Goal: Check status: Check status

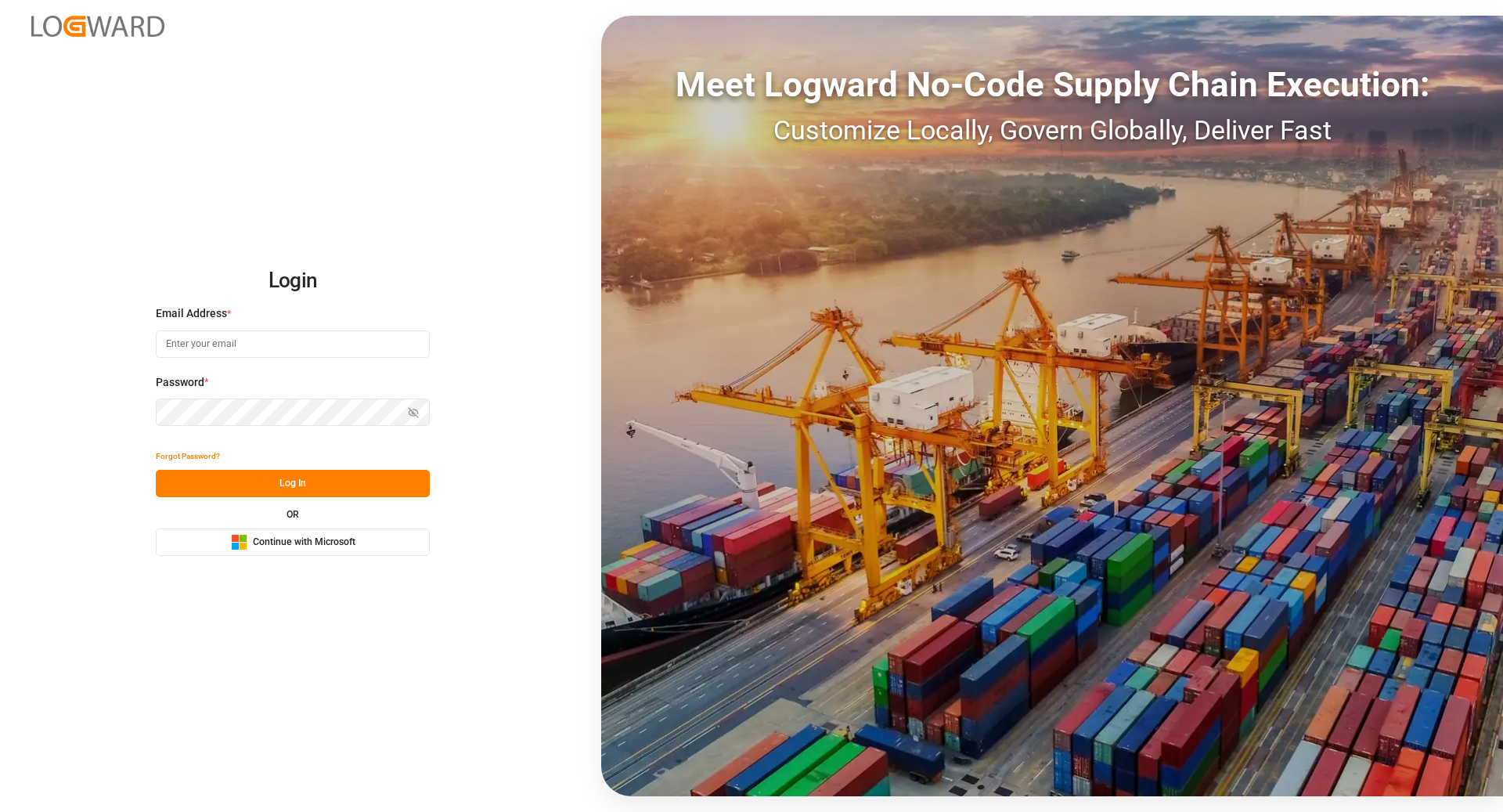
click at [264, 548] on span "Continue with Microsoft" at bounding box center [304, 542] width 102 height 14
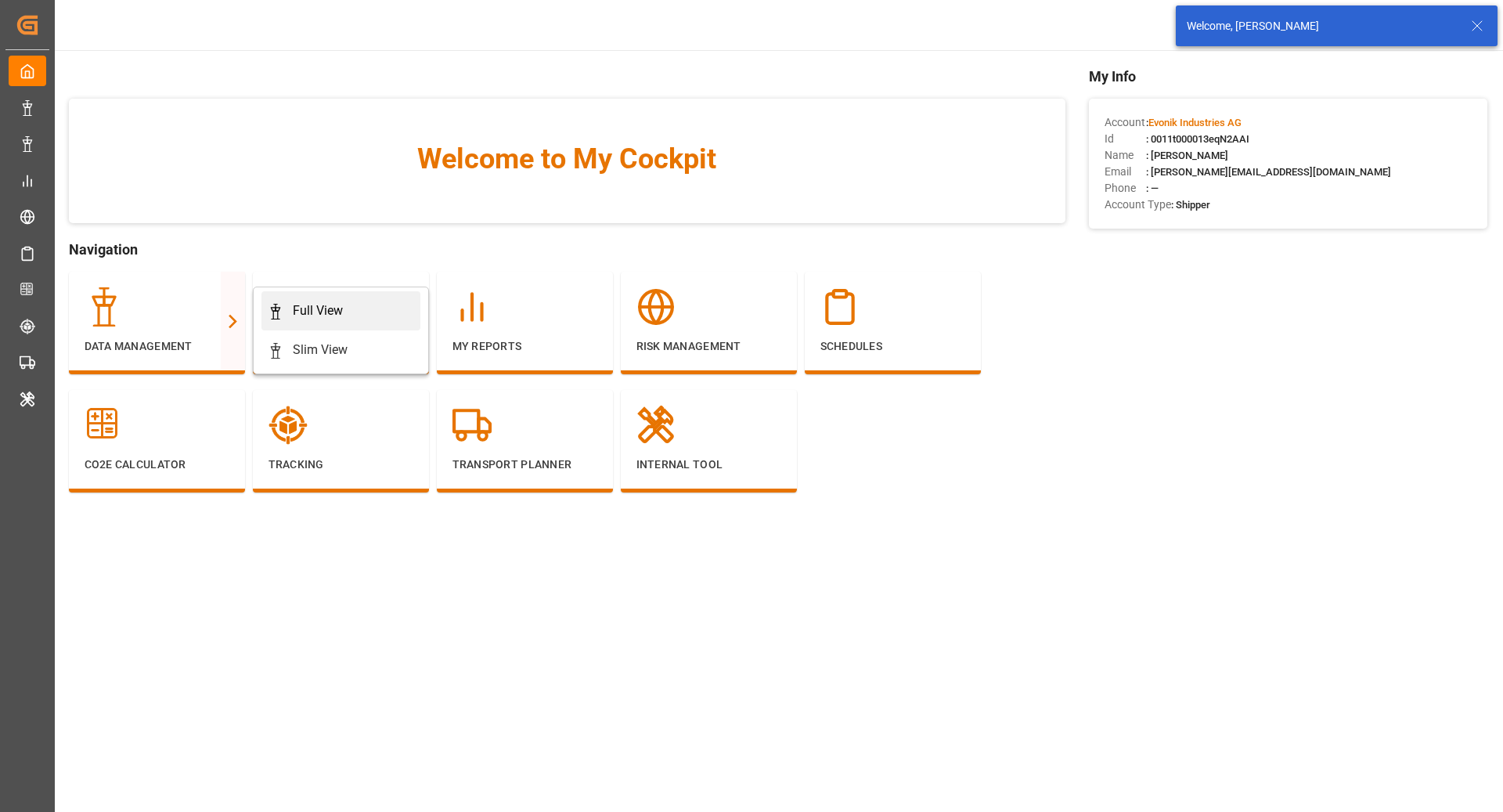
click at [368, 321] on link "Full View" at bounding box center [341, 311] width 159 height 40
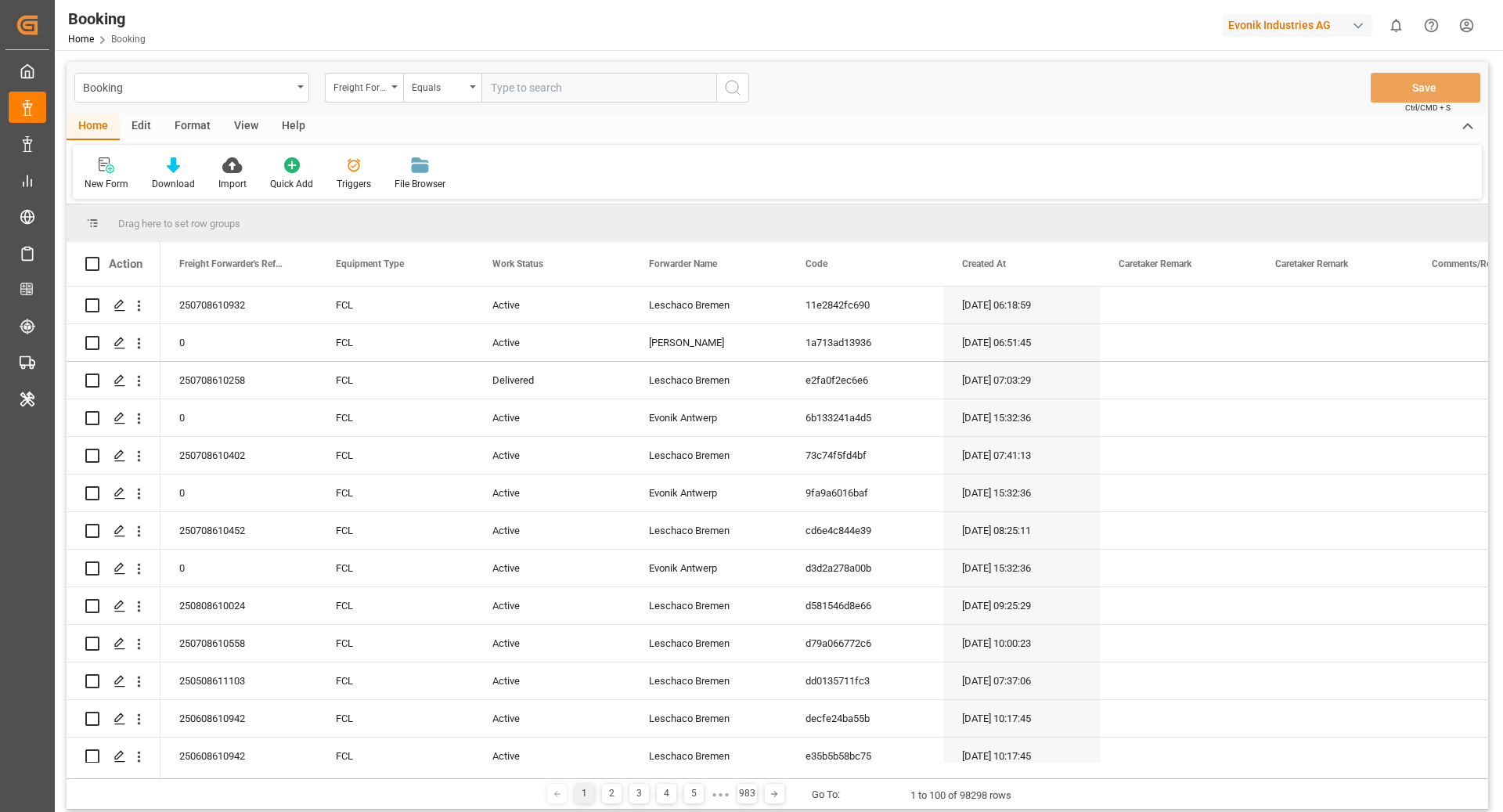
click at [186, 124] on div "Format" at bounding box center [193, 127] width 60 height 27
click at [99, 185] on div "Filter Rows" at bounding box center [108, 183] width 46 height 14
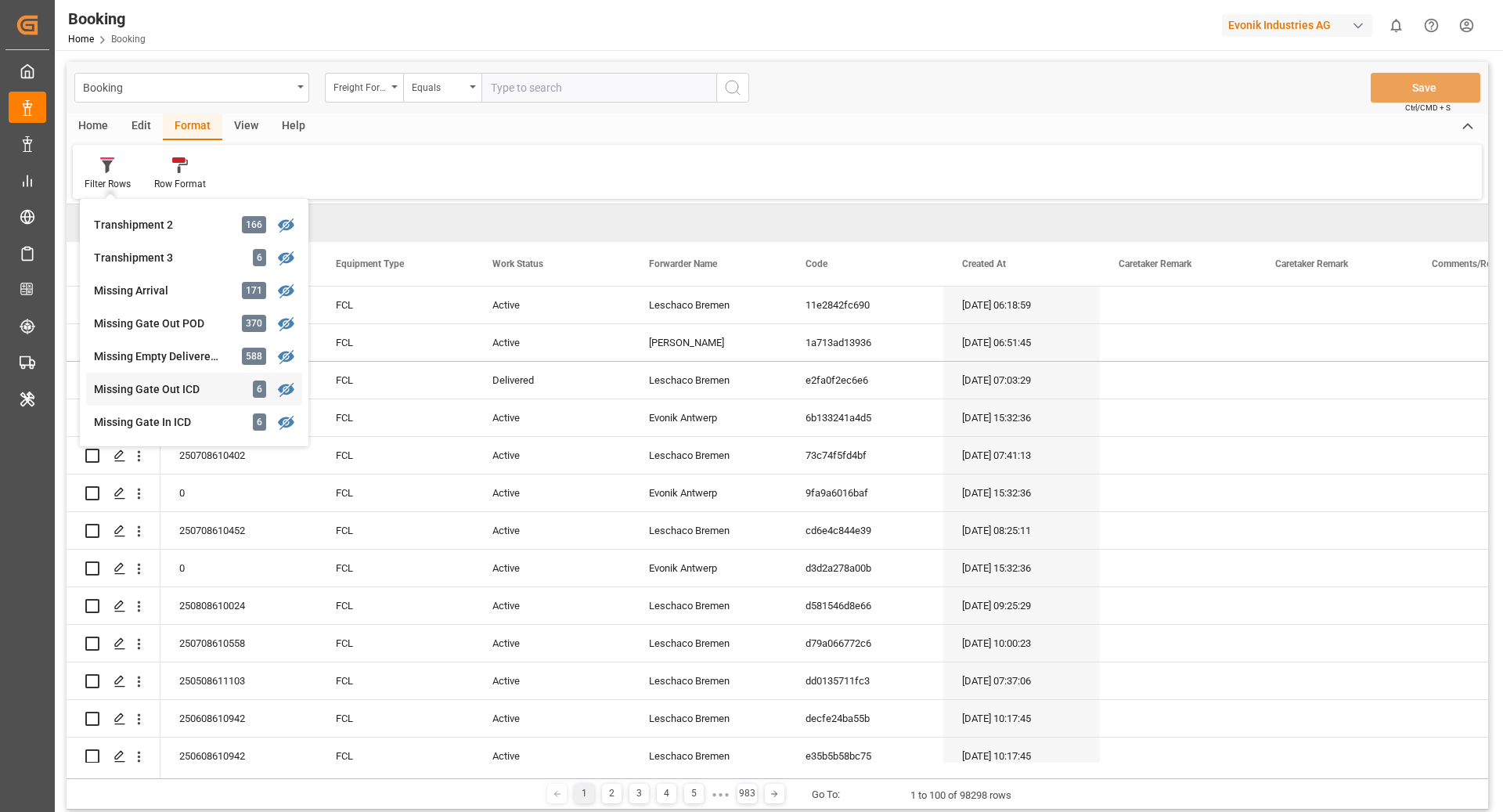
scroll to position [598, 0]
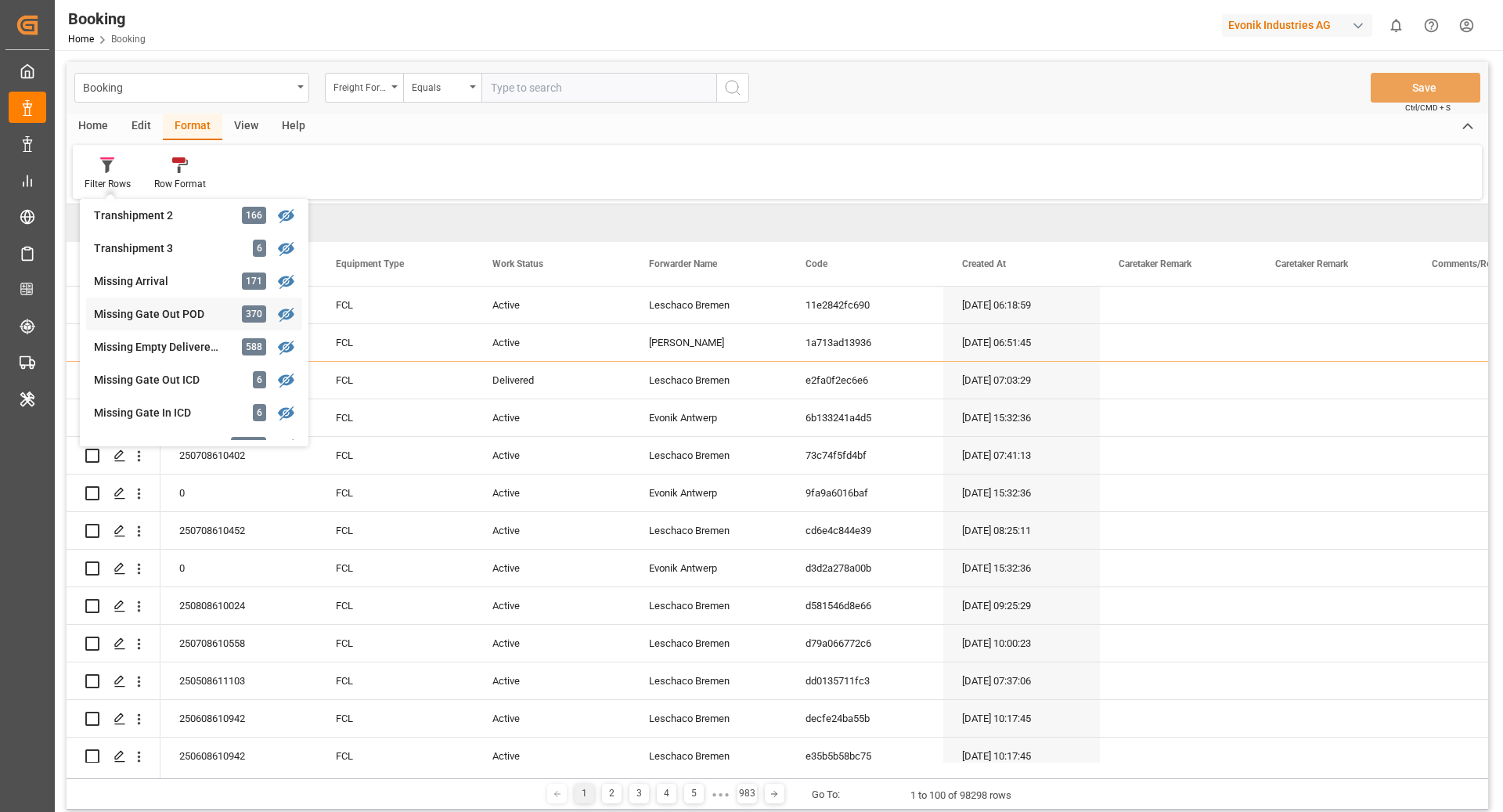
click at [164, 306] on div "Booking Freight Forwarder's Reference No. Equals Save Ctrl/CMD + S Home Edit Fo…" at bounding box center [778, 435] width 1422 height 747
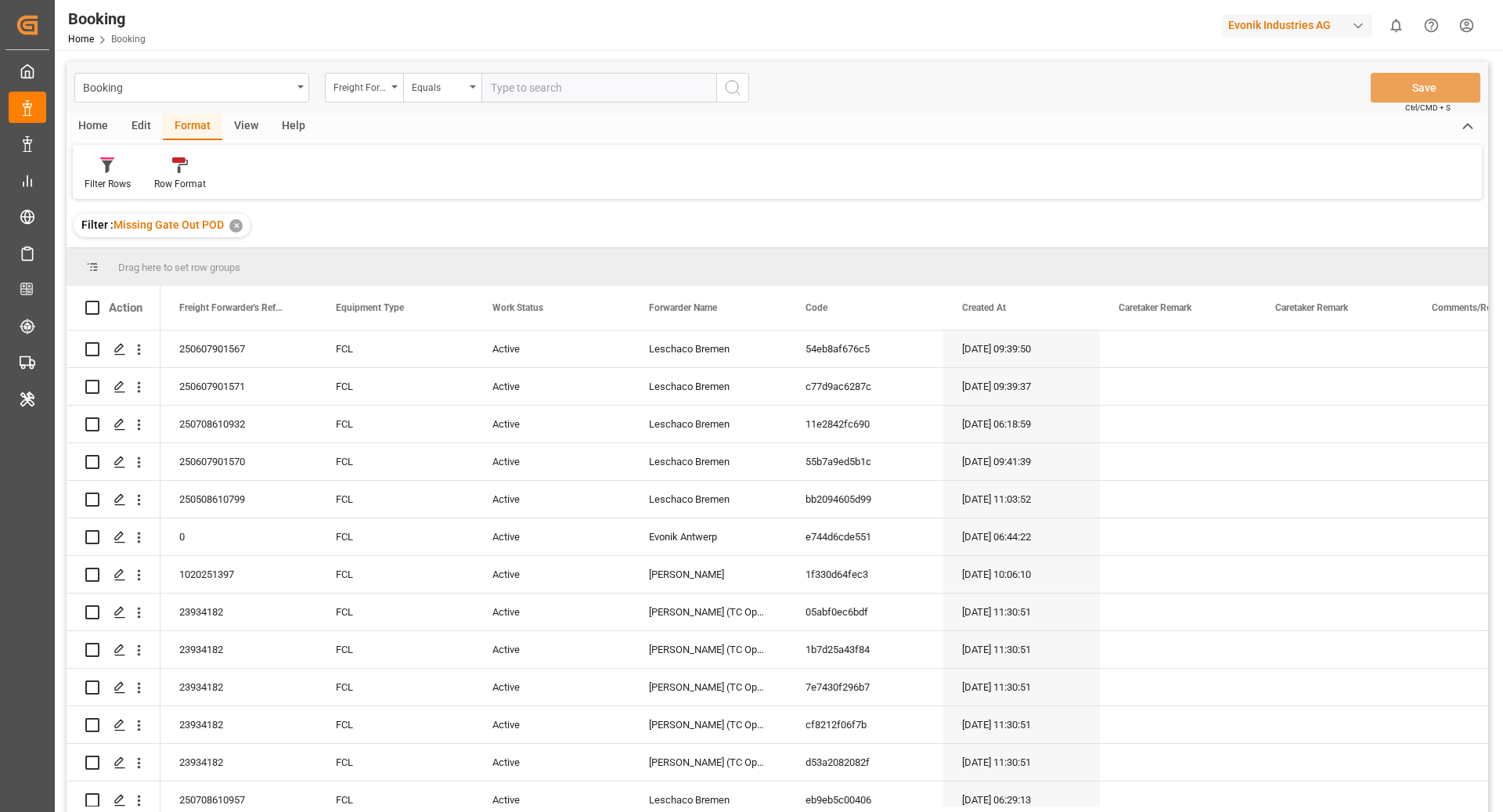
click at [244, 128] on div "View" at bounding box center [246, 127] width 48 height 27
click at [90, 174] on div "Default" at bounding box center [99, 174] width 54 height 35
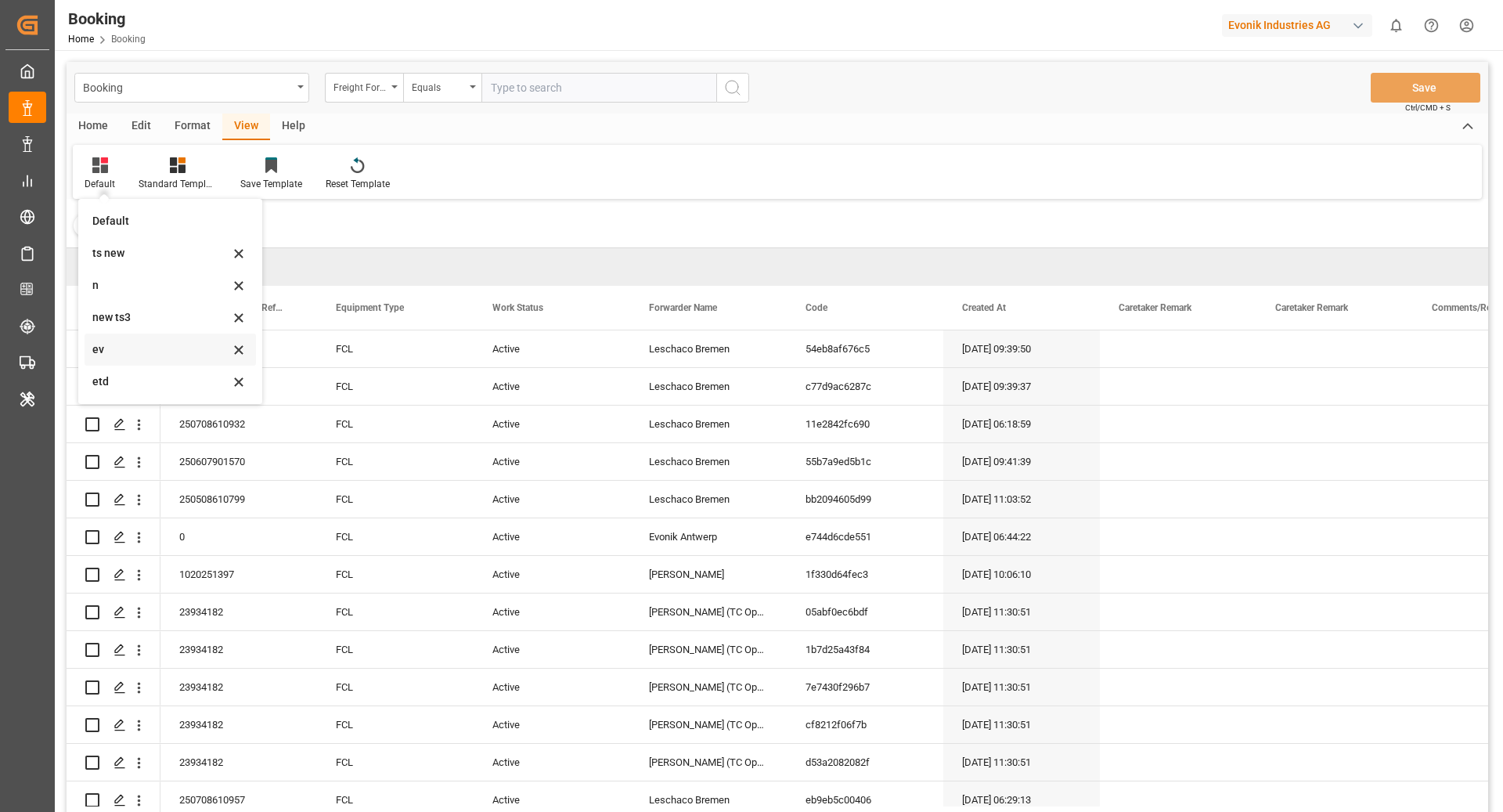
click at [126, 361] on div "ev" at bounding box center [171, 349] width 172 height 32
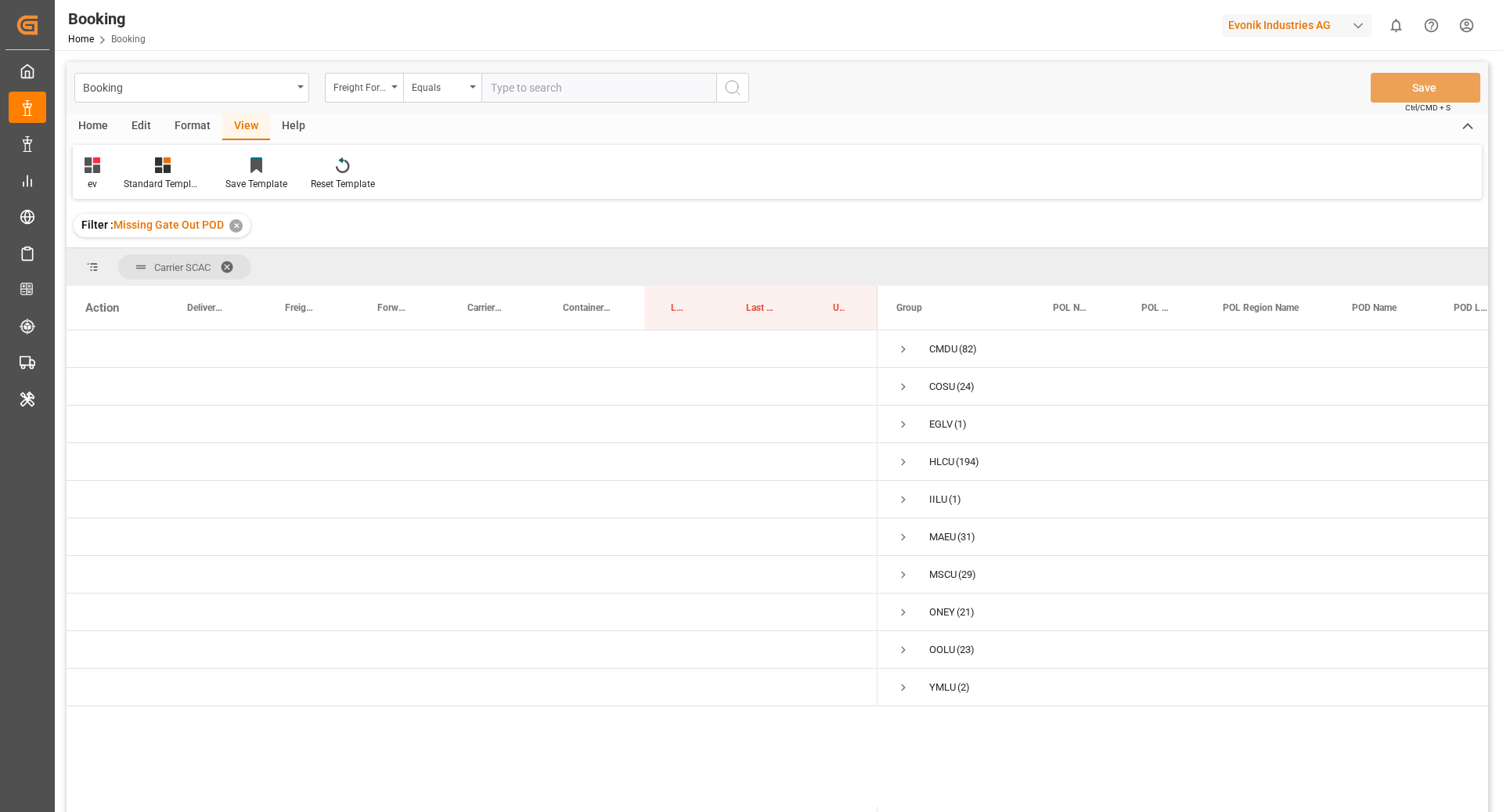
click at [180, 136] on div "Format" at bounding box center [193, 127] width 60 height 27
click at [100, 179] on div "Filter Rows" at bounding box center [108, 183] width 46 height 14
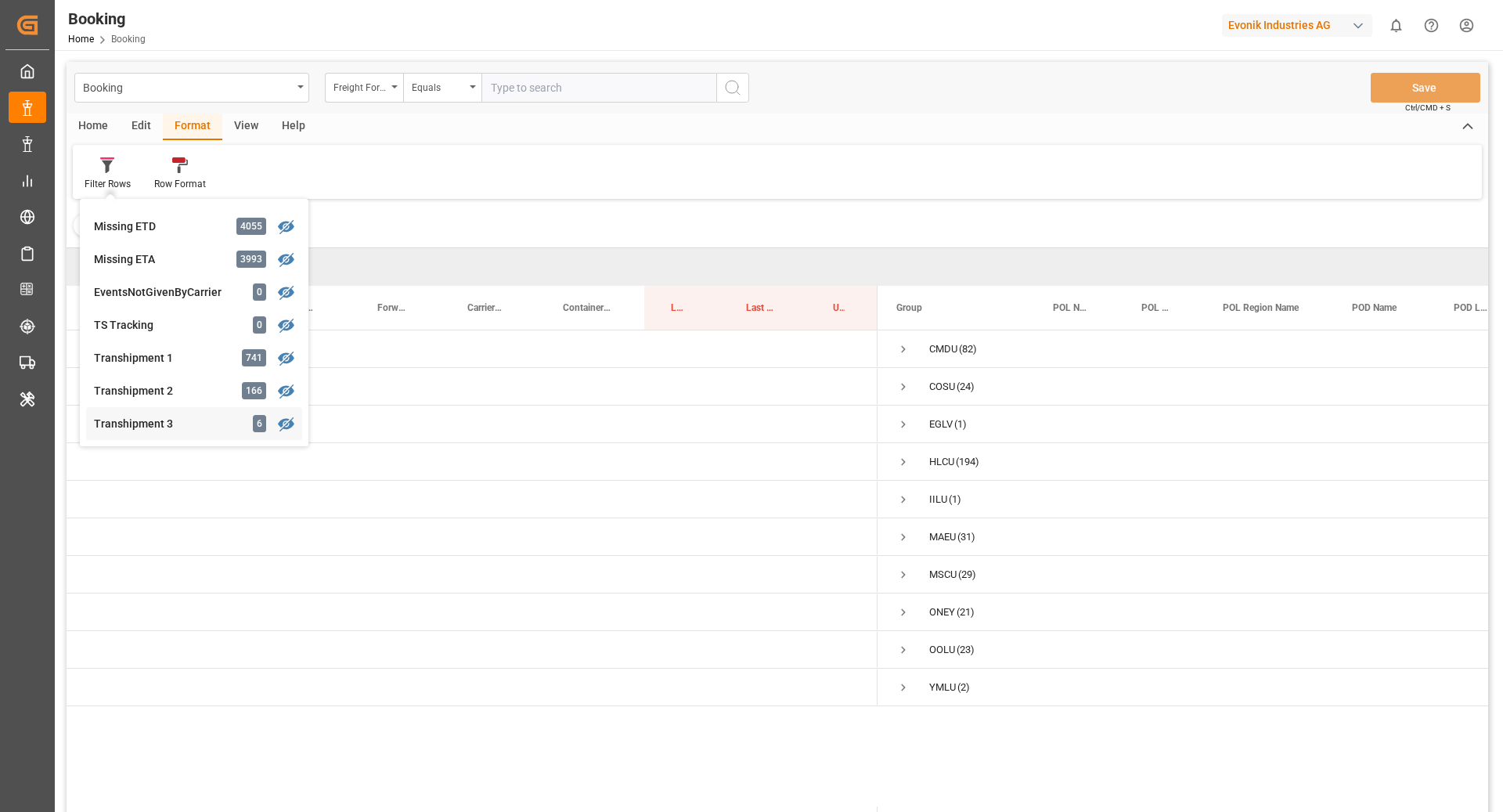
scroll to position [470, 0]
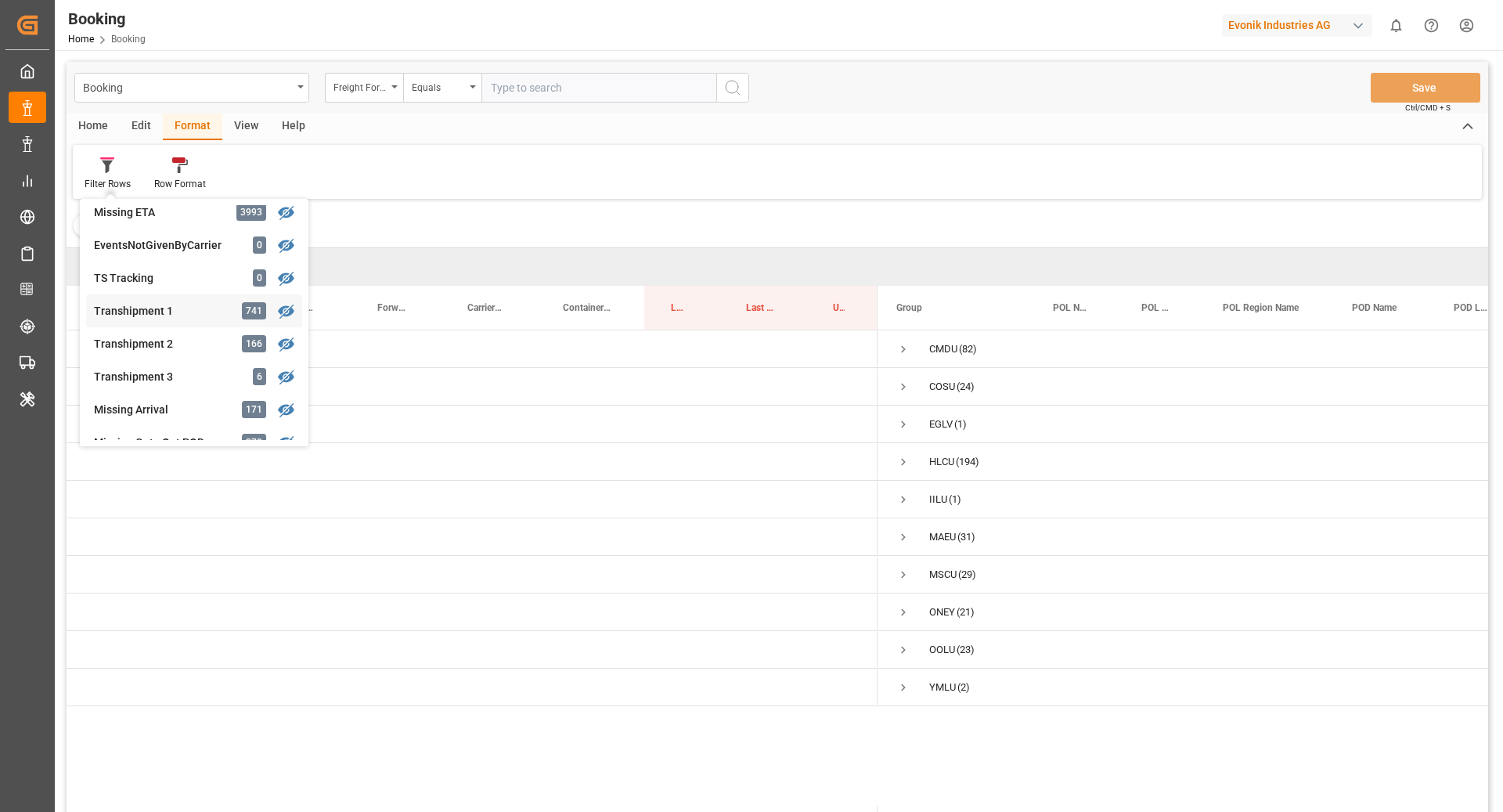
click at [185, 320] on div "Booking Freight Forwarder's Reference No. Equals Save Ctrl/CMD + S Home Edit Fo…" at bounding box center [778, 457] width 1422 height 791
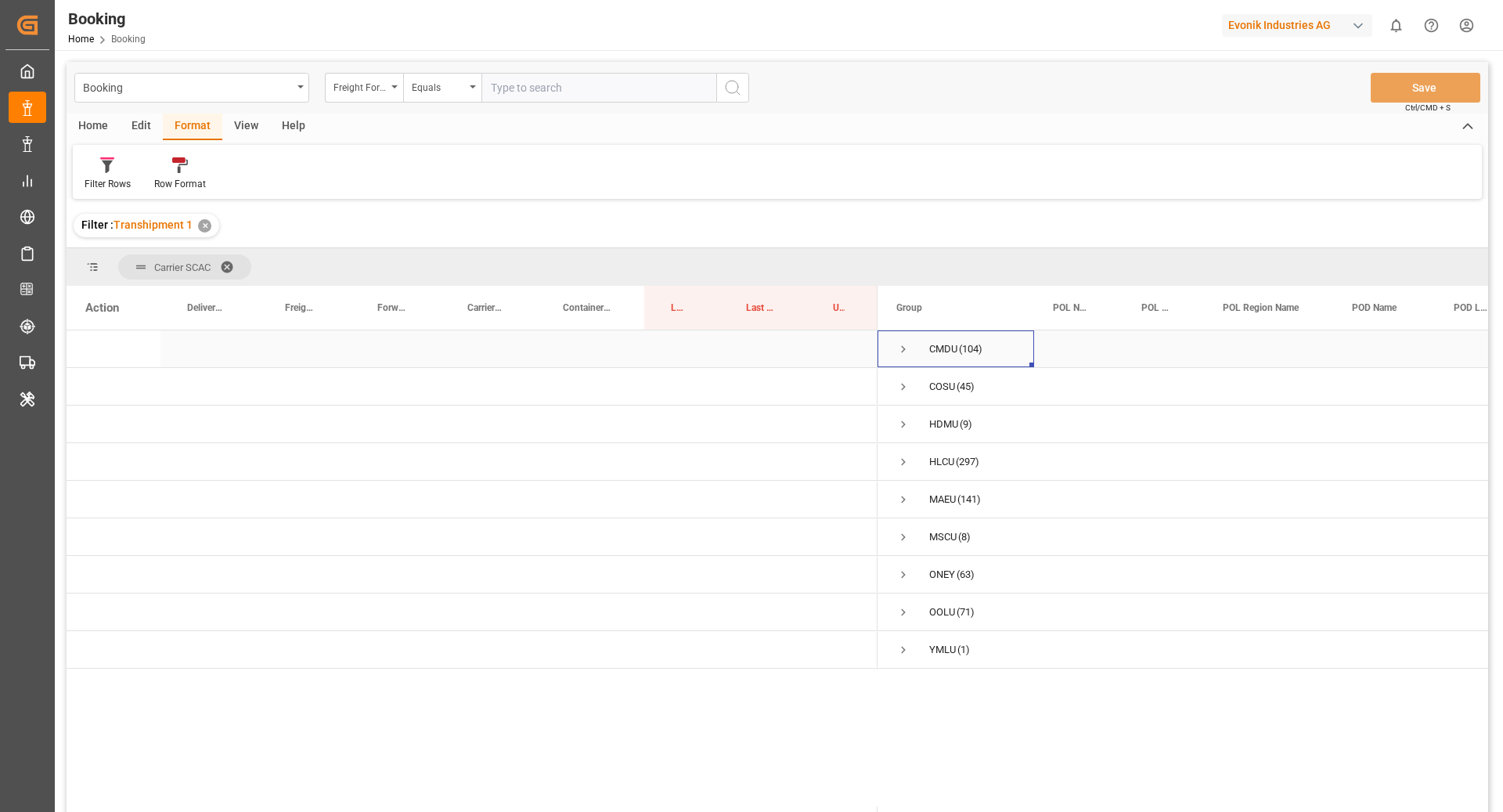
click at [896, 351] on span "Press SPACE to select this row." at bounding box center [903, 349] width 14 height 14
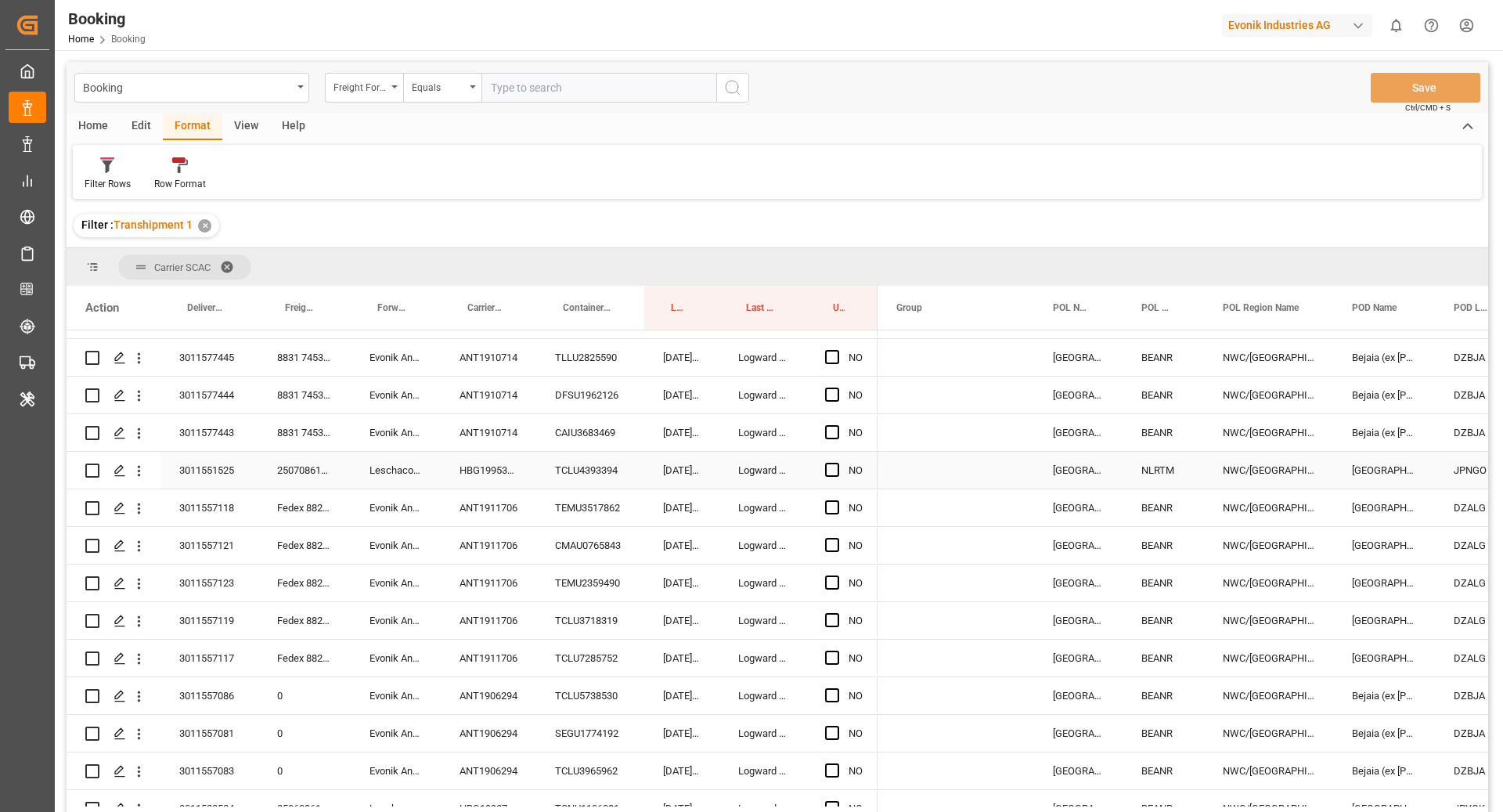
scroll to position [1034, 0]
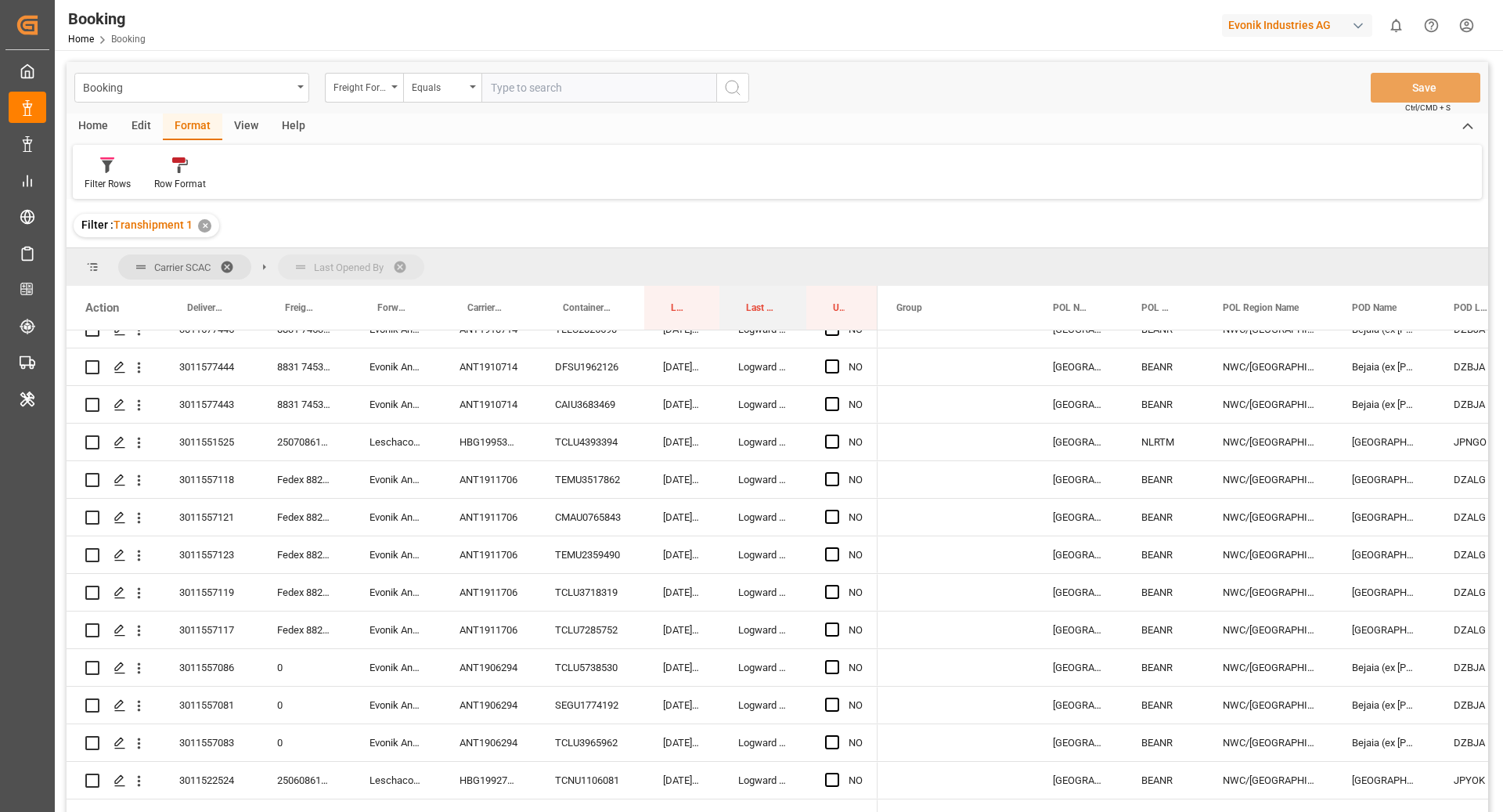
drag, startPoint x: 750, startPoint y: 318, endPoint x: 750, endPoint y: 278, distance: 40.0
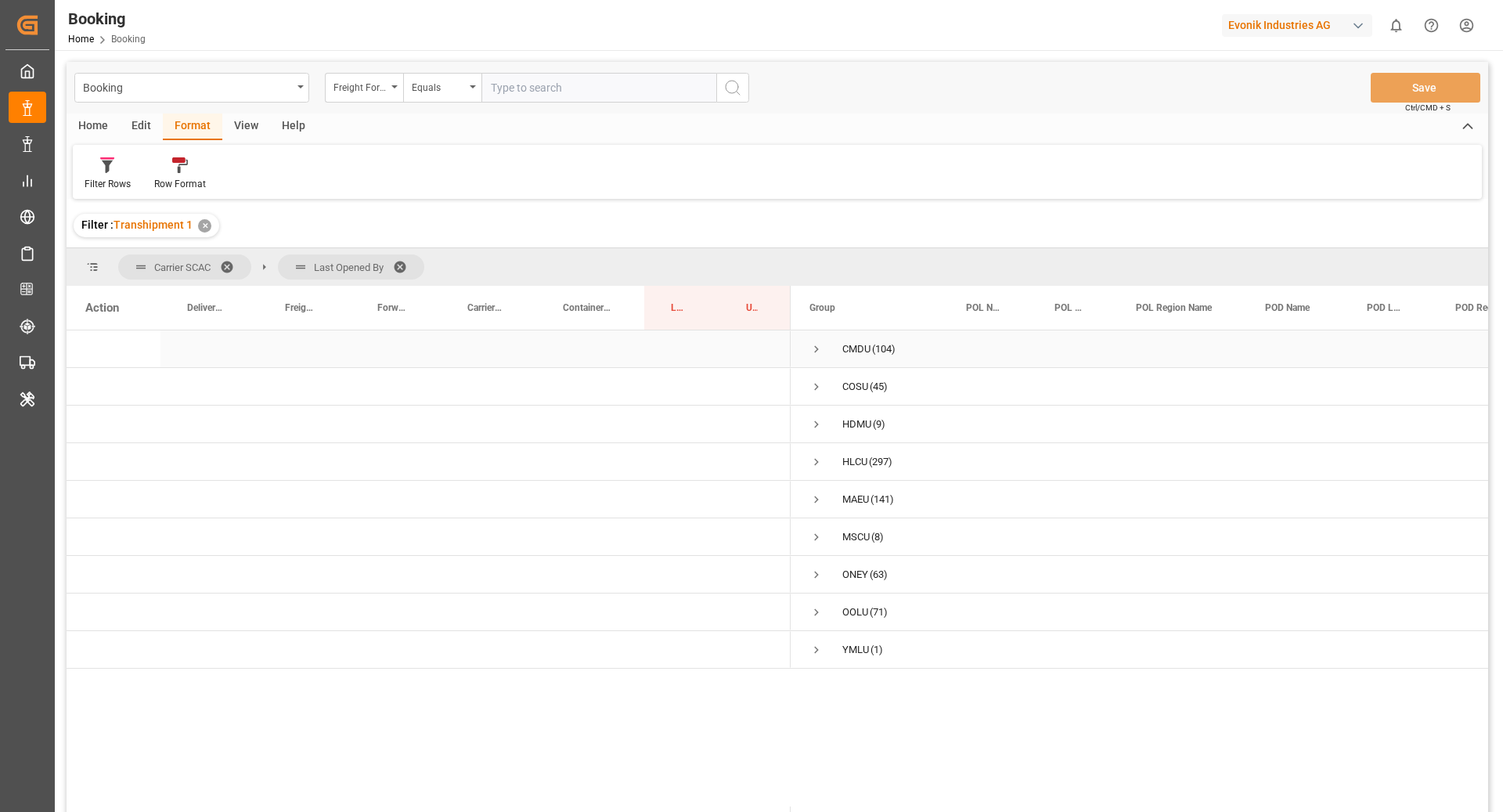
click at [820, 351] on span "Press SPACE to select this row." at bounding box center [816, 349] width 14 height 14
click at [855, 384] on span "Press SPACE to select this row." at bounding box center [849, 387] width 14 height 14
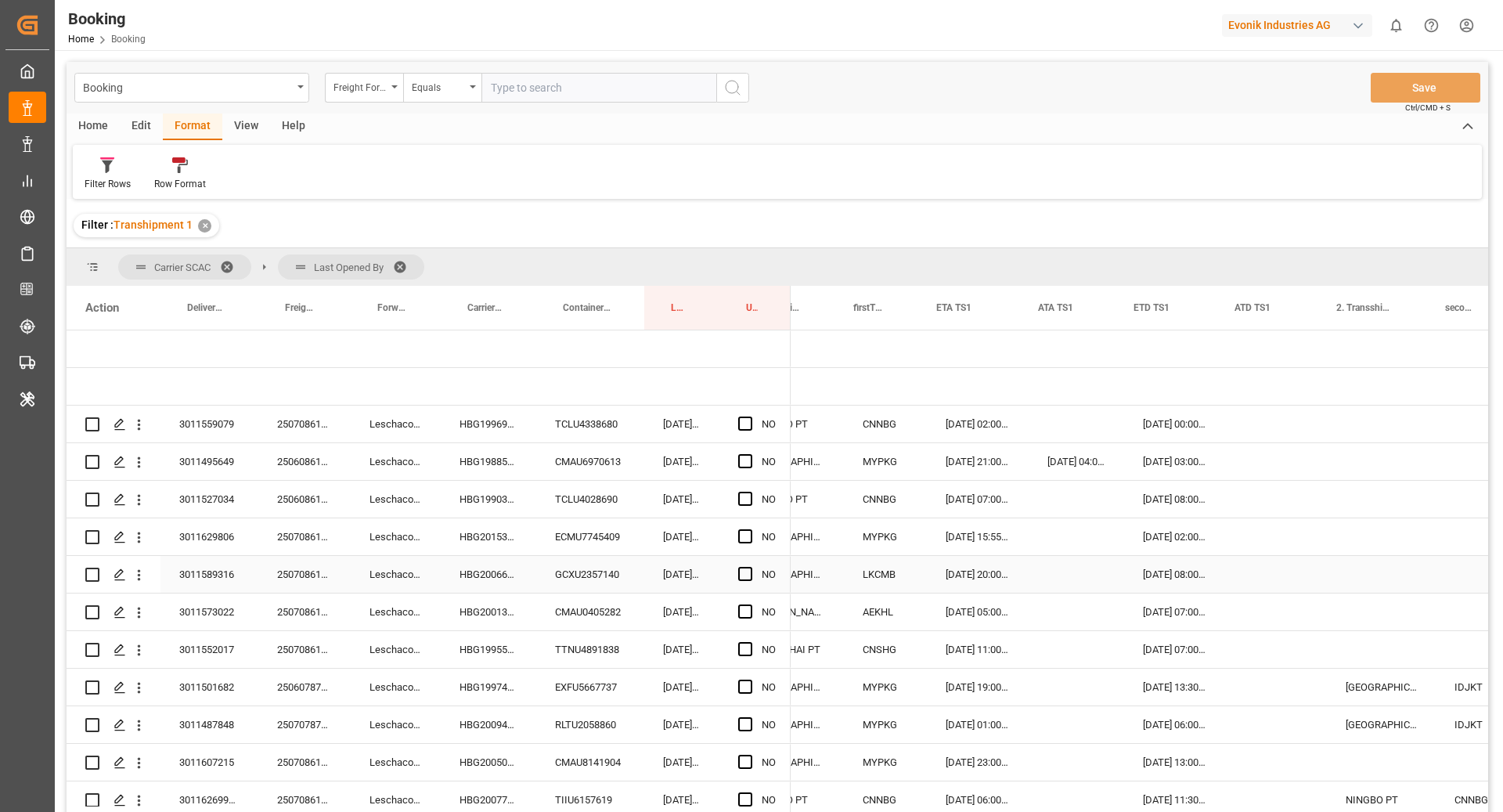
scroll to position [0, 1573]
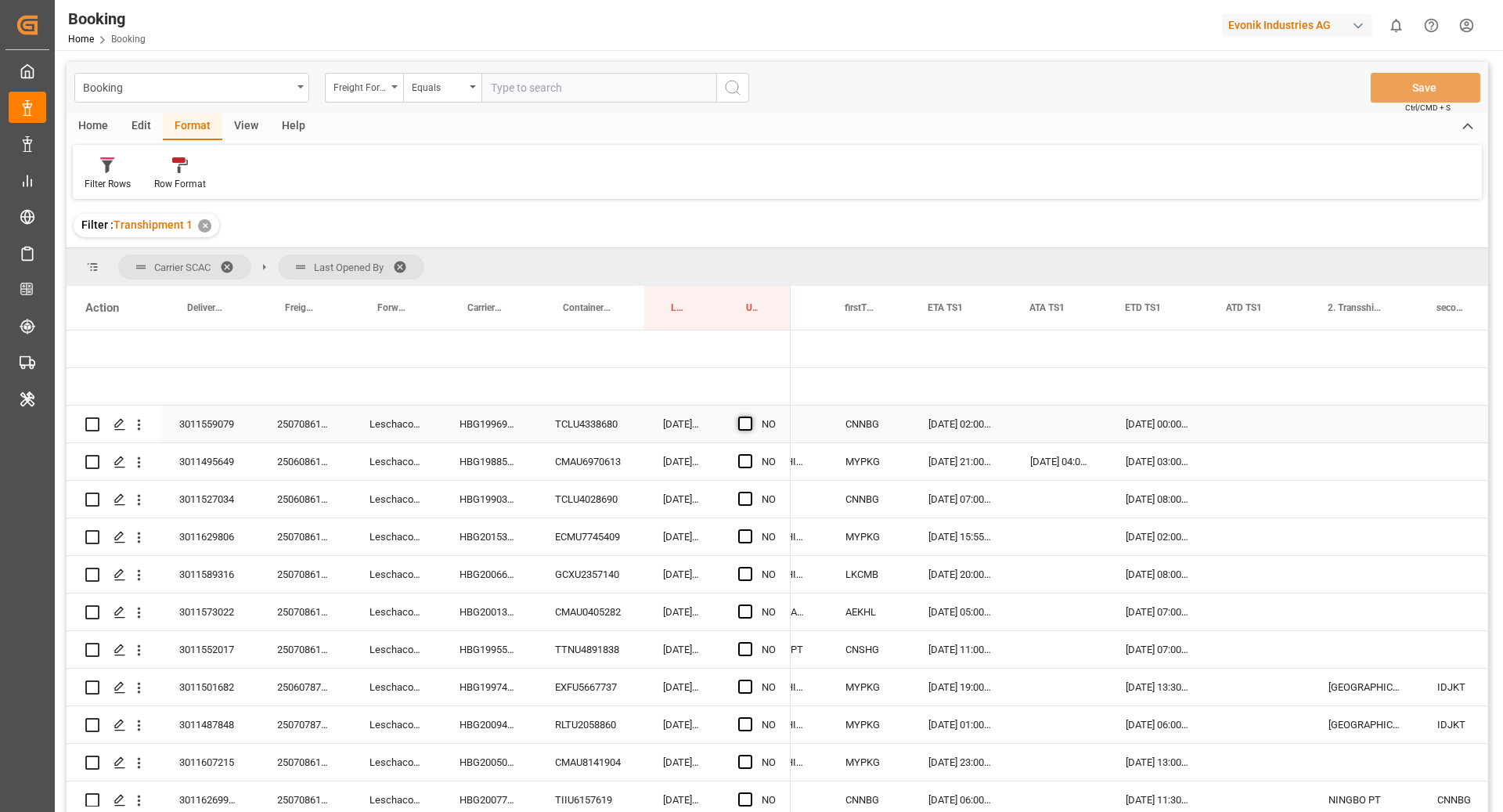
click at [746, 425] on span "Press SPACE to select this row." at bounding box center [745, 423] width 14 height 14
click at [750, 417] on input "Press SPACE to select this row." at bounding box center [750, 417] width 0 height 0
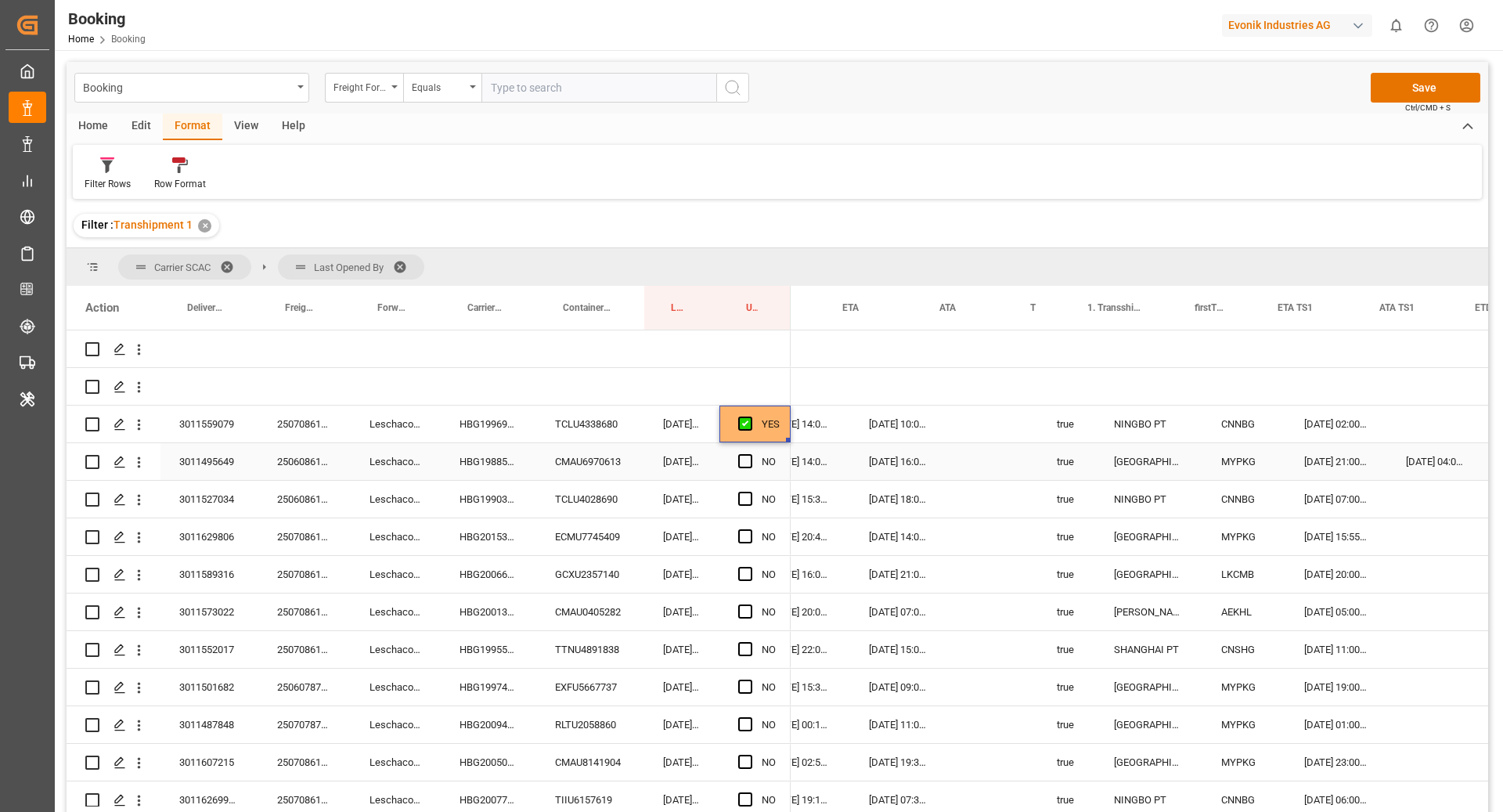
scroll to position [0, 0]
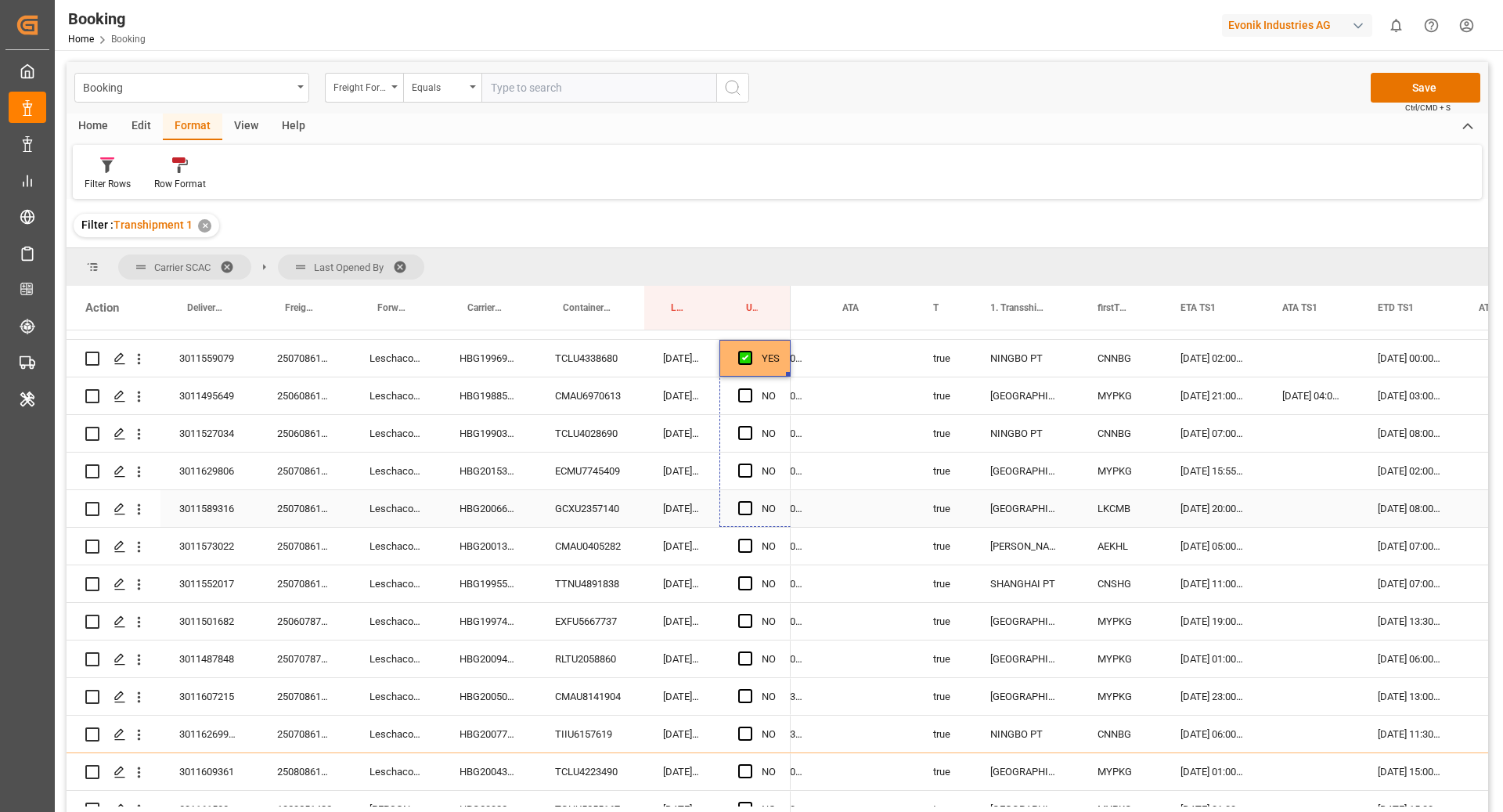
drag, startPoint x: 787, startPoint y: 392, endPoint x: 786, endPoint y: 517, distance: 125.0
click at [495, 511] on div "HBG2006648" at bounding box center [488, 508] width 96 height 37
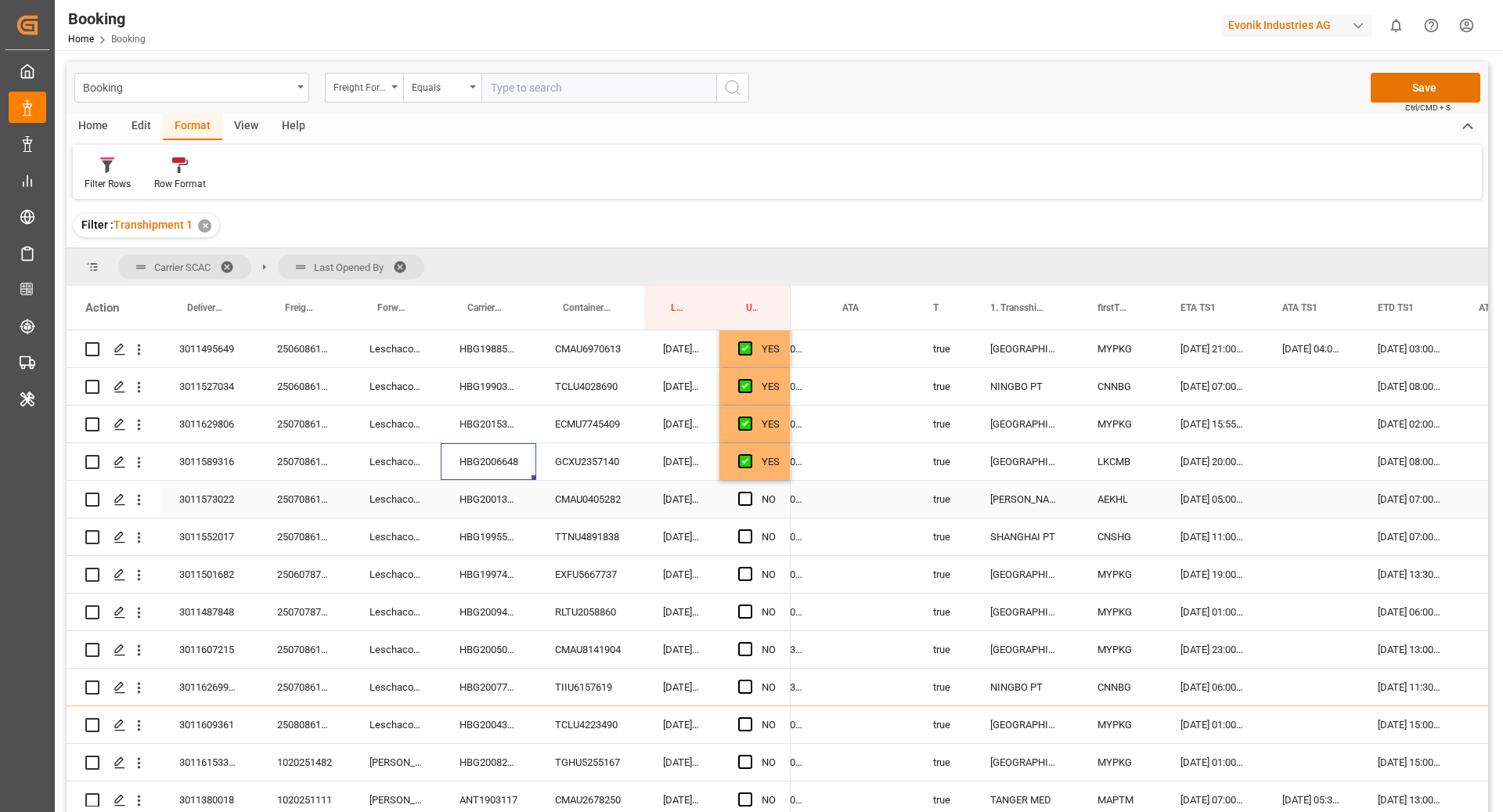
click at [740, 495] on span "Press SPACE to select this row." at bounding box center [745, 499] width 14 height 14
click at [750, 492] on input "Press SPACE to select this row." at bounding box center [750, 492] width 0 height 0
drag, startPoint x: 787, startPoint y: 515, endPoint x: 779, endPoint y: 630, distance: 115.3
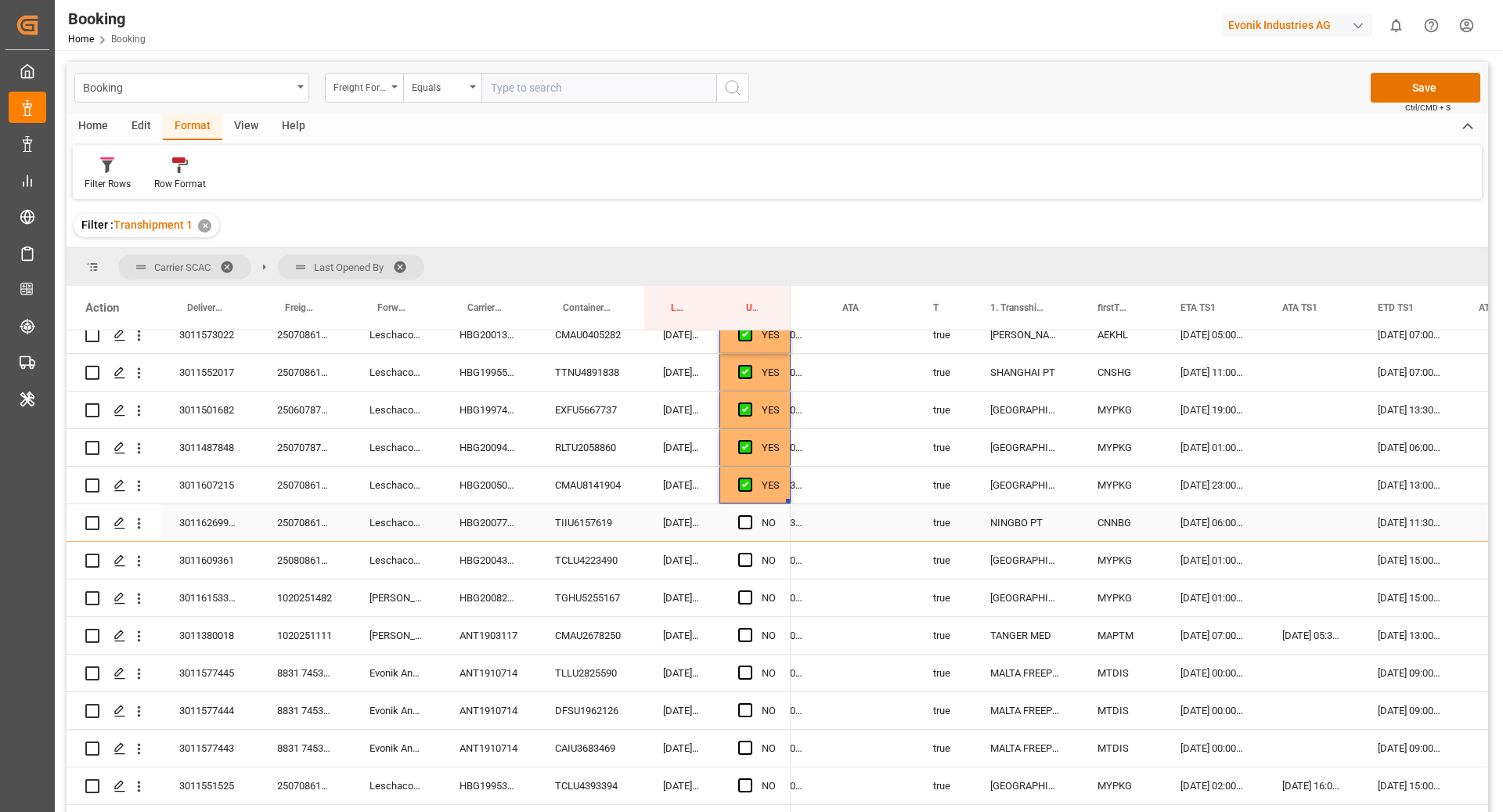
scroll to position [307, 0]
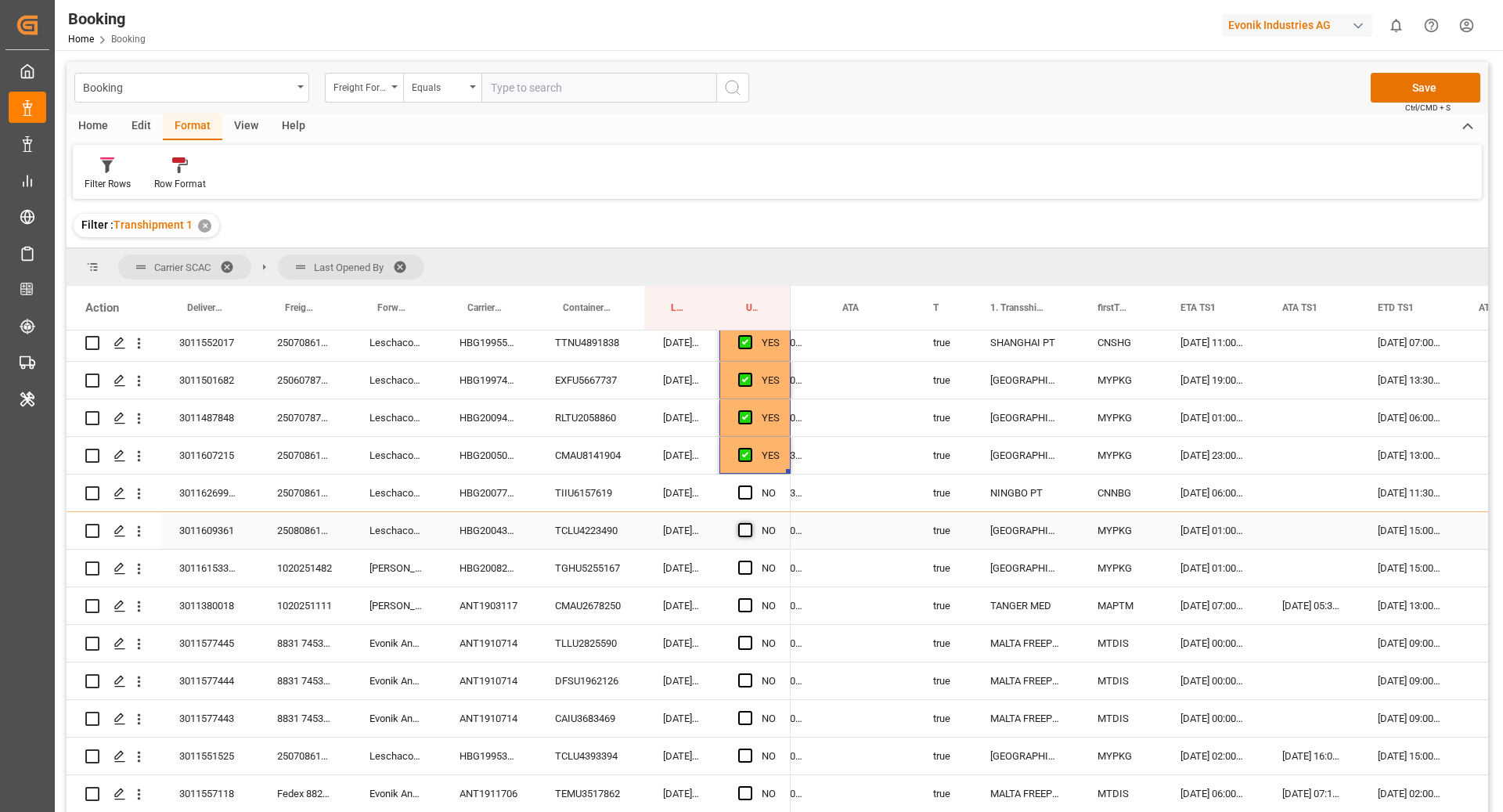
click at [748, 532] on span "Press SPACE to select this row." at bounding box center [745, 529] width 14 height 14
click at [750, 523] on input "Press SPACE to select this row." at bounding box center [750, 523] width 0 height 0
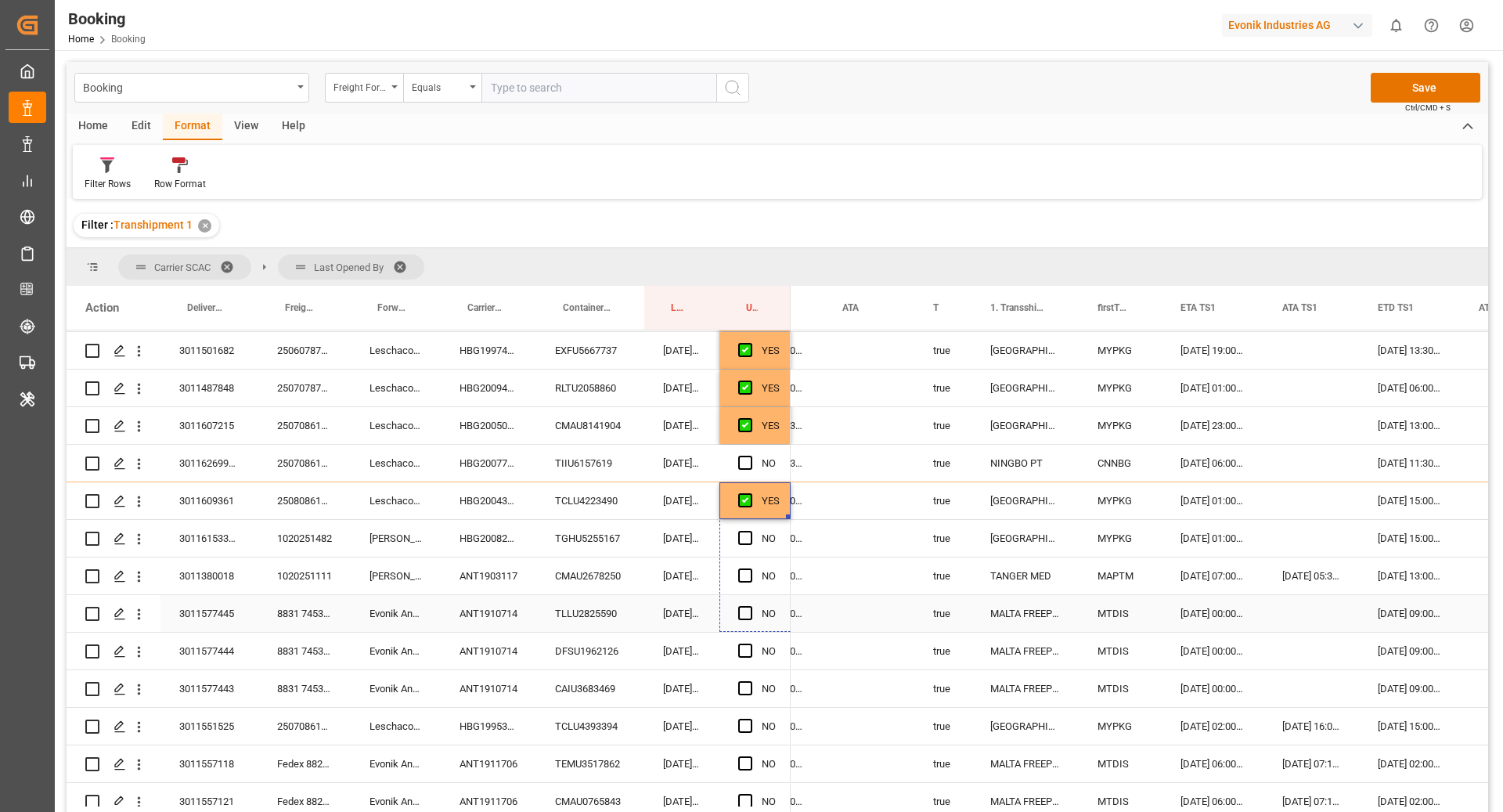
scroll to position [337, 0]
drag, startPoint x: 785, startPoint y: 545, endPoint x: 779, endPoint y: 574, distance: 29.6
click at [468, 616] on div "ANT1910714" at bounding box center [488, 613] width 96 height 37
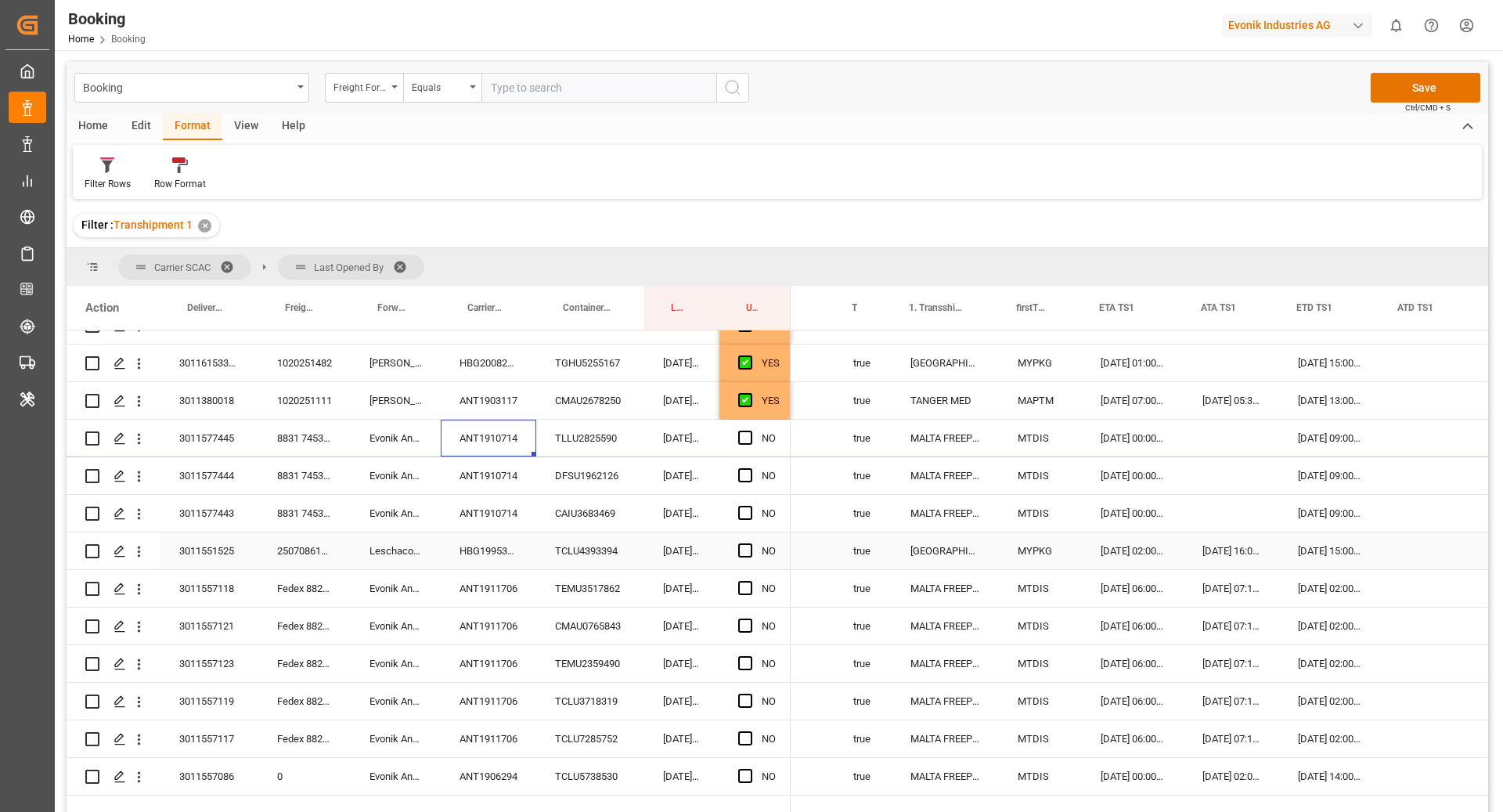
scroll to position [0, 1403]
click at [747, 551] on span "Press SPACE to select this row." at bounding box center [745, 550] width 14 height 14
click at [750, 543] on input "Press SPACE to select this row." at bounding box center [750, 543] width 0 height 0
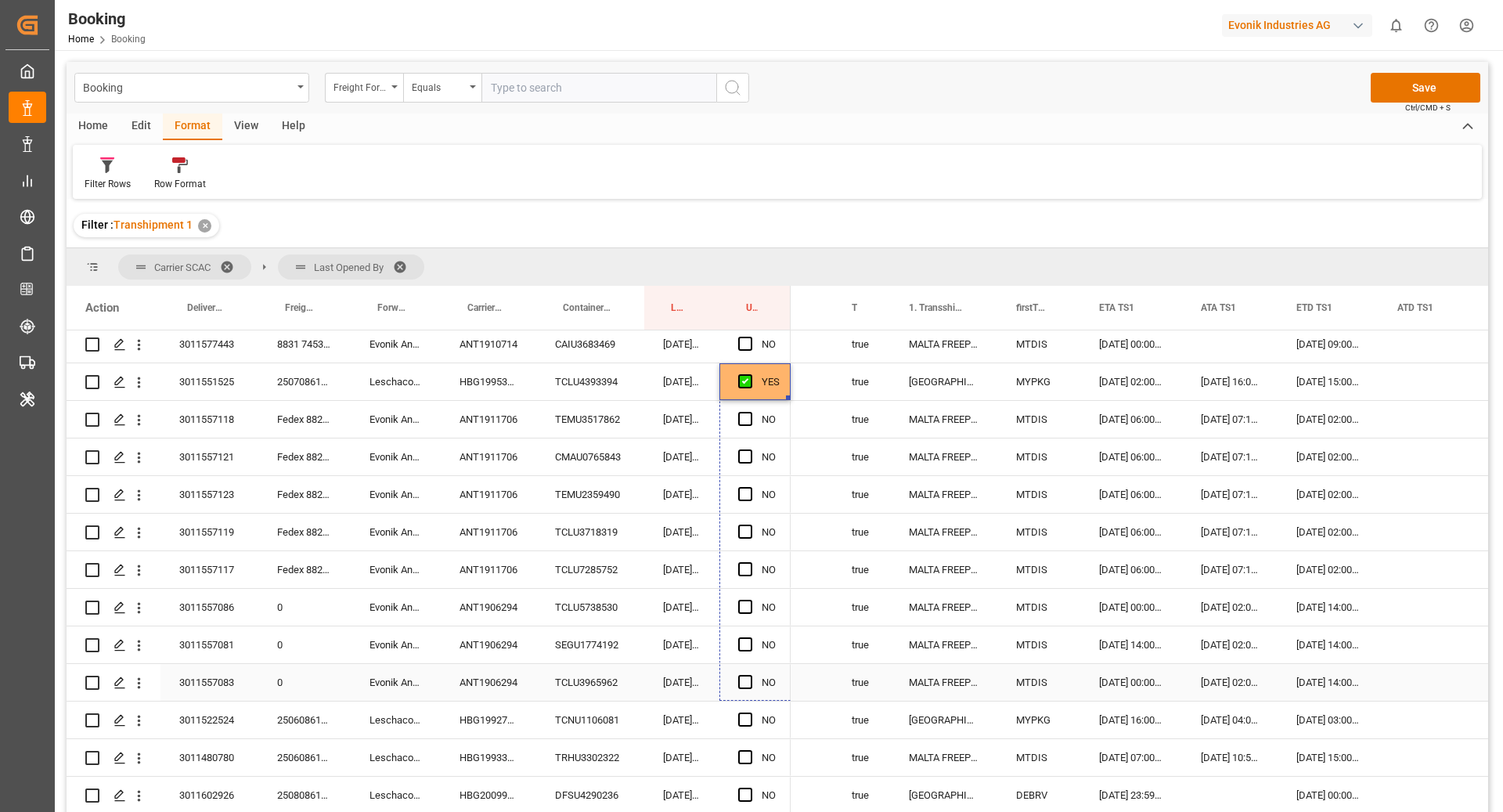
scroll to position [683, 0]
drag, startPoint x: 787, startPoint y: 564, endPoint x: 778, endPoint y: 683, distance: 119.3
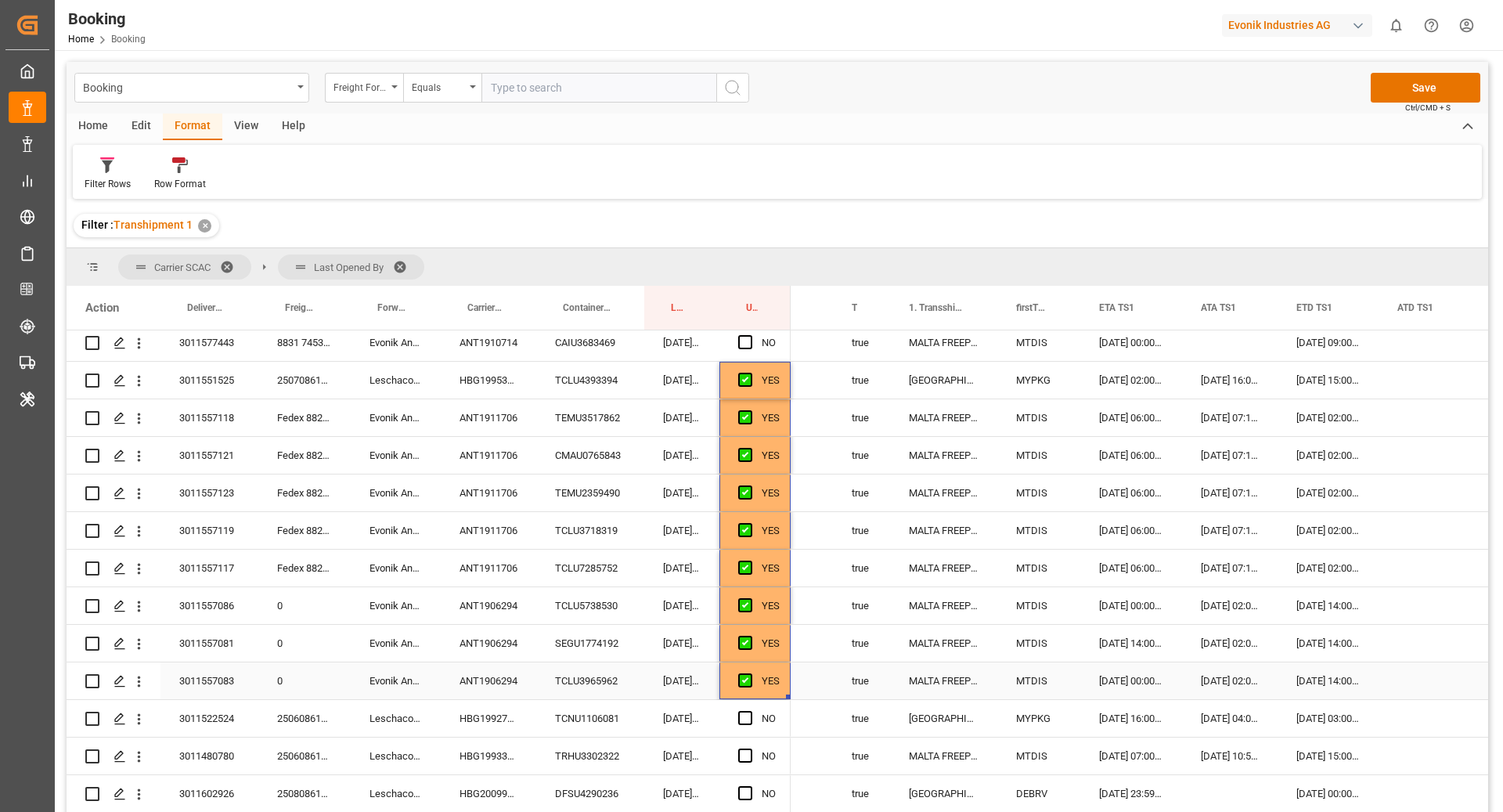
click at [567, 673] on div "TCLU3965962" at bounding box center [590, 681] width 108 height 37
click at [531, 674] on div "ANT1906294" at bounding box center [488, 681] width 96 height 37
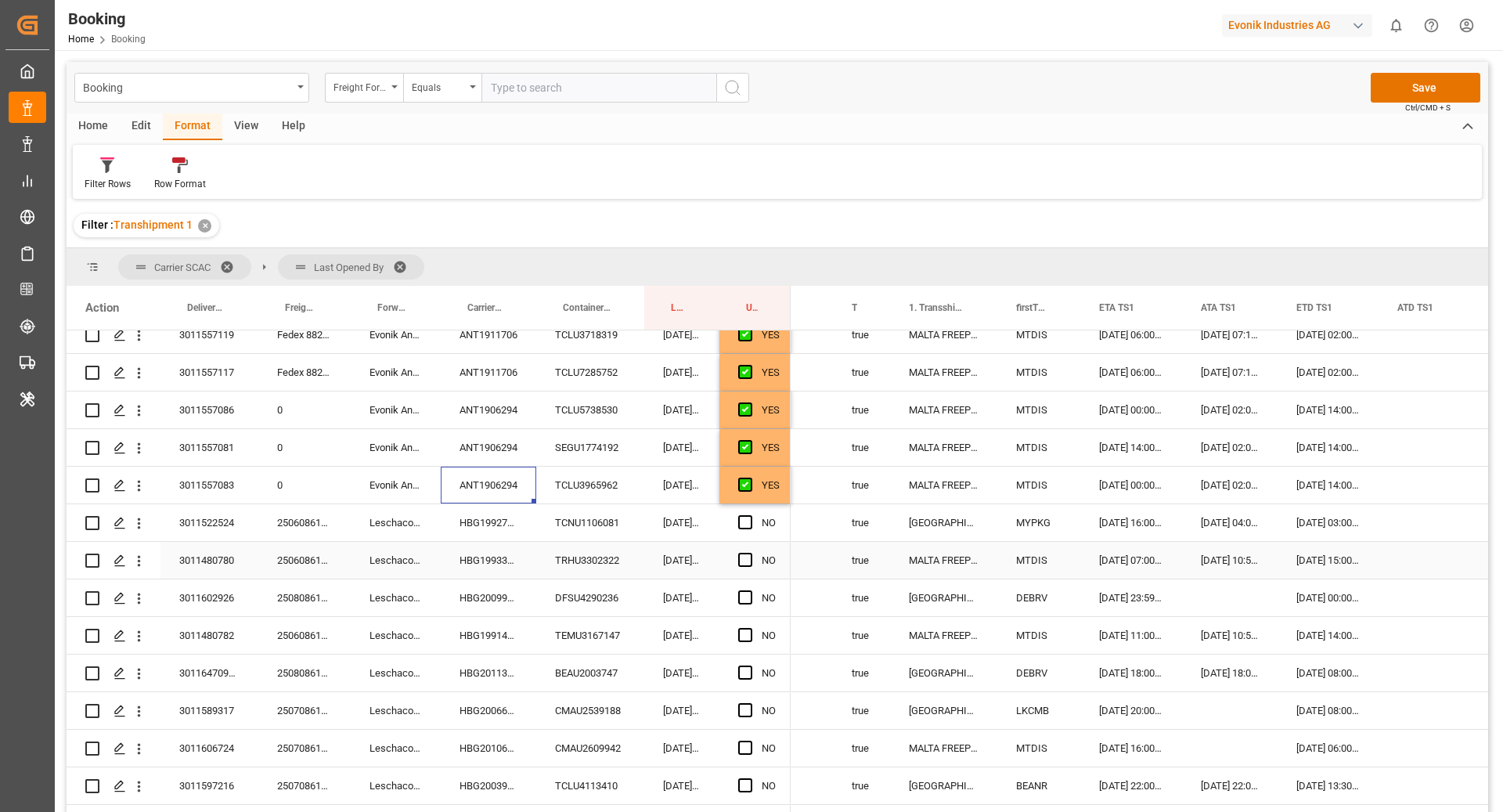
scroll to position [879, 0]
click at [738, 518] on span "Press SPACE to select this row." at bounding box center [745, 521] width 14 height 14
click at [750, 514] on input "Press SPACE to select this row." at bounding box center [750, 514] width 0 height 0
drag, startPoint x: 787, startPoint y: 536, endPoint x: 789, endPoint y: 562, distance: 26.1
click at [738, 634] on div "Press SPACE to select this row." at bounding box center [750, 634] width 23 height 36
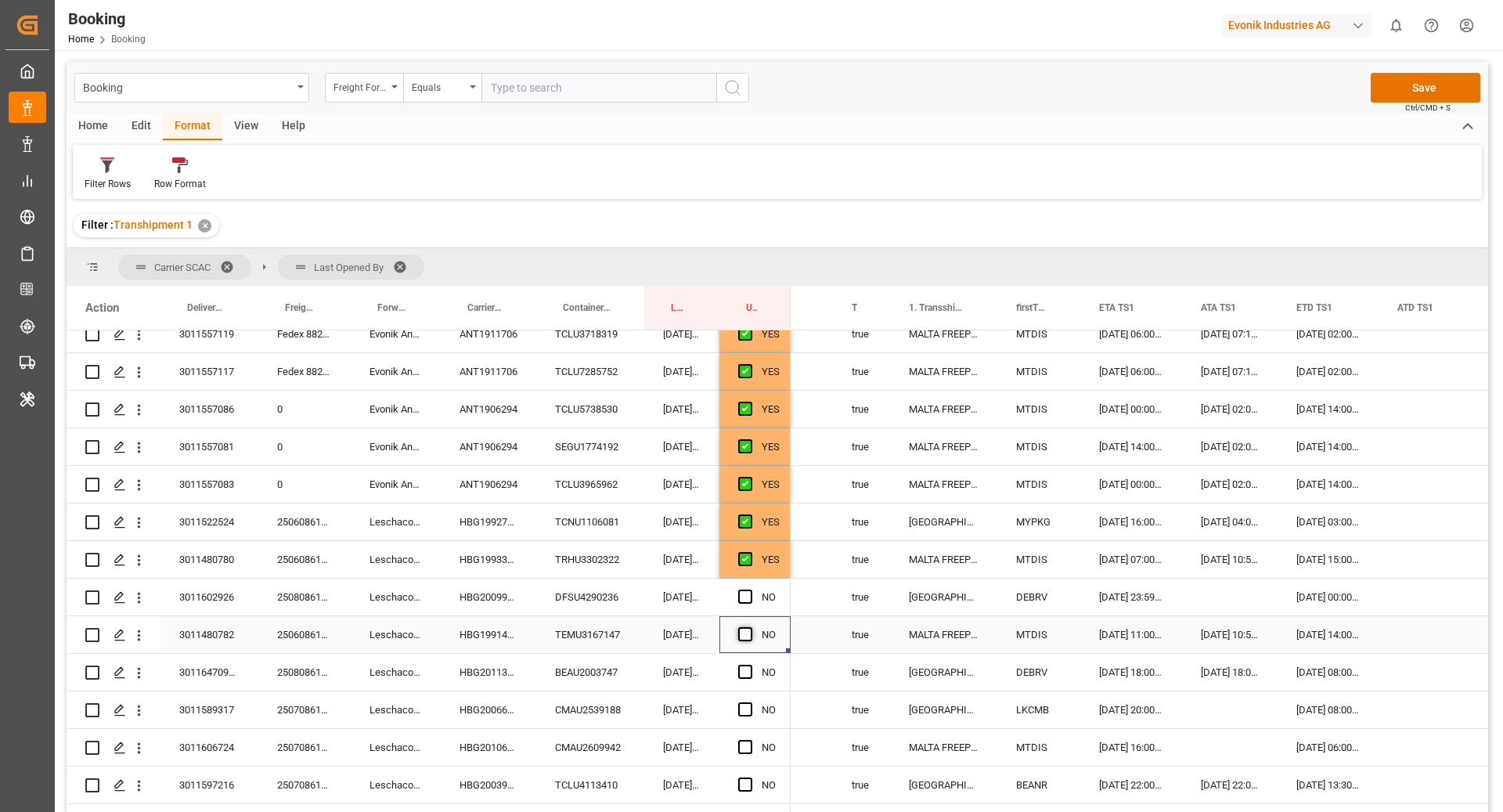
click at [745, 634] on span "Press SPACE to select this row." at bounding box center [745, 634] width 14 height 14
click at [750, 627] on input "Press SPACE to select this row." at bounding box center [750, 627] width 0 height 0
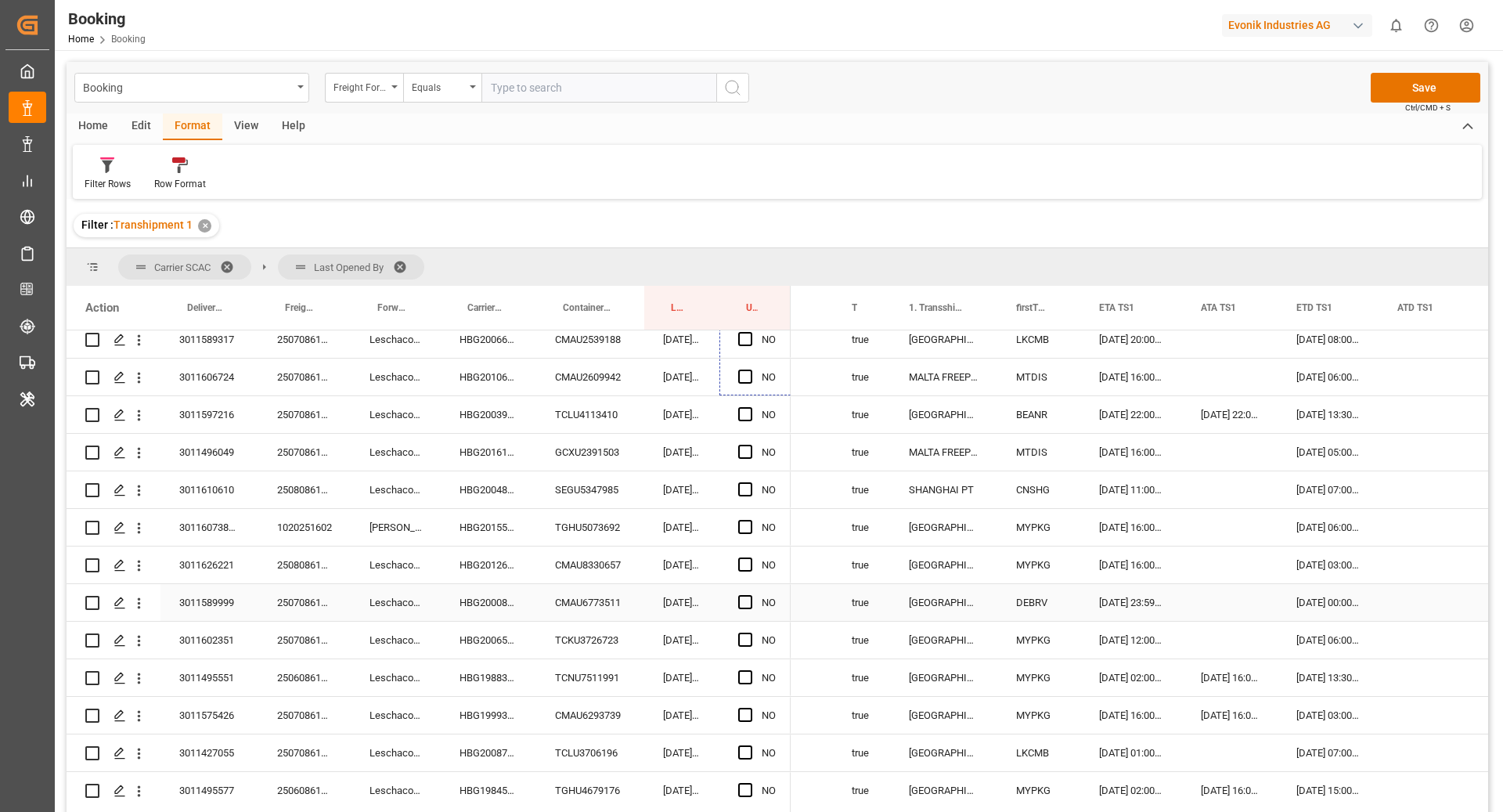
scroll to position [1256, 0]
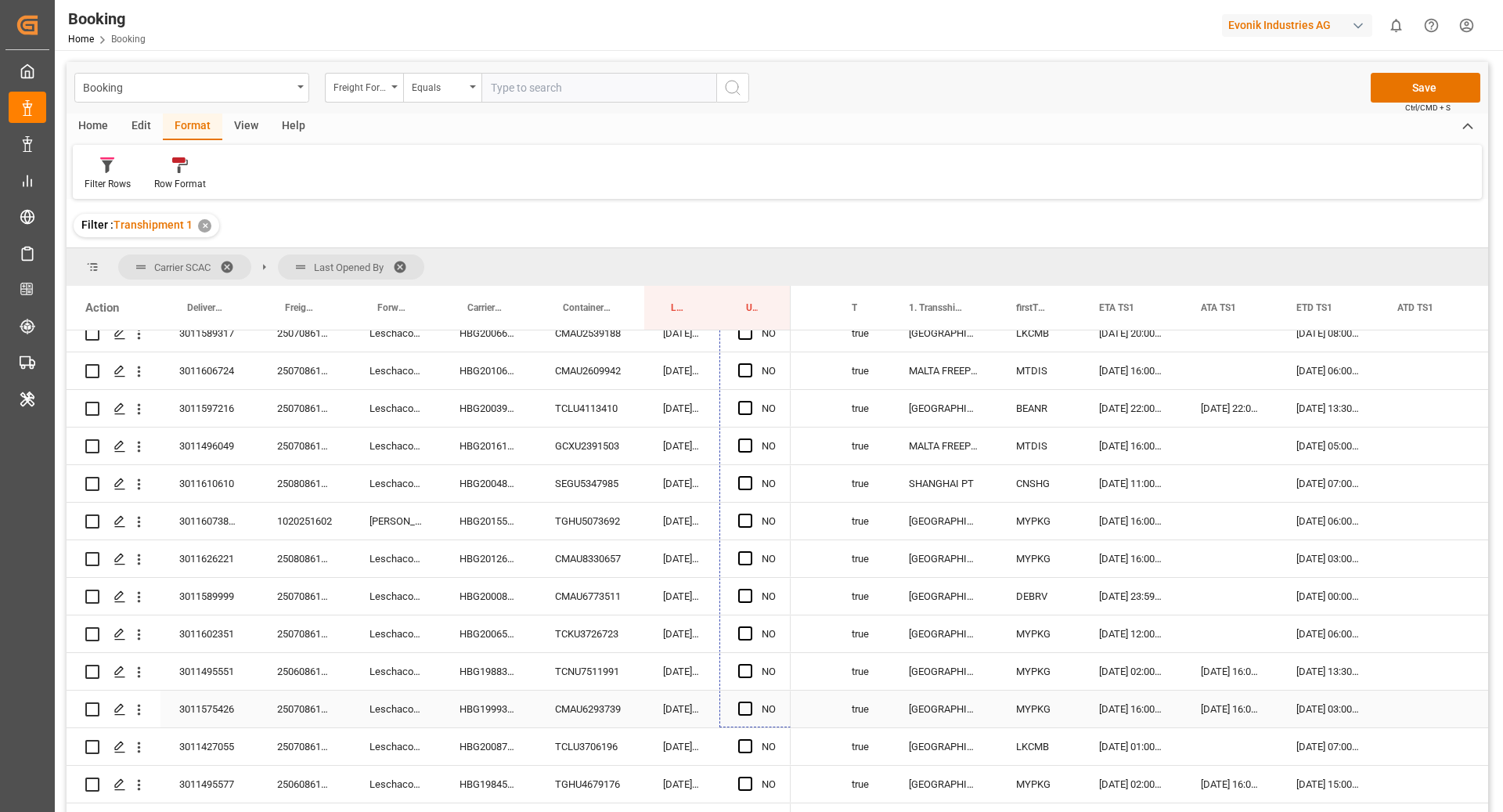
drag, startPoint x: 787, startPoint y: 650, endPoint x: 777, endPoint y: 693, distance: 44.1
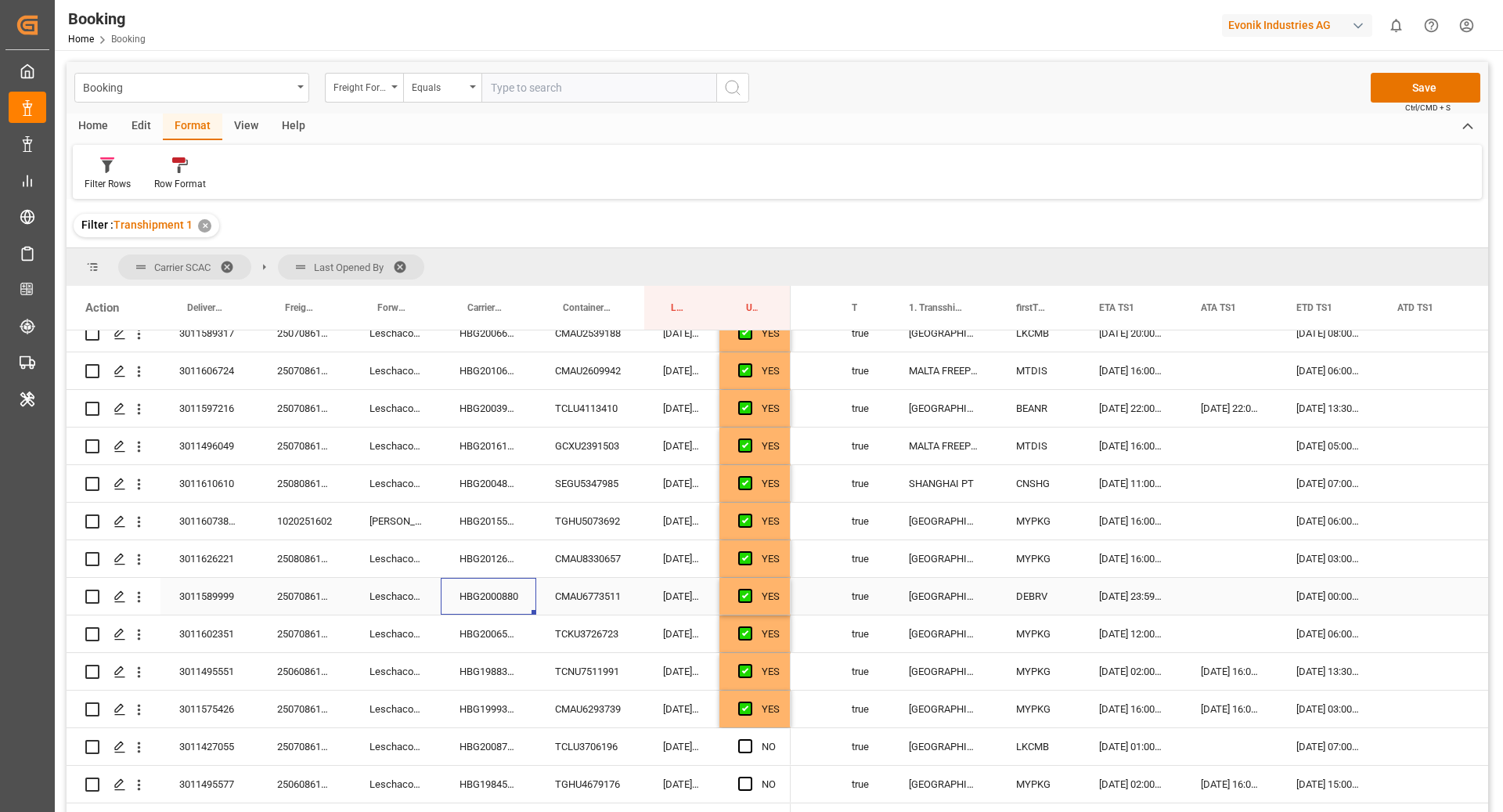
click at [506, 604] on div "HBG2000880" at bounding box center [488, 596] width 96 height 37
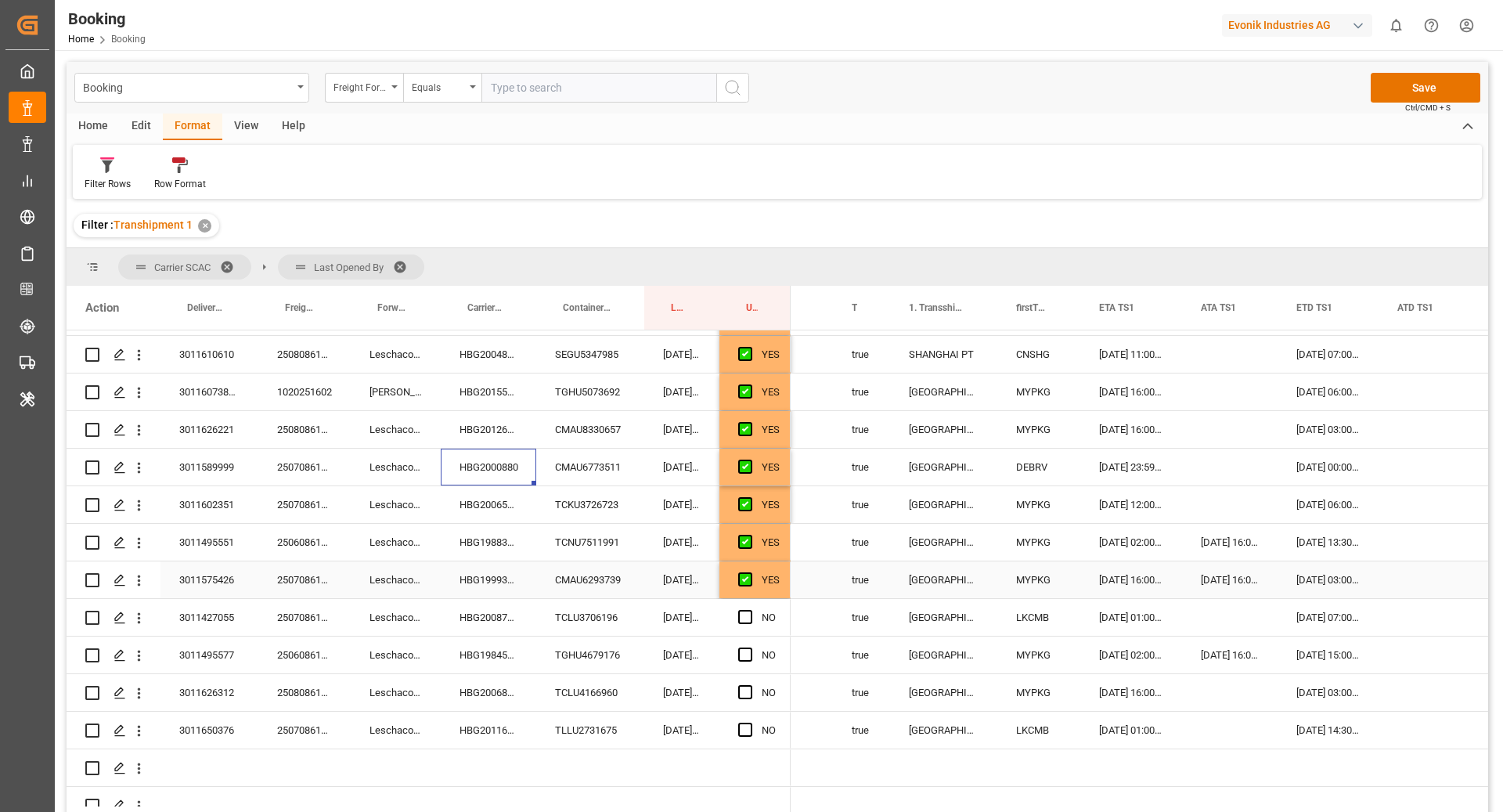
scroll to position [1385, 0]
click at [1204, 465] on div "Press SPACE to select this row." at bounding box center [1229, 466] width 96 height 37
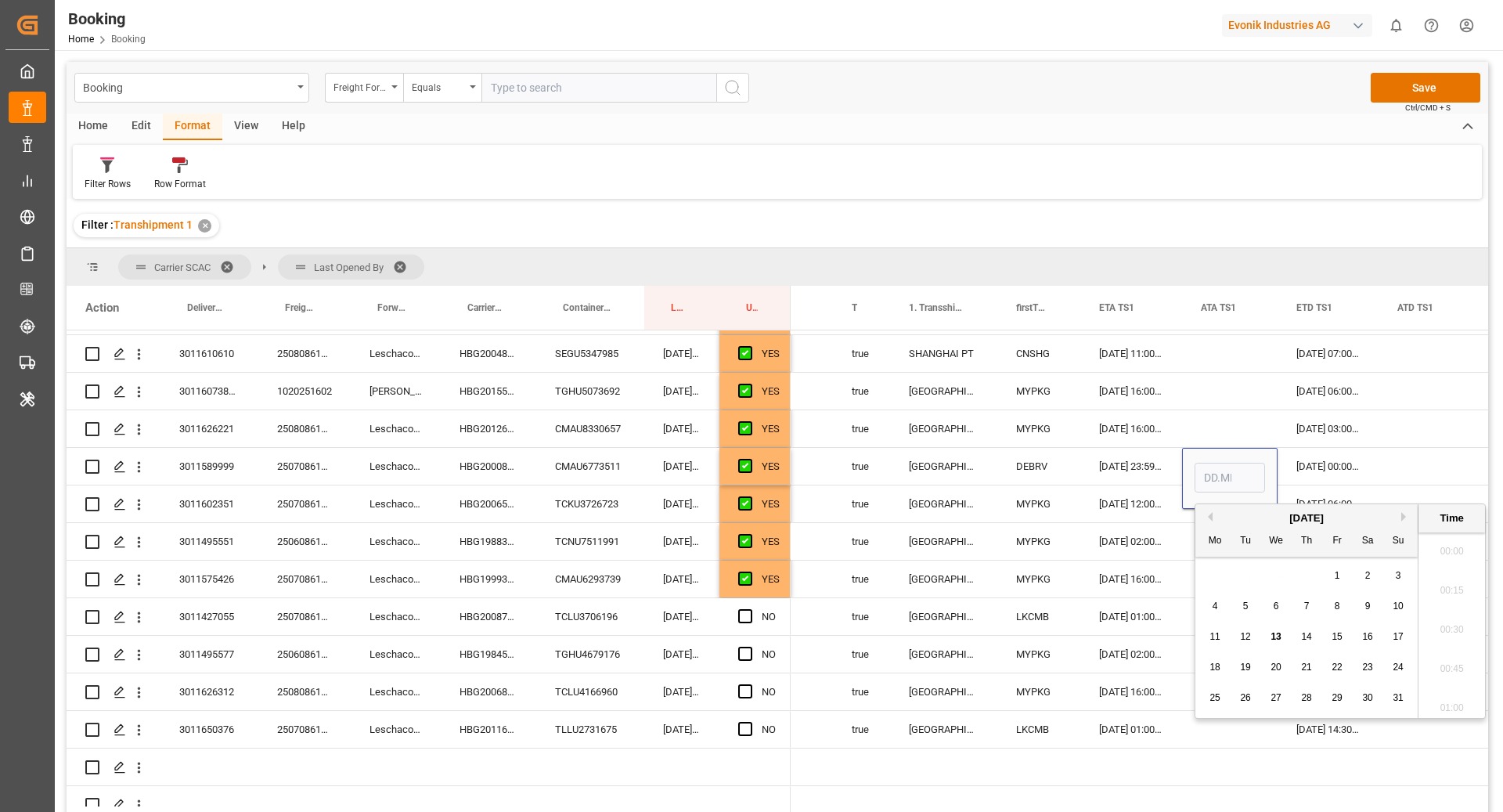
scroll to position [1882, 0]
click at [1271, 641] on span "13" at bounding box center [1275, 636] width 11 height 11
type input "13.08.2025 00:00"
click at [1297, 458] on div "18.08.2025 00:00:00" at bounding box center [1327, 466] width 101 height 37
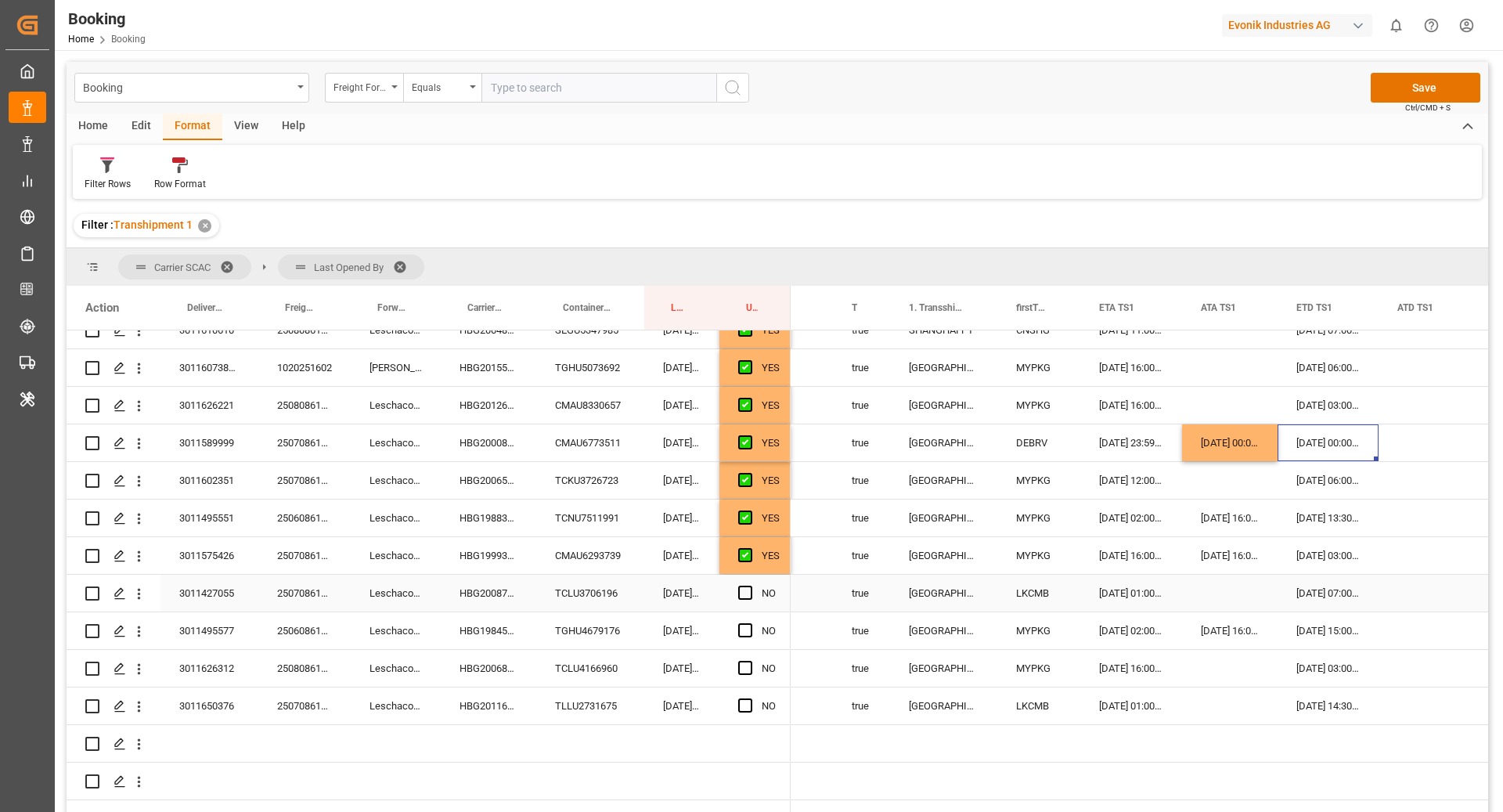
scroll to position [1410, 0]
click at [741, 595] on span "Press SPACE to select this row." at bounding box center [745, 591] width 14 height 14
click at [750, 584] on input "Press SPACE to select this row." at bounding box center [750, 584] width 0 height 0
drag, startPoint x: 789, startPoint y: 608, endPoint x: 779, endPoint y: 686, distance: 78.6
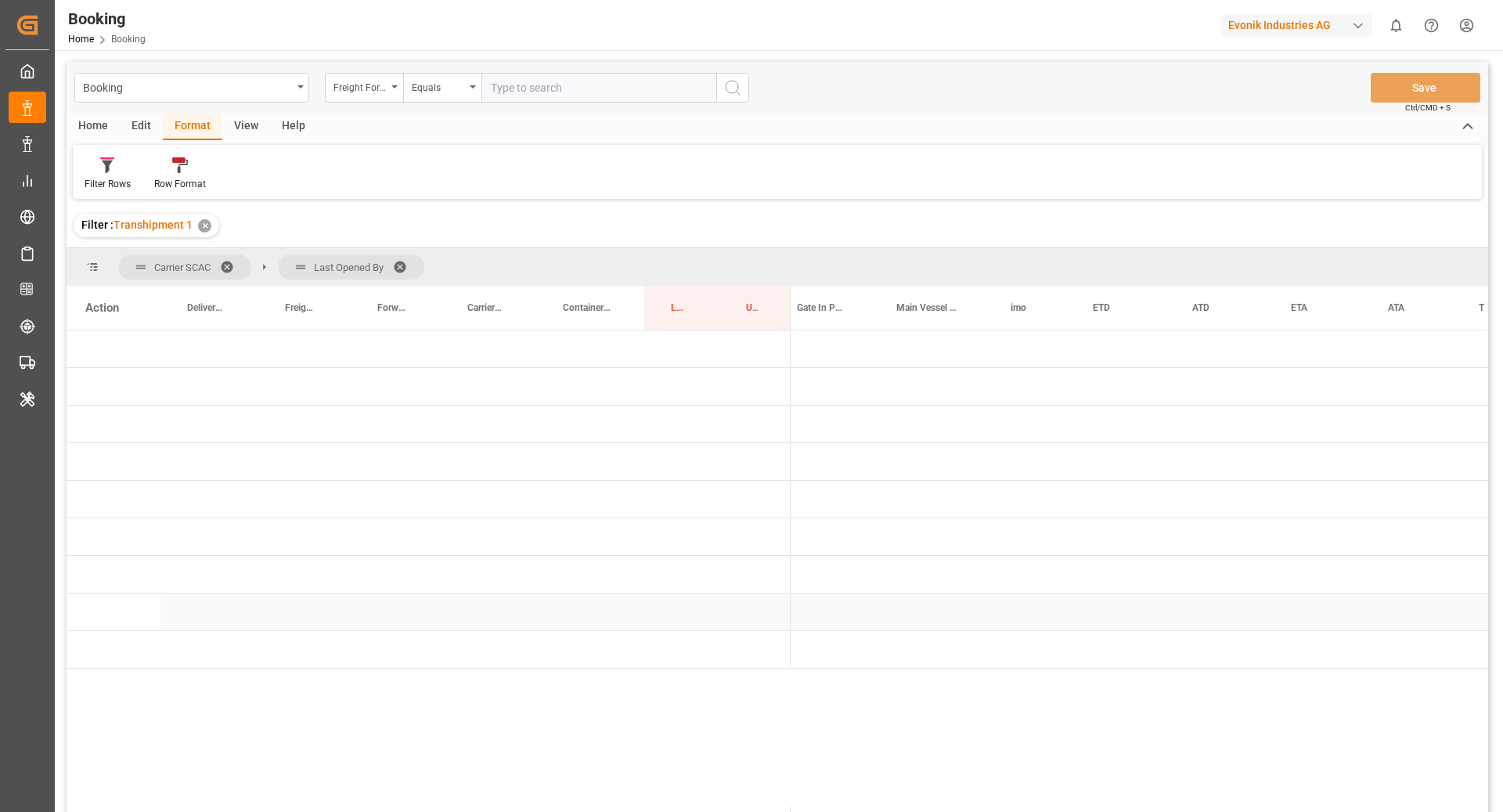
scroll to position [0, 0]
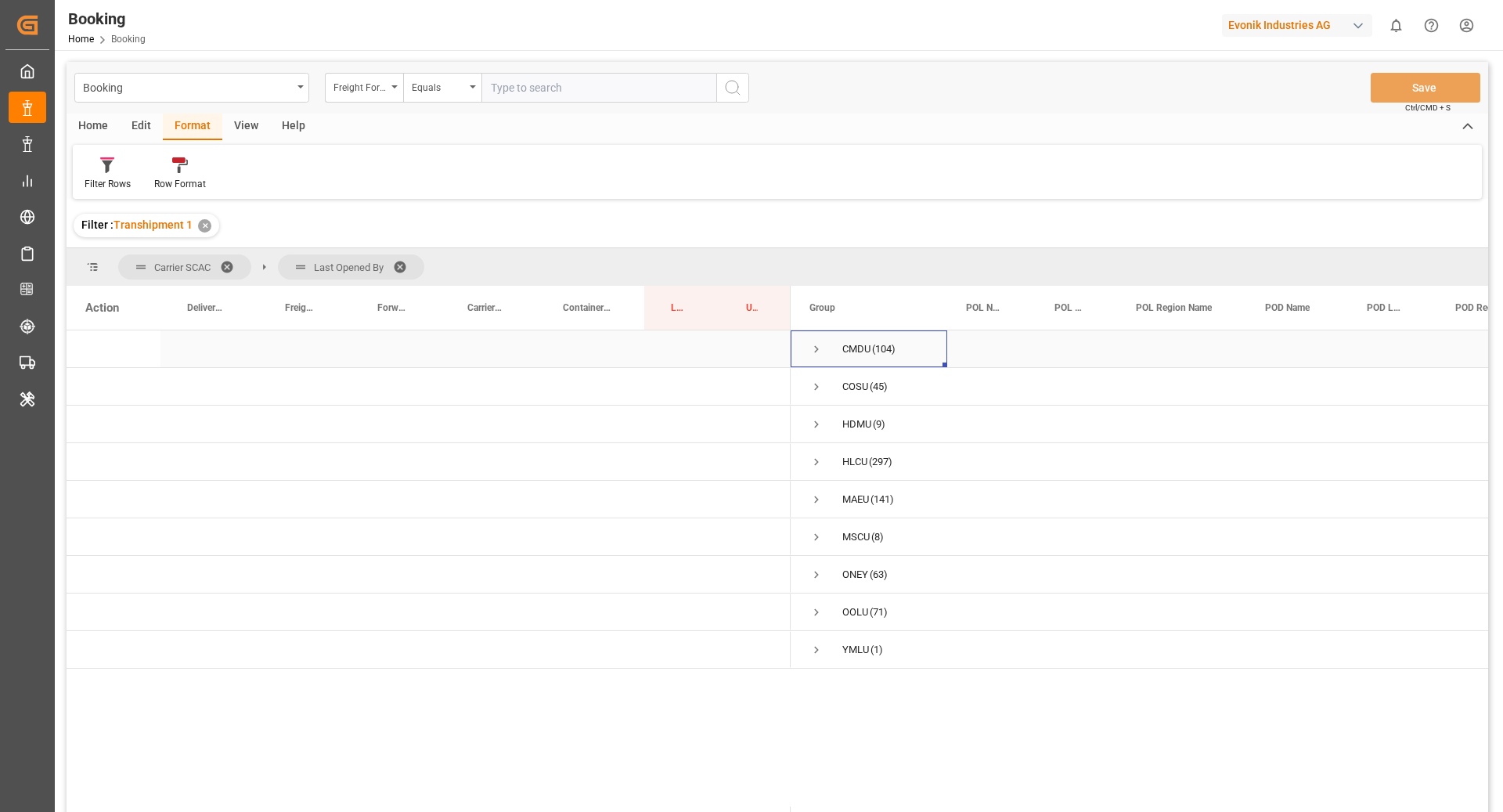
click at [816, 351] on span "Press SPACE to select this row." at bounding box center [816, 349] width 14 height 14
click at [854, 388] on span "Press SPACE to select this row." at bounding box center [849, 387] width 14 height 14
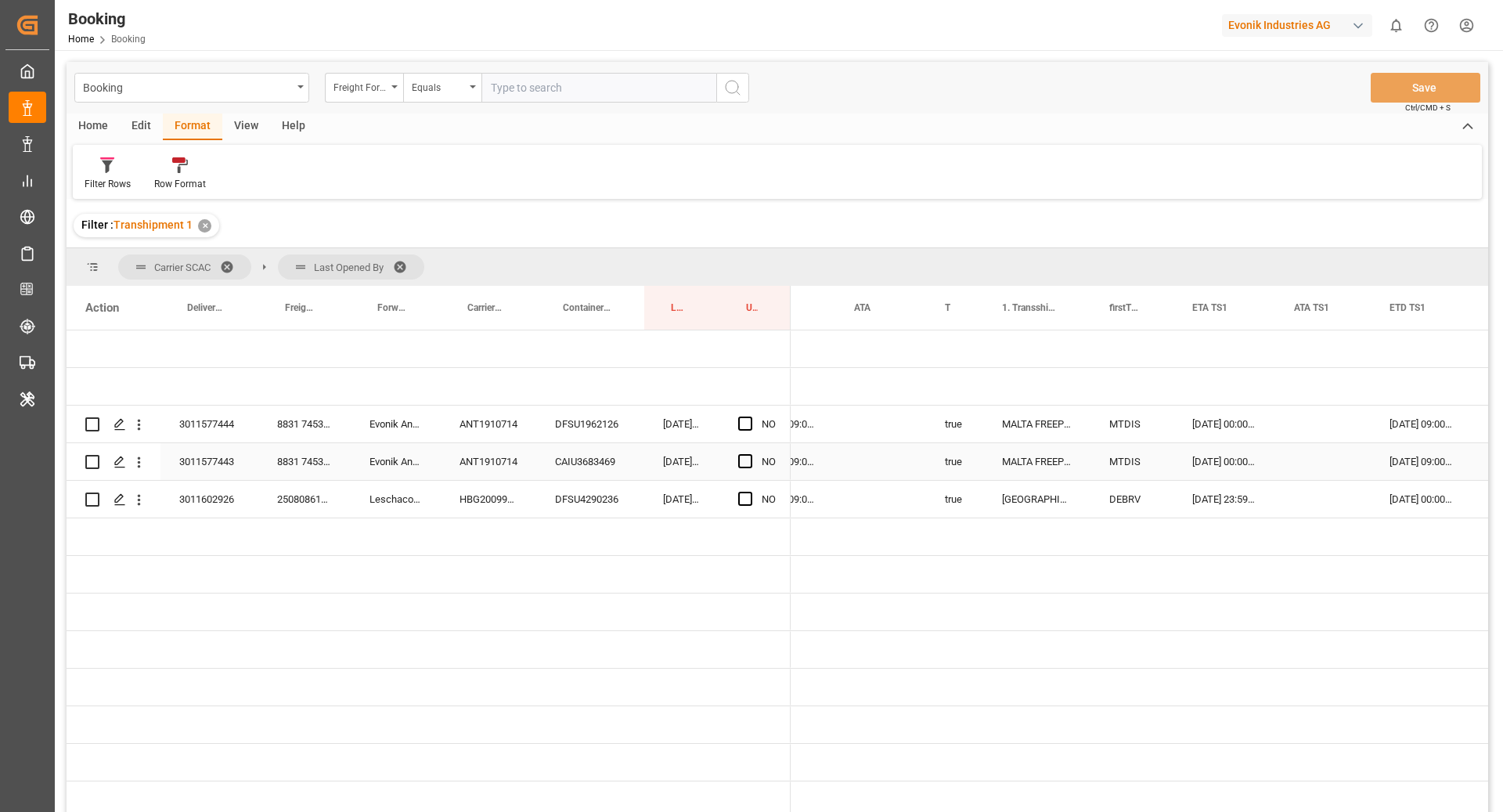
scroll to position [0, 1331]
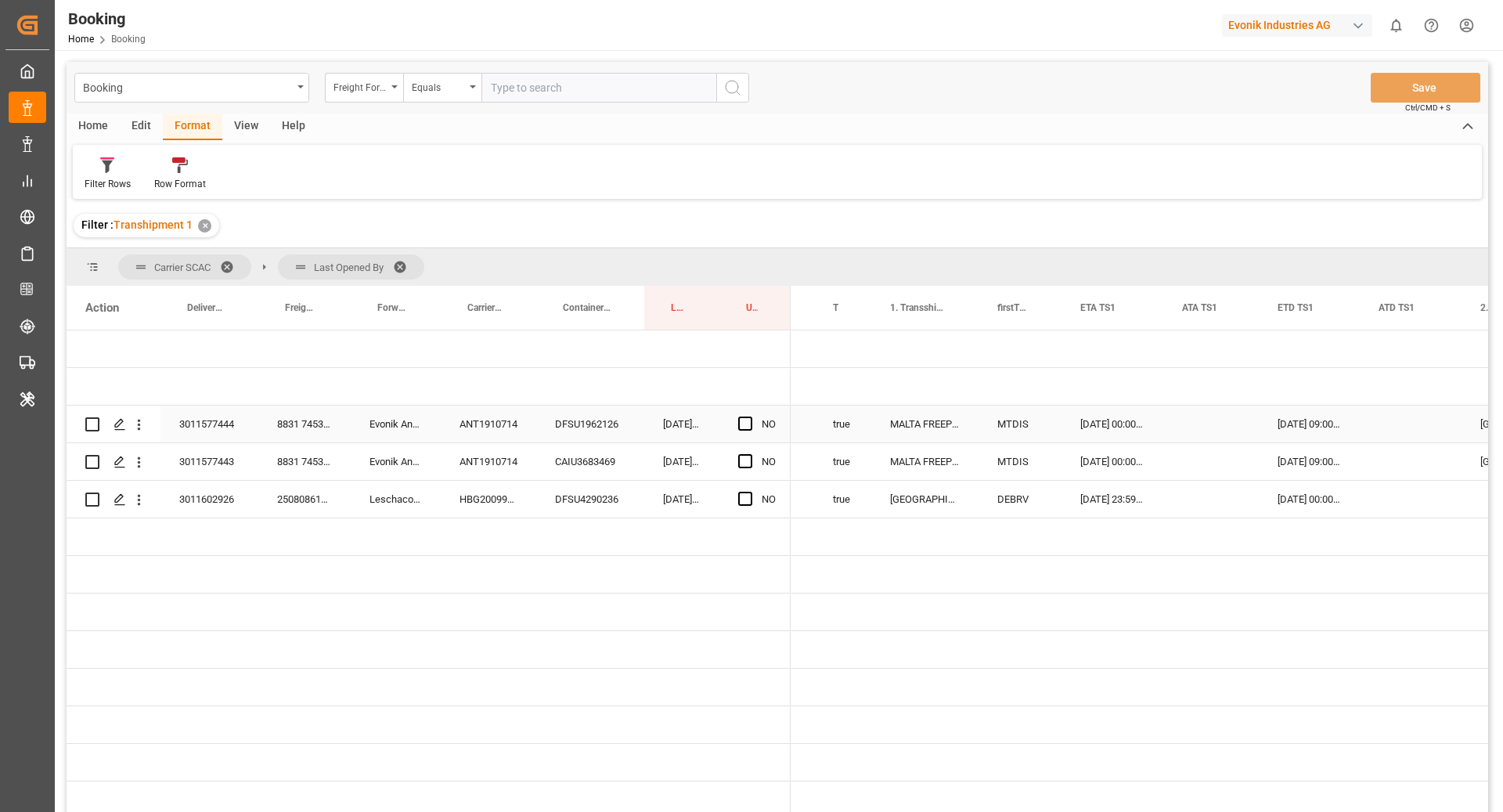
click at [468, 415] on div "ANT1910714" at bounding box center [488, 423] width 96 height 37
click at [598, 439] on div "DFSU1962126" at bounding box center [590, 423] width 108 height 37
click at [591, 447] on div "CAIU3683469" at bounding box center [590, 461] width 108 height 37
click at [590, 420] on div "DFSU1962126" at bounding box center [590, 423] width 108 height 37
click at [571, 467] on div "CAIU3683469" at bounding box center [590, 461] width 108 height 37
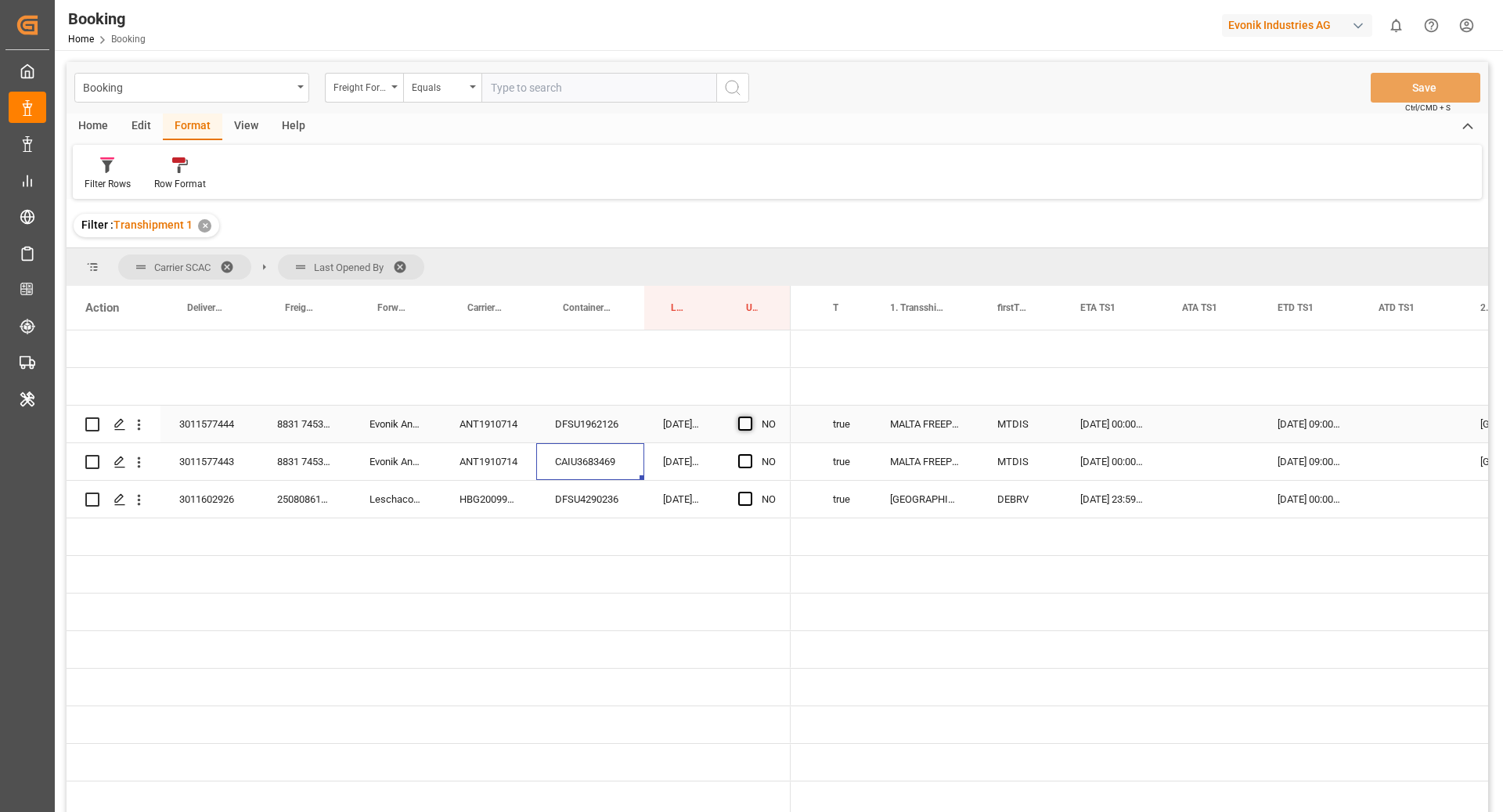
click at [747, 421] on span "Press SPACE to select this row." at bounding box center [745, 423] width 14 height 14
click at [750, 417] on input "Press SPACE to select this row." at bounding box center [750, 417] width 0 height 0
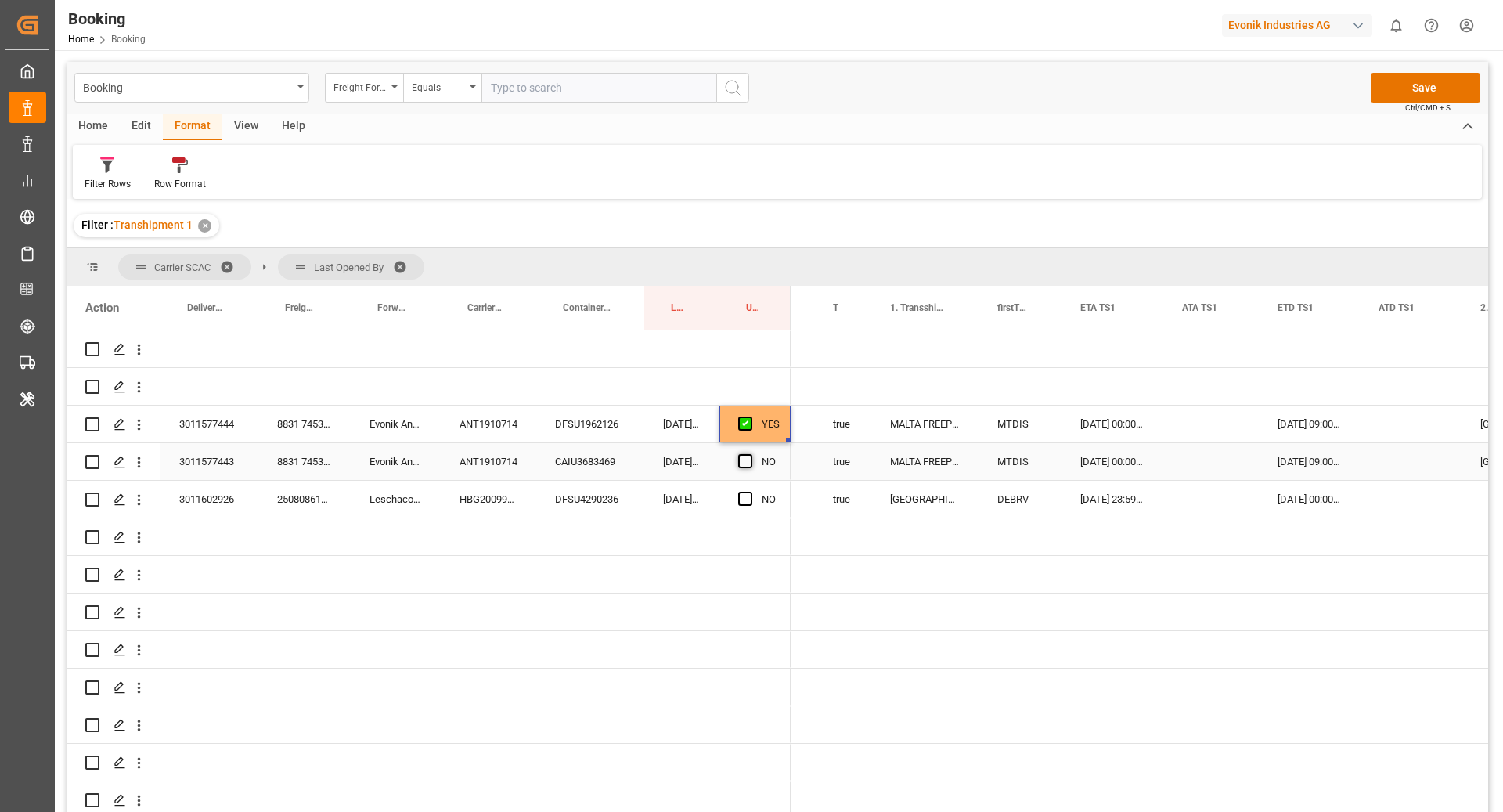
click at [746, 461] on span "Press SPACE to select this row." at bounding box center [745, 461] width 14 height 14
click at [750, 454] on input "Press SPACE to select this row." at bounding box center [750, 454] width 0 height 0
click at [492, 495] on div "HBG2009996" at bounding box center [488, 499] width 96 height 37
click at [568, 501] on div "DFSU4290236" at bounding box center [590, 499] width 108 height 37
click at [1187, 493] on div "Press SPACE to select this row." at bounding box center [1211, 499] width 96 height 37
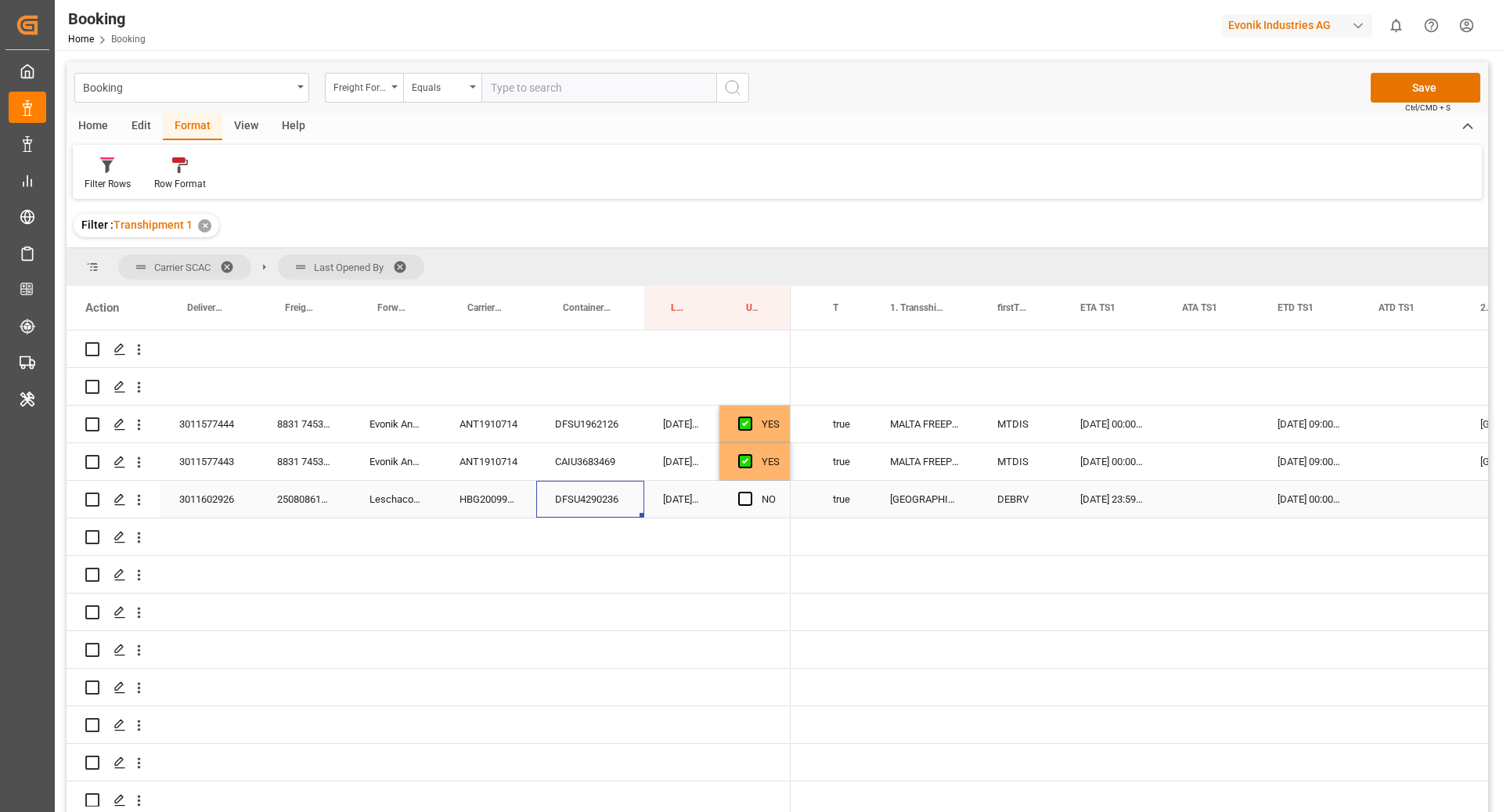
click at [1187, 493] on div "Press SPACE to select this row." at bounding box center [1211, 499] width 96 height 37
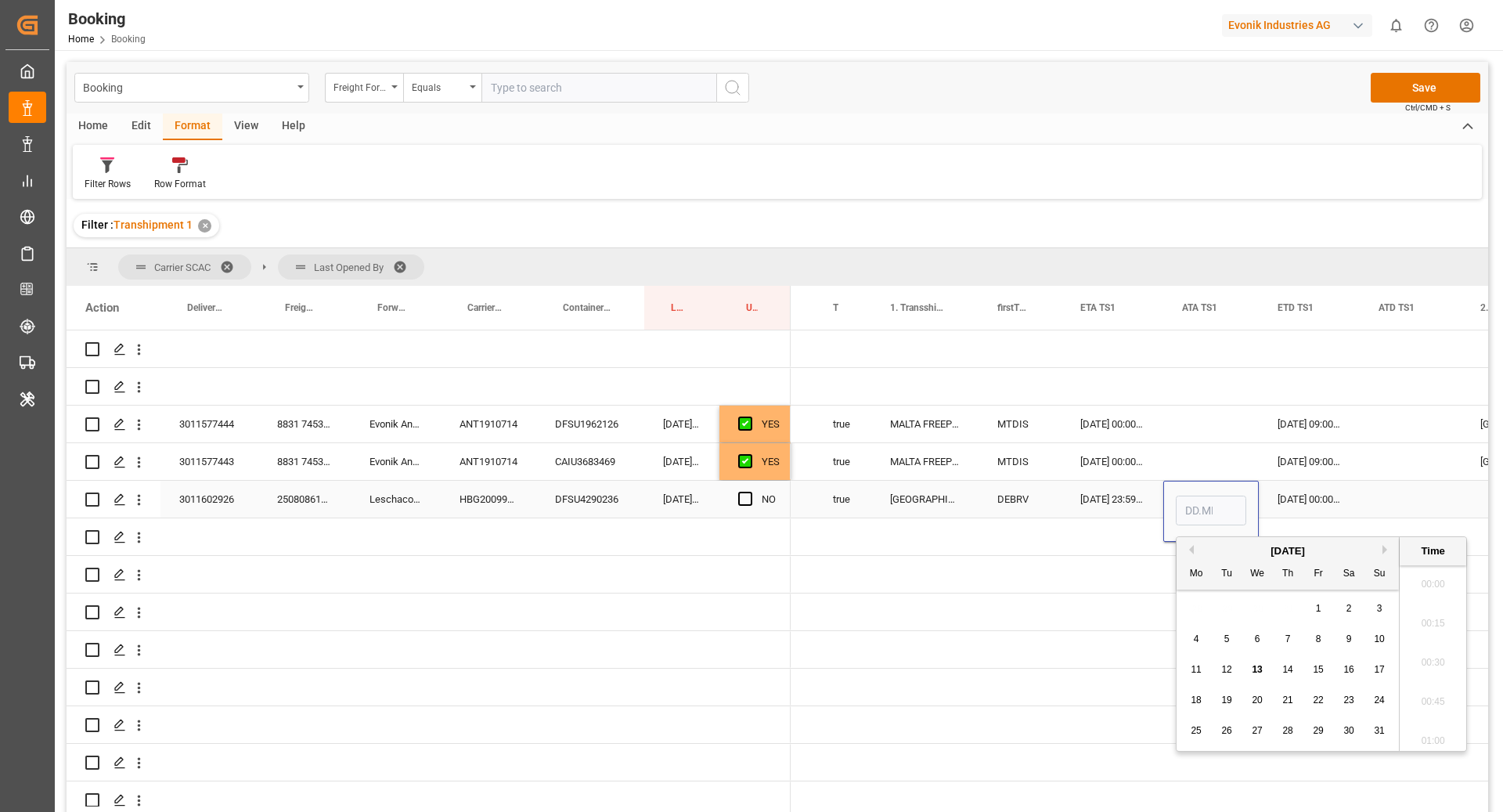
scroll to position [1882, 0]
click at [1251, 663] on div "13" at bounding box center [1258, 669] width 19 height 18
type input "13.08.2025 00:00"
click at [1296, 480] on div "18.08.2025 00:00:00" at bounding box center [1309, 499] width 101 height 37
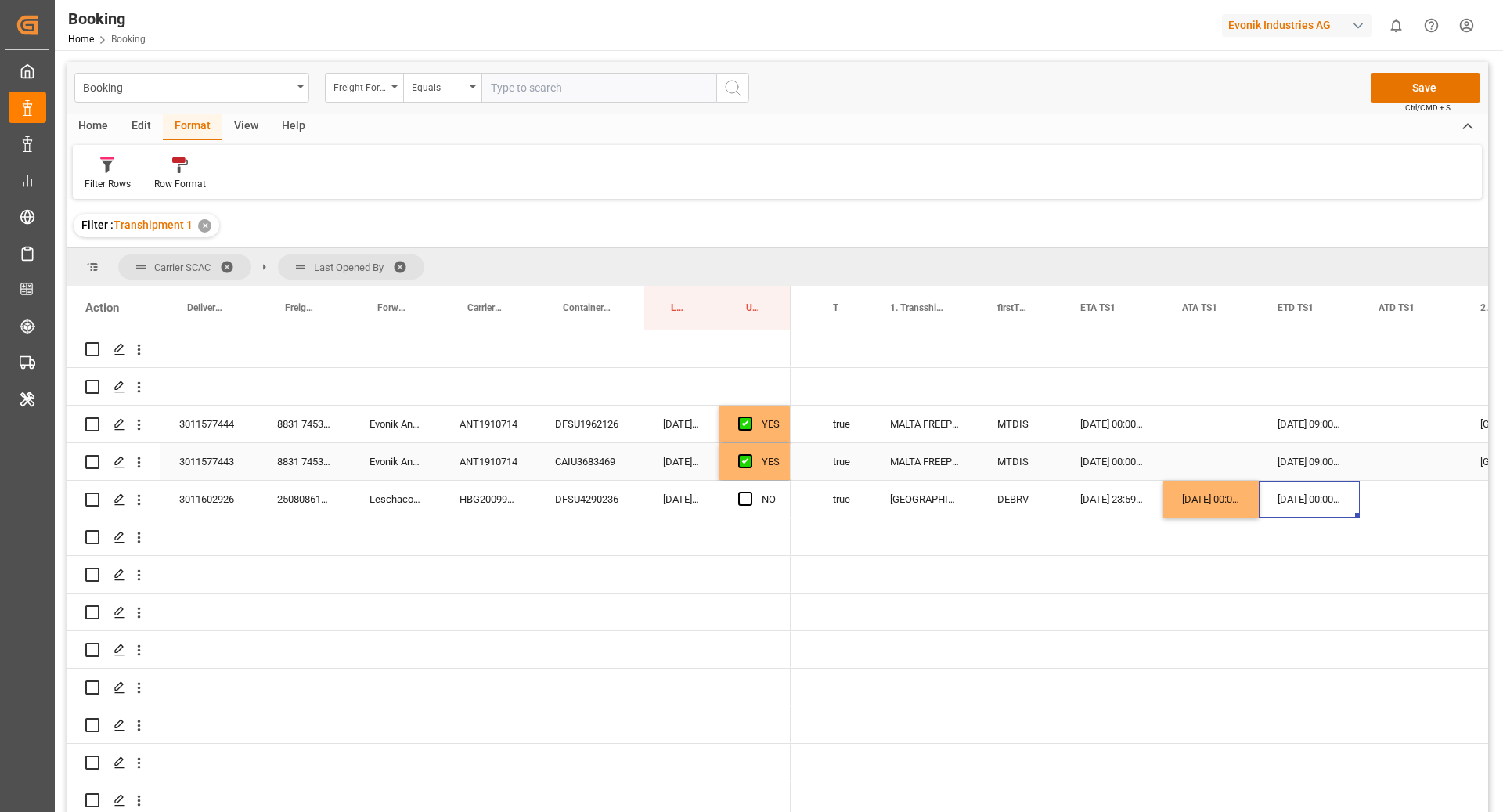
click at [506, 464] on div "ANT1910714" at bounding box center [488, 461] width 96 height 37
click at [583, 457] on div "CAIU3683469" at bounding box center [590, 461] width 108 height 37
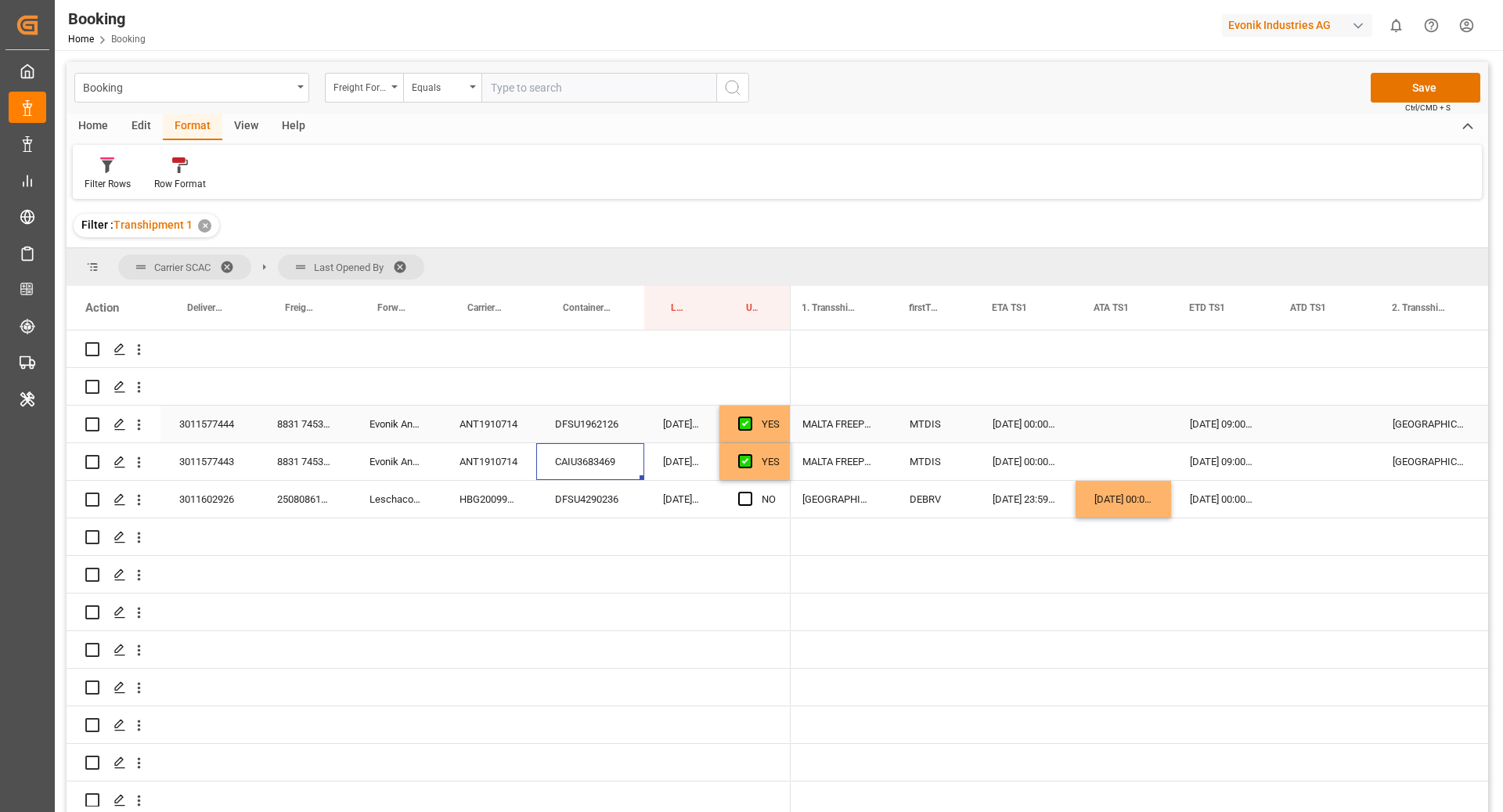
scroll to position [0, 1510]
click at [1013, 420] on div "12.08.2025 00:00:00" at bounding box center [1024, 423] width 101 height 37
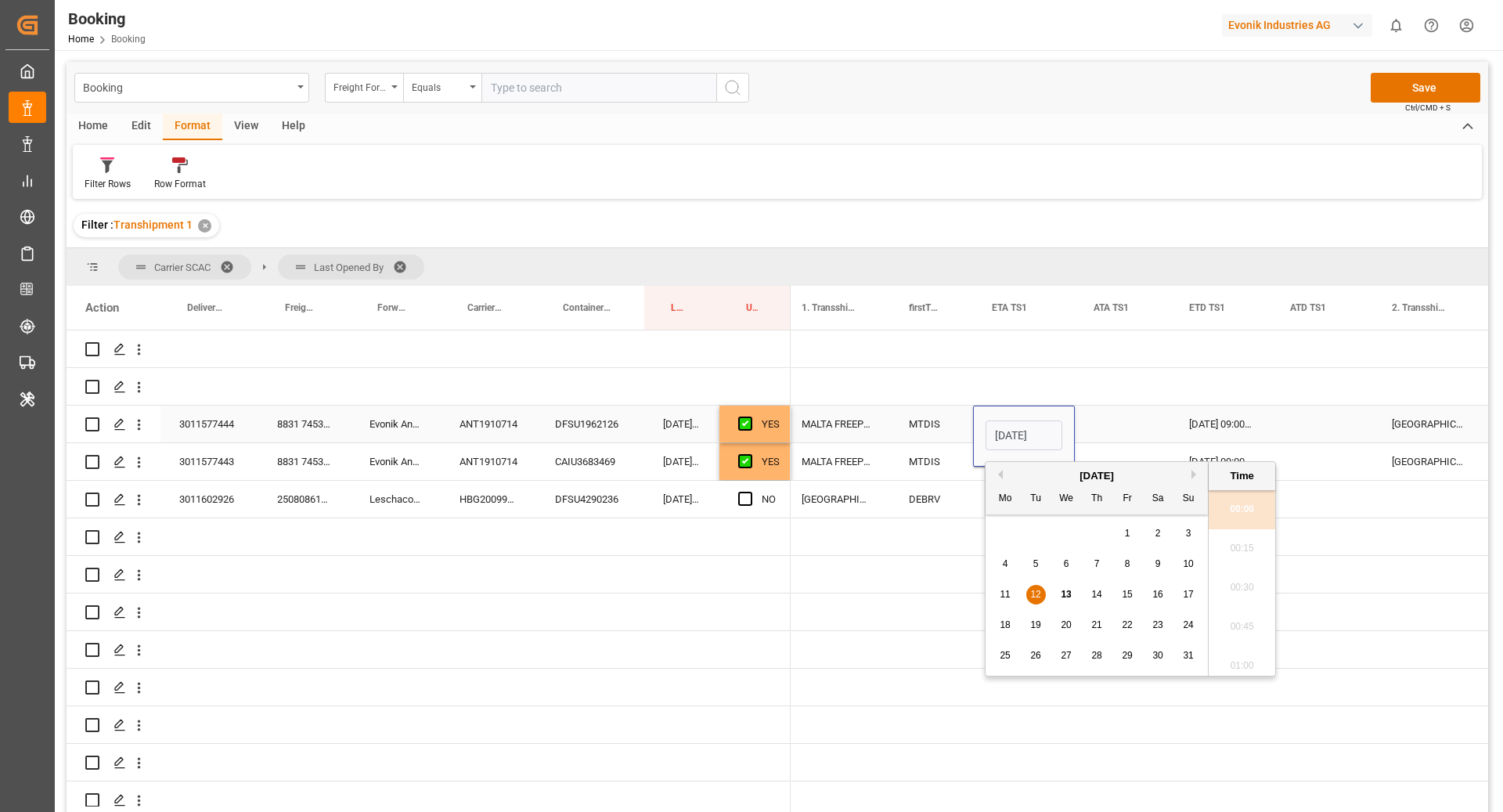
scroll to position [0, 50]
click at [1100, 594] on span "14" at bounding box center [1096, 593] width 11 height 11
type input "14.08.2025 00:00"
click at [1102, 436] on div "Press SPACE to select this row." at bounding box center [1122, 423] width 96 height 37
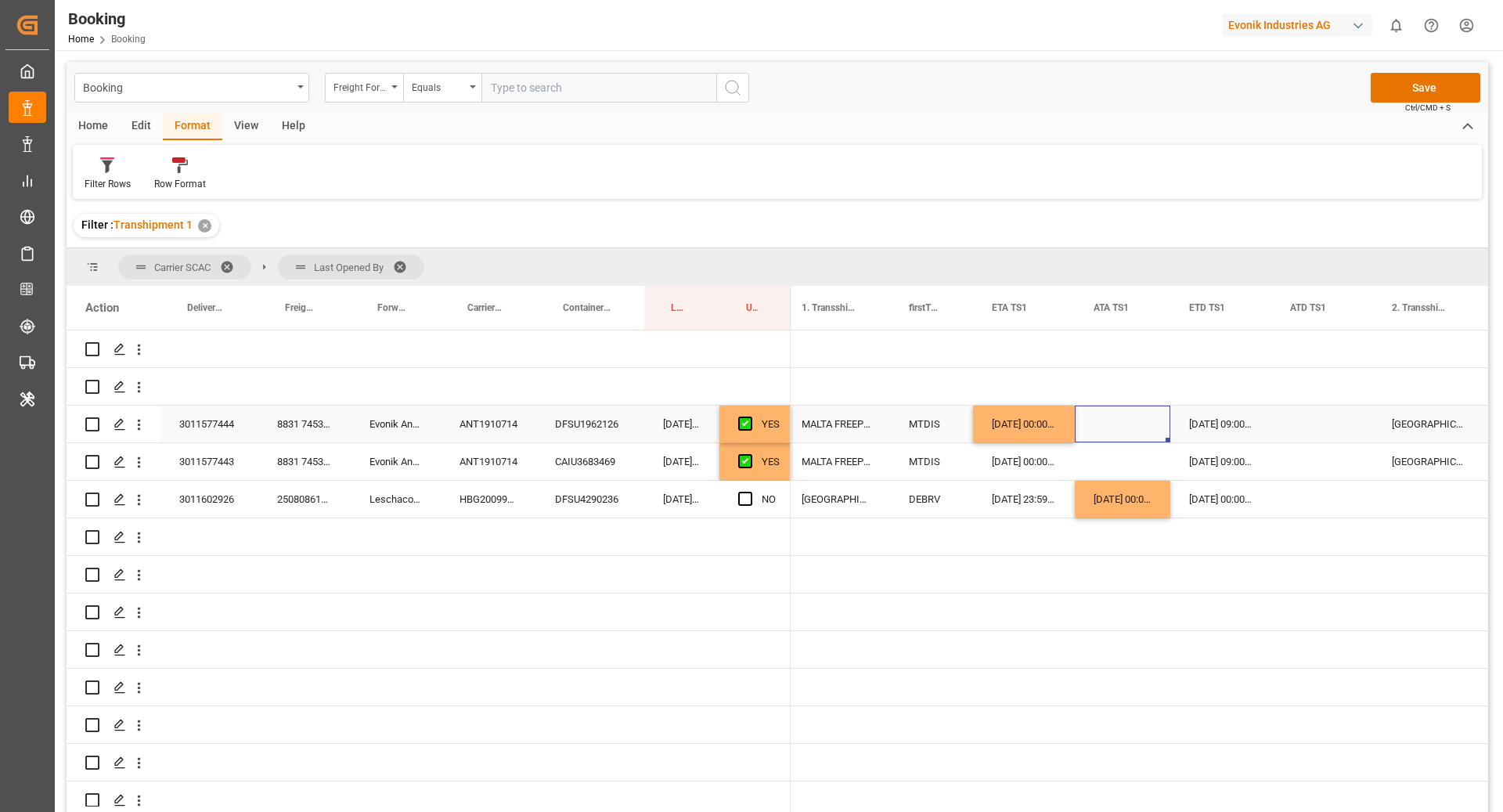
click at [1186, 433] on div "02.09.2025 09:00:00" at bounding box center [1220, 423] width 101 height 37
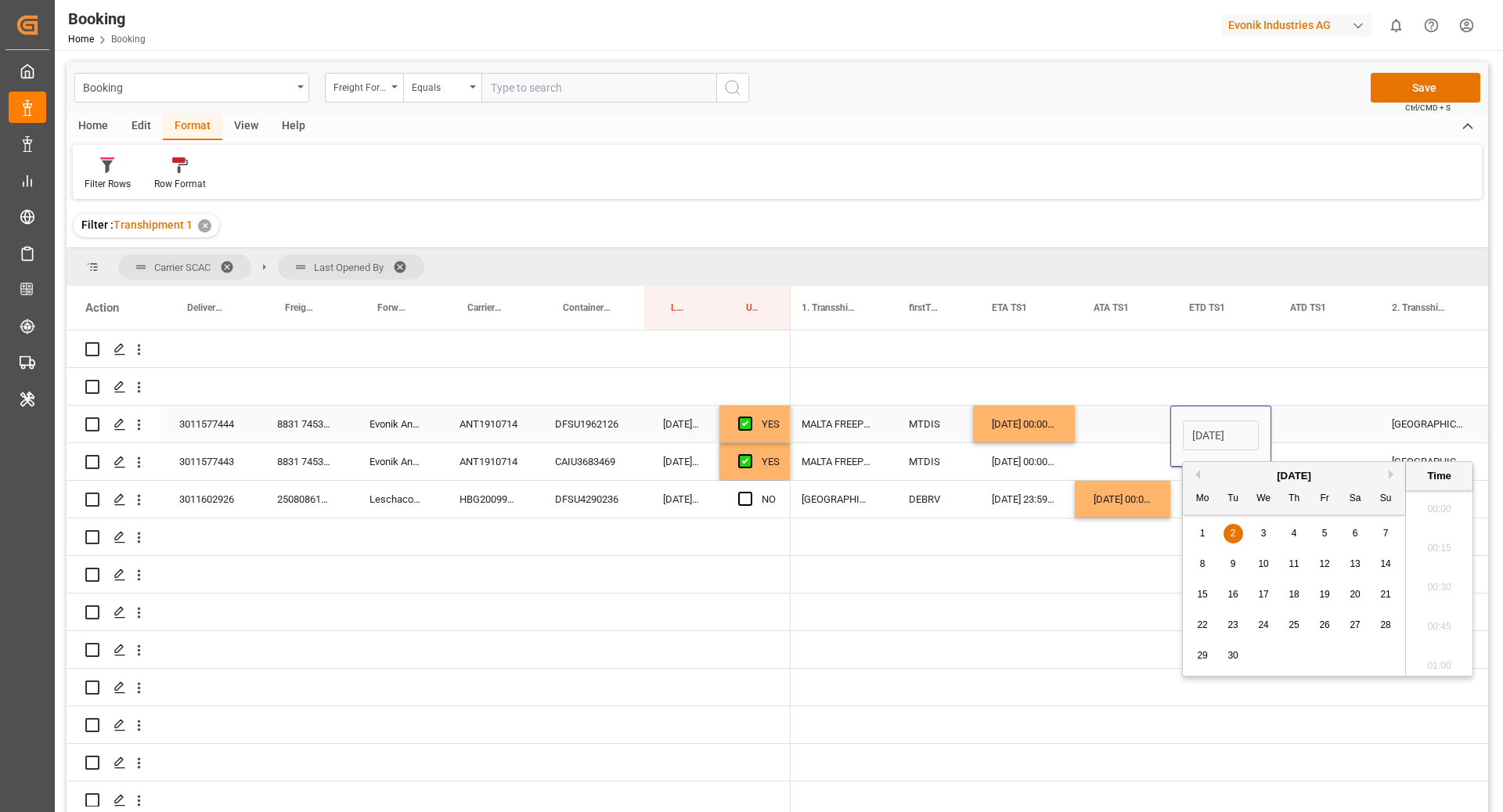
scroll to position [0, 50]
click at [1268, 538] on div "3" at bounding box center [1264, 533] width 19 height 18
type input "03.09.2025 09:00"
click at [1319, 411] on div "Press SPACE to select this row." at bounding box center [1322, 423] width 101 height 37
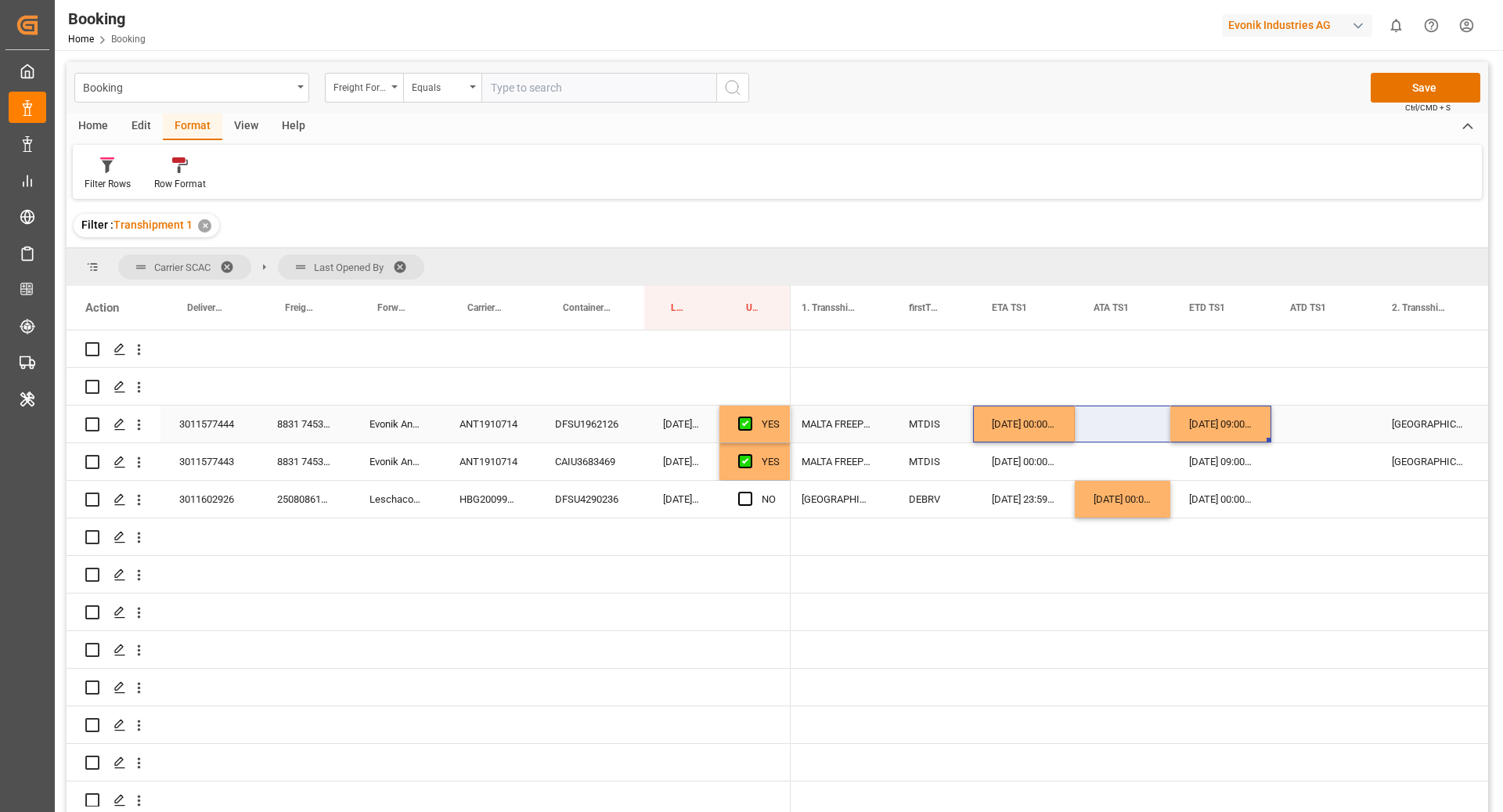
drag, startPoint x: 1036, startPoint y: 426, endPoint x: 1188, endPoint y: 426, distance: 152.0
click at [1188, 426] on div "14.08.2025 00:00:00 03.09.2025 09:00:00 VALENCIA ESVLC 07.09.2025 18:00:00 MTDI…" at bounding box center [1208, 423] width 3856 height 38
drag, startPoint x: 1269, startPoint y: 441, endPoint x: 1269, endPoint y: 451, distance: 10.0
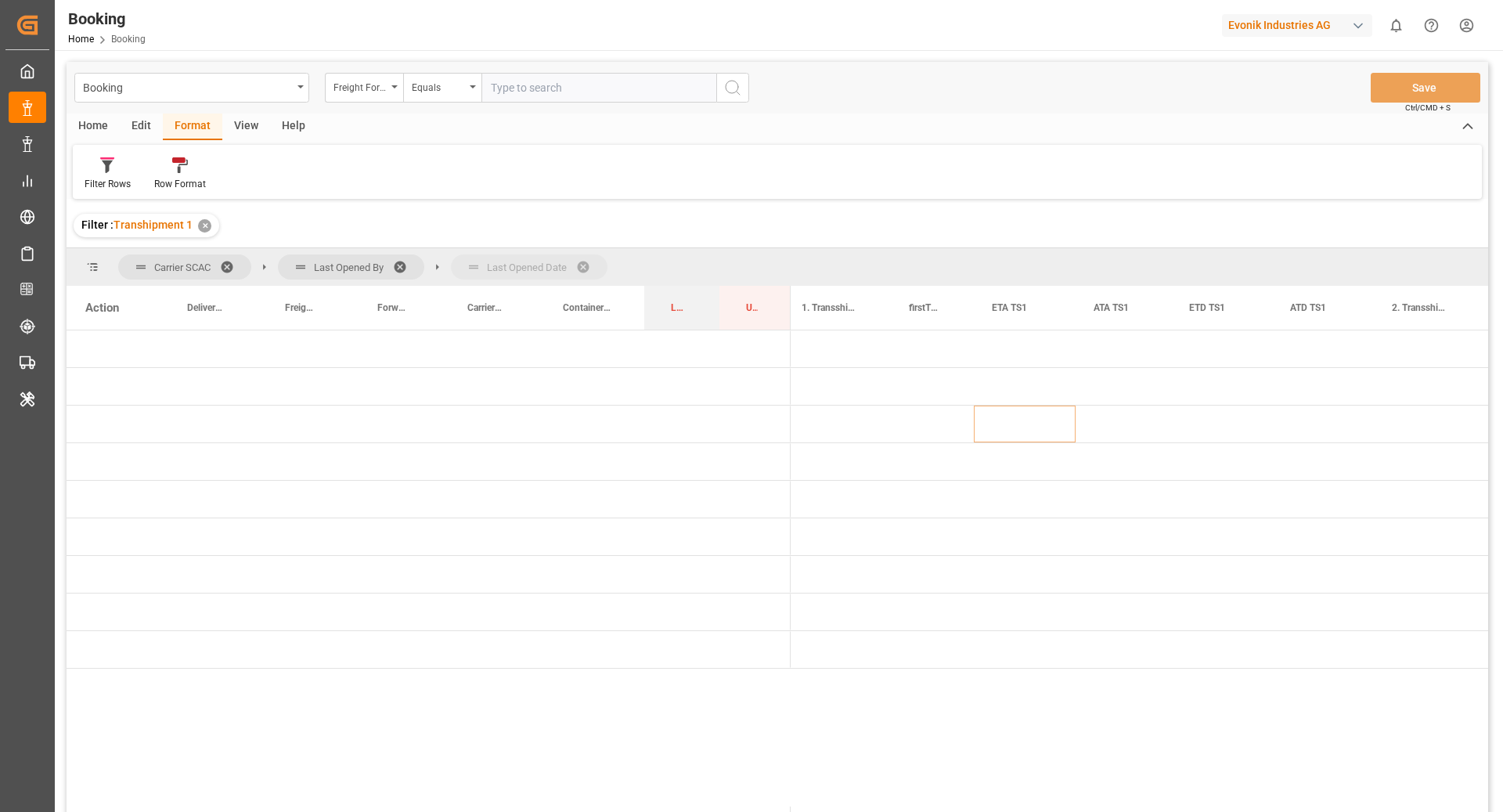
drag, startPoint x: 669, startPoint y: 310, endPoint x: 667, endPoint y: 275, distance: 35.1
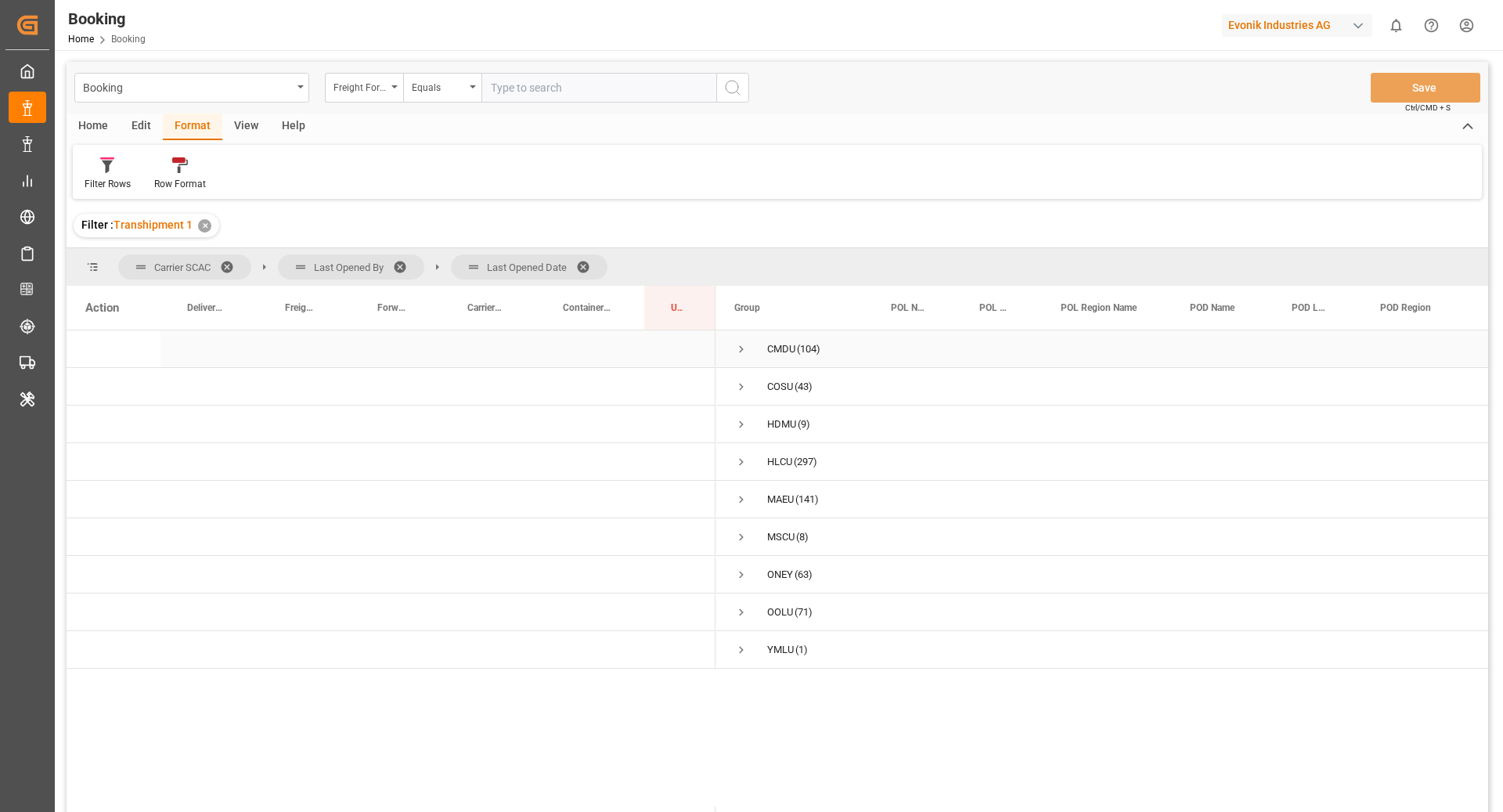
click at [739, 345] on span "Press SPACE to select this row." at bounding box center [741, 349] width 14 height 14
click at [775, 399] on span "Press SPACE to select this row." at bounding box center [774, 386] width 14 height 36
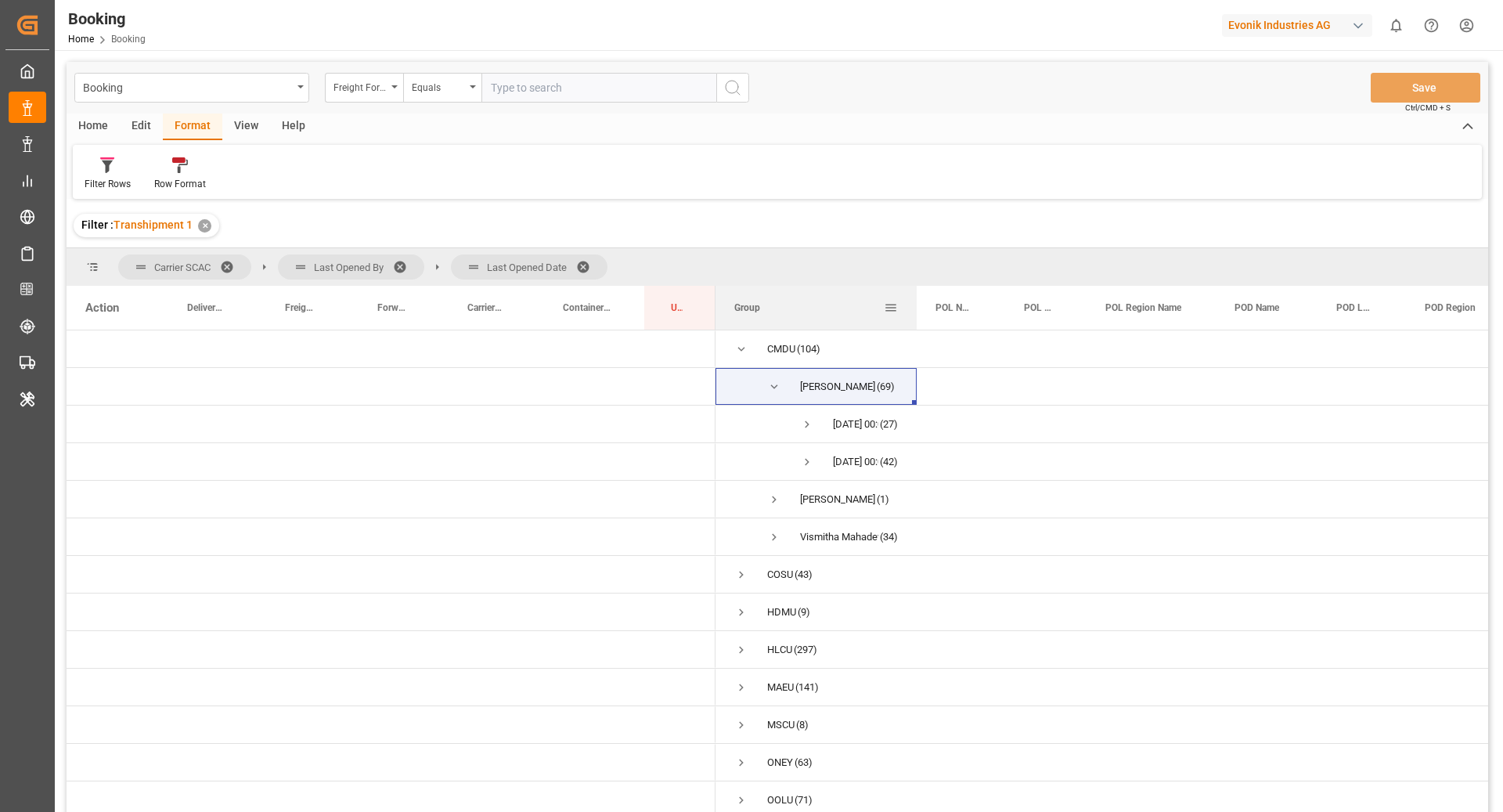
drag, startPoint x: 871, startPoint y: 316, endPoint x: 915, endPoint y: 320, distance: 44.2
click at [915, 320] on div at bounding box center [916, 307] width 6 height 43
click at [804, 425] on span "Press SPACE to select this row." at bounding box center [806, 424] width 14 height 14
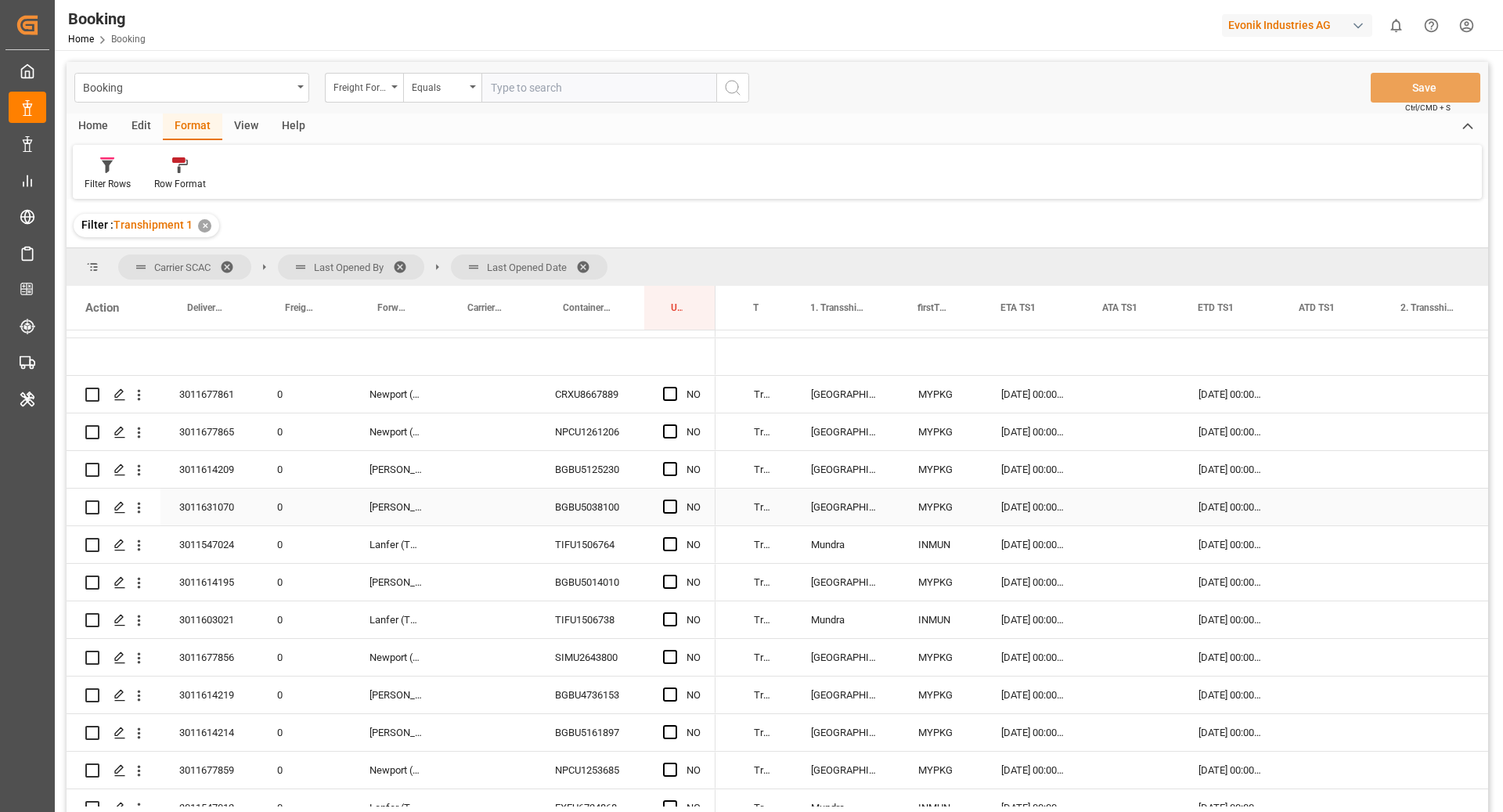
scroll to position [0, 1467]
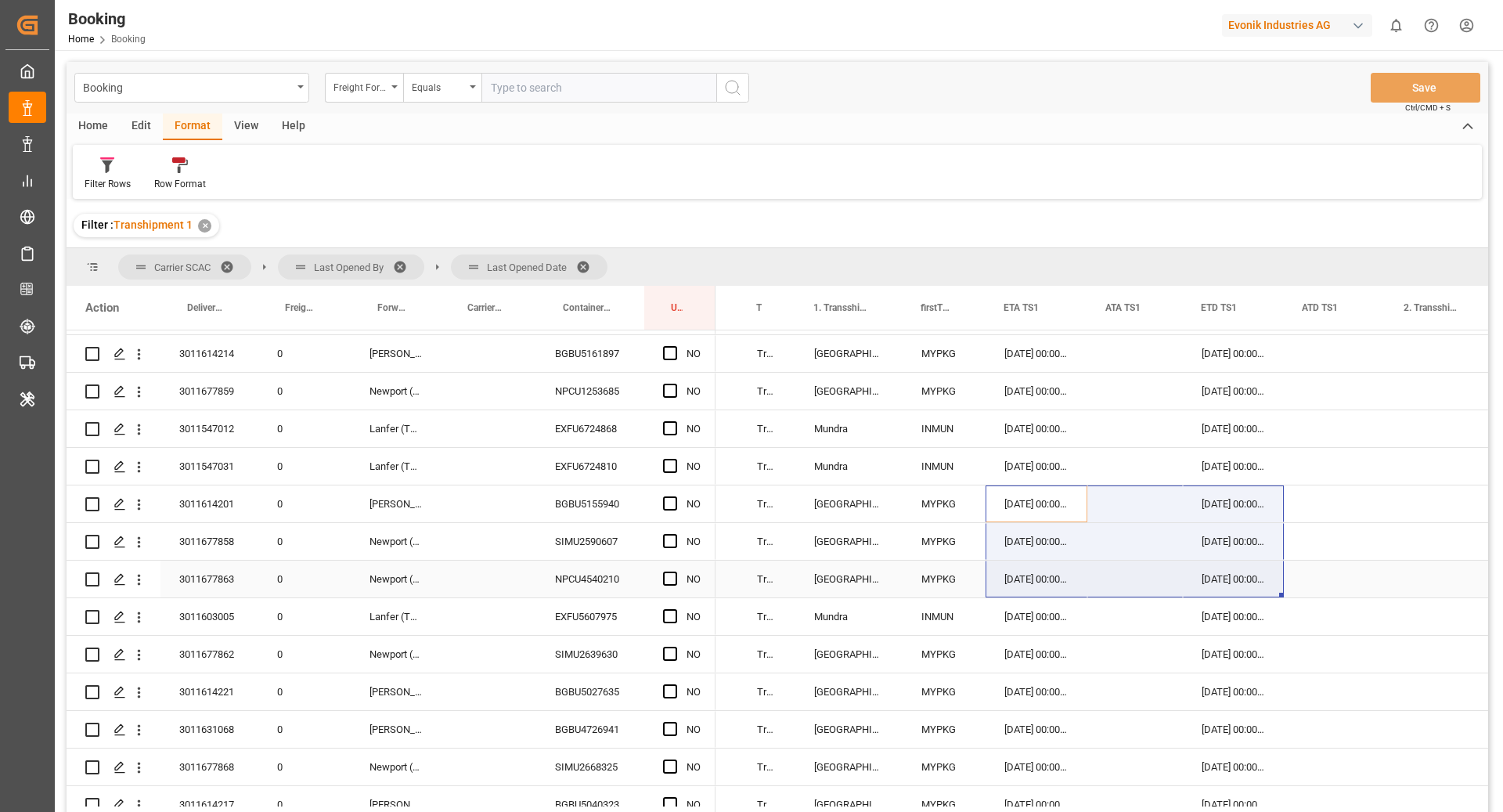
click at [1272, 592] on div "12.08.2025 00:00:00 (27) 23.09.2025 00:00:00 True Port Klang (Pelabuhan Klang) …" at bounding box center [1198, 654] width 3900 height 1540
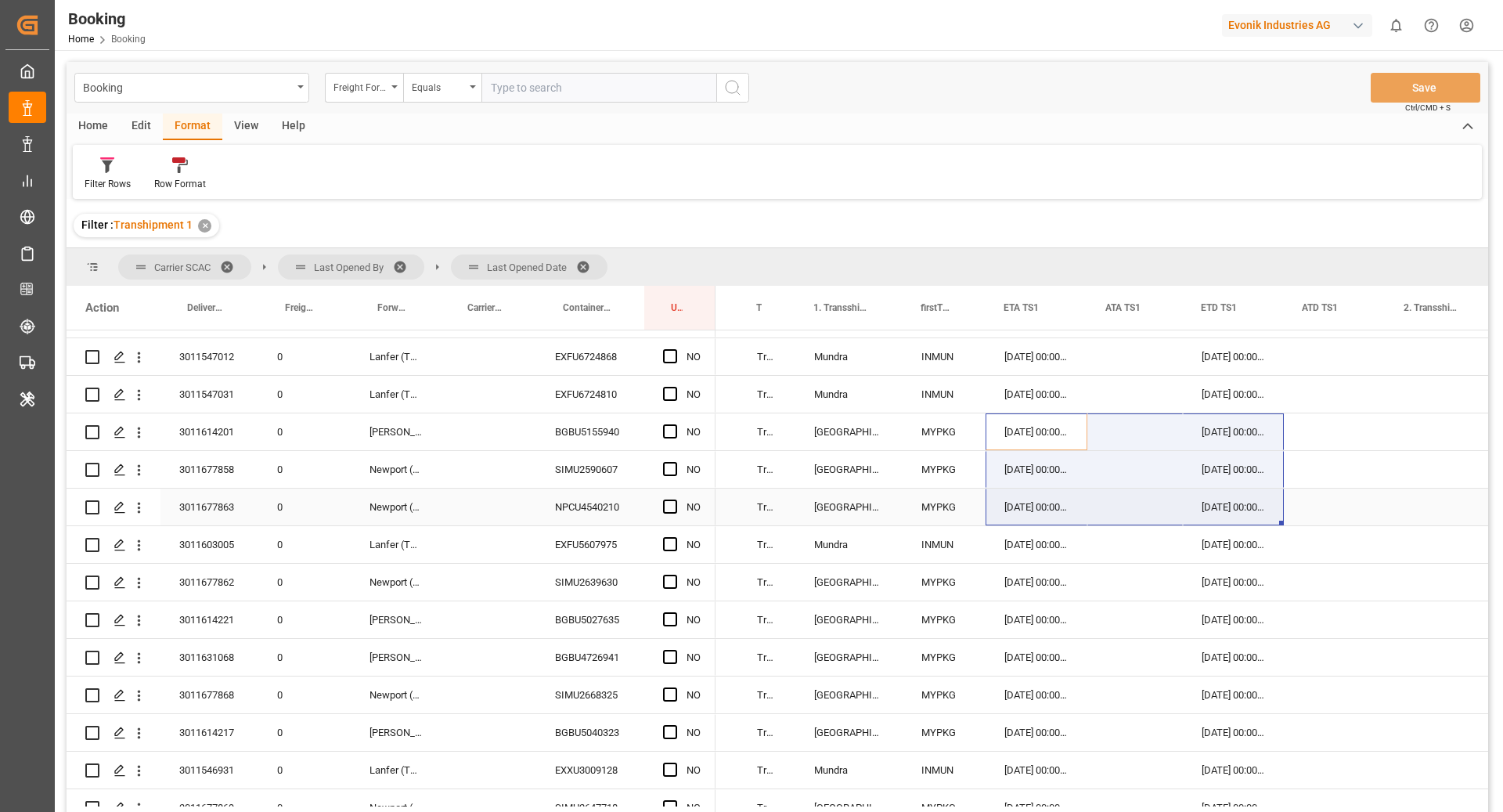
drag, startPoint x: 1272, startPoint y: 592, endPoint x: 1284, endPoint y: 649, distance: 58.2
click at [1293, 633] on div "12.08.2025 00:00:00 (27) 23.09.2025 00:00:00 True Port Klang (Pelabuhan Klang) …" at bounding box center [1198, 582] width 3900 height 1540
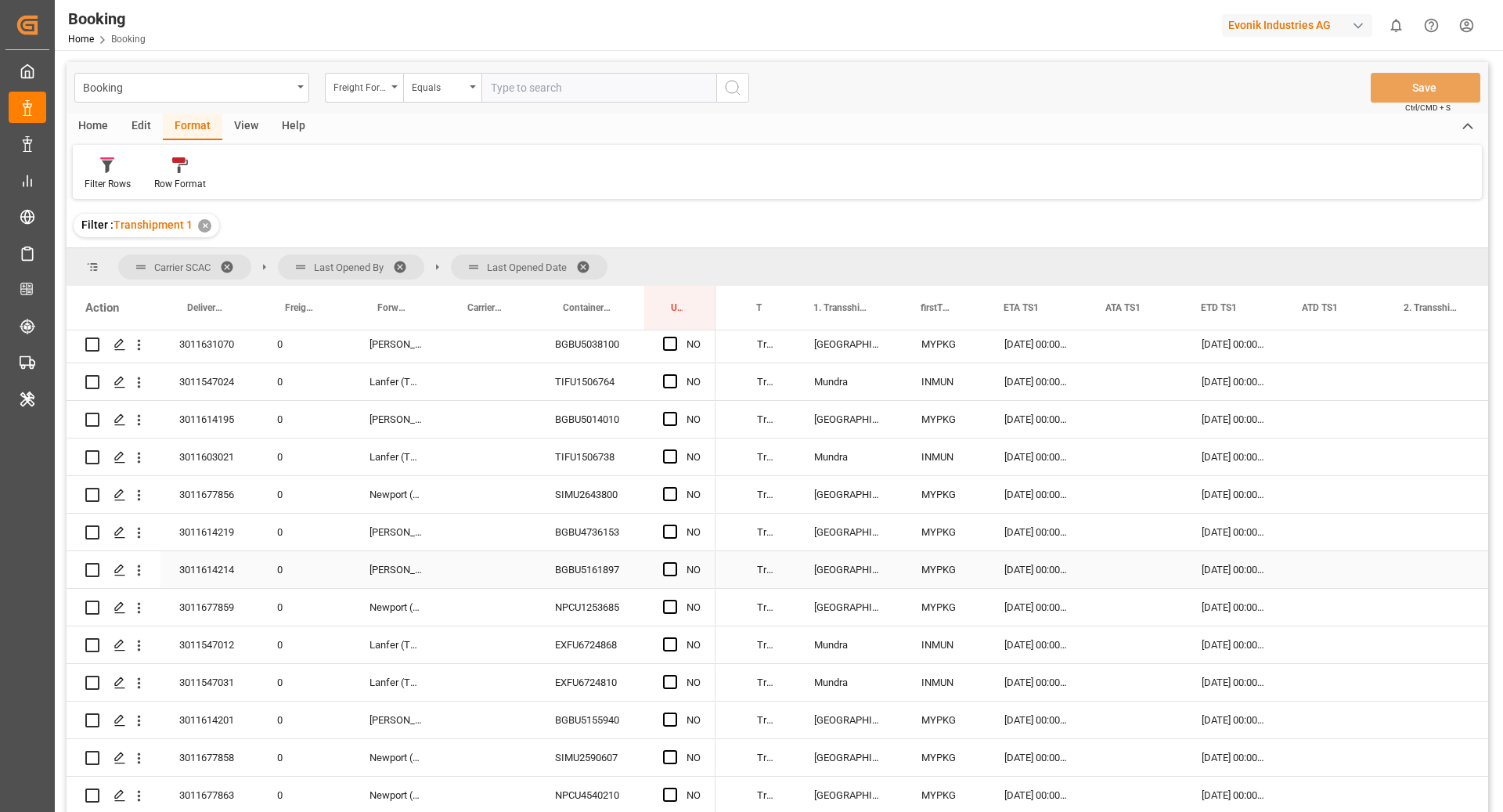
scroll to position [61, 0]
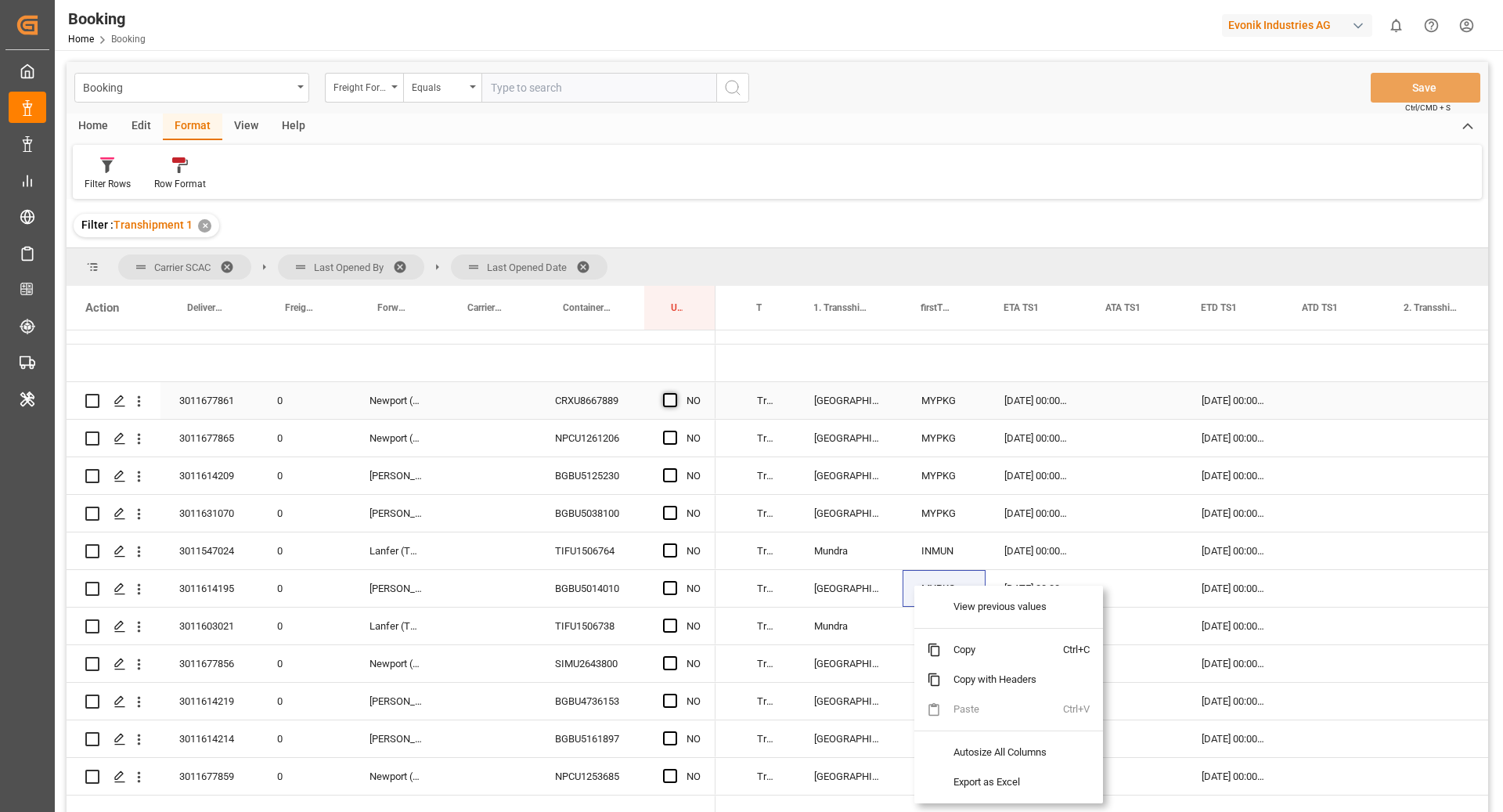
click at [664, 400] on span "Press SPACE to select this row." at bounding box center [670, 399] width 14 height 14
click at [675, 392] on input "Press SPACE to select this row." at bounding box center [675, 392] width 0 height 0
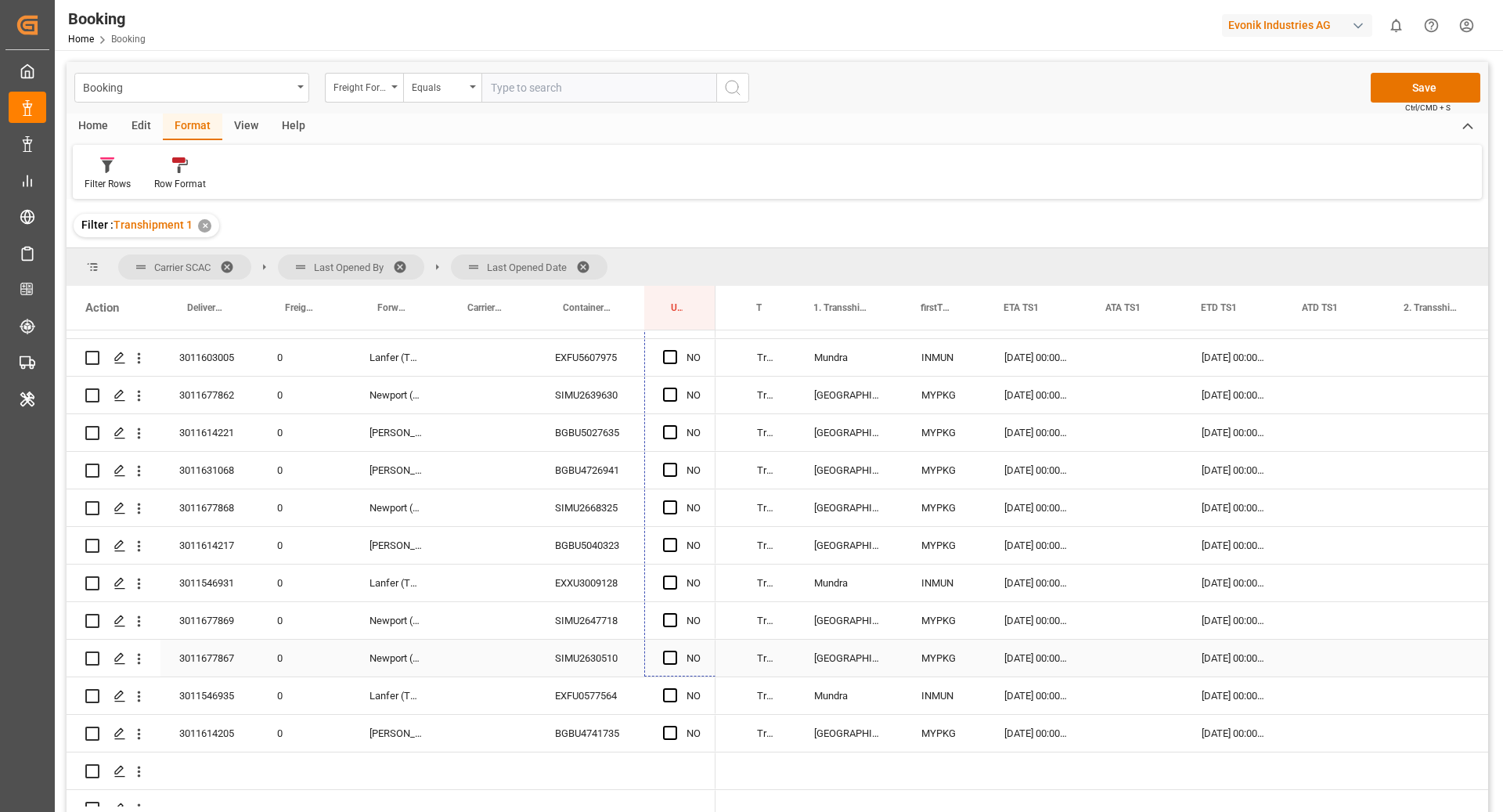
scroll to position [736, 0]
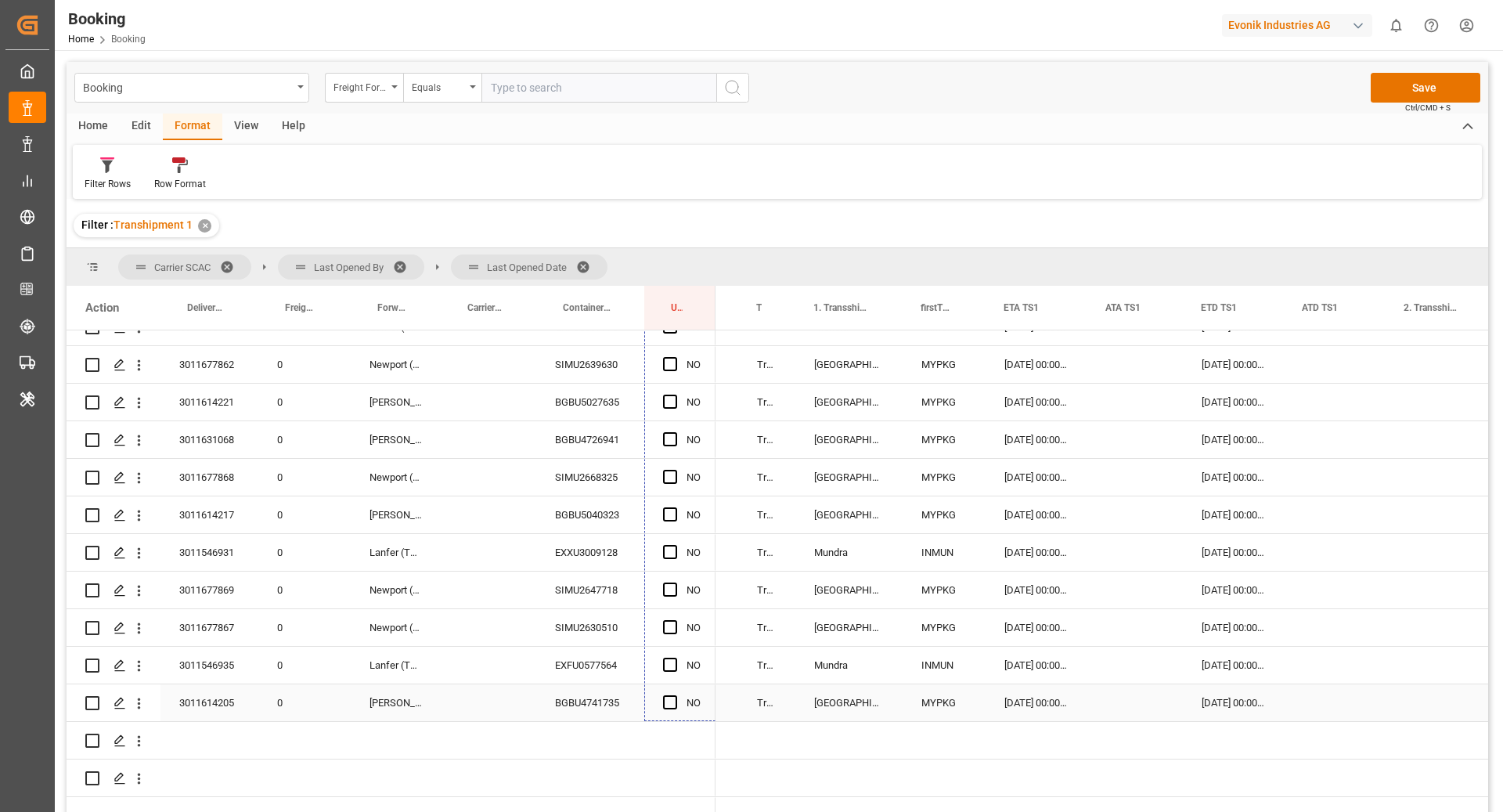
drag, startPoint x: 713, startPoint y: 416, endPoint x: 696, endPoint y: 693, distance: 277.5
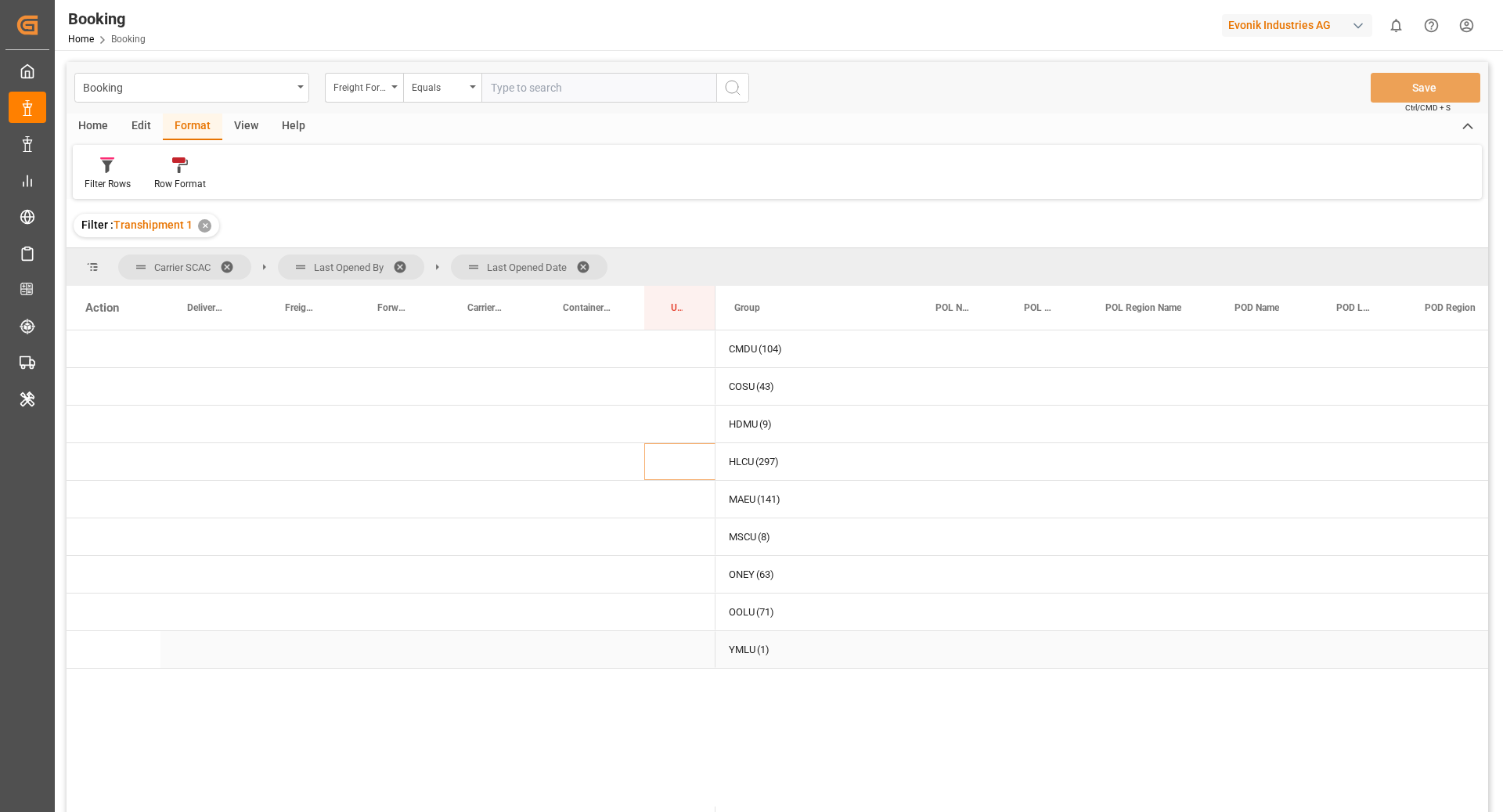
scroll to position [0, 0]
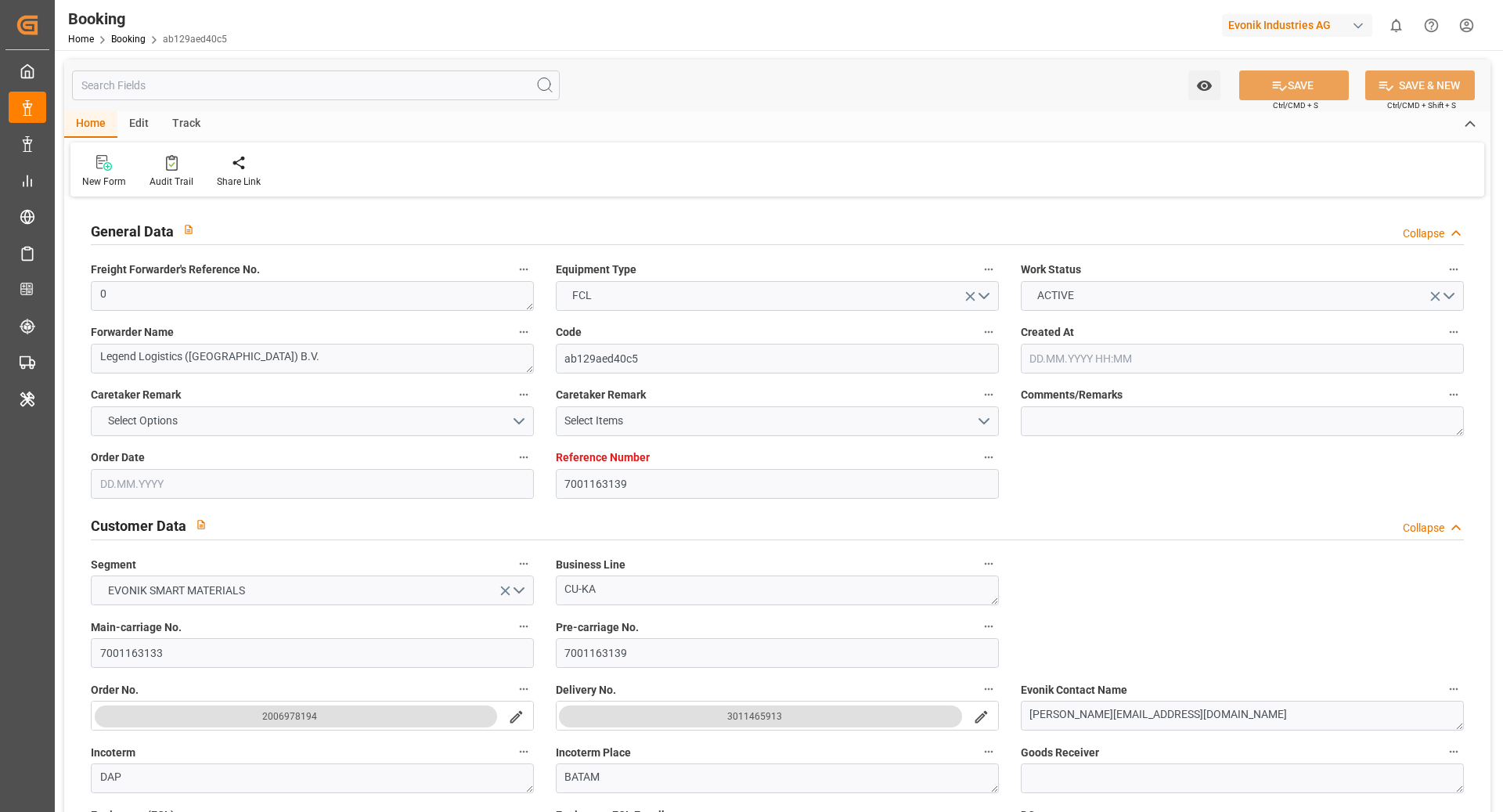
type input "7001163139"
type input "9943906"
type input "Hapag Lloyd"
type input "Hapag Lloyd Aktiengesellschaft"
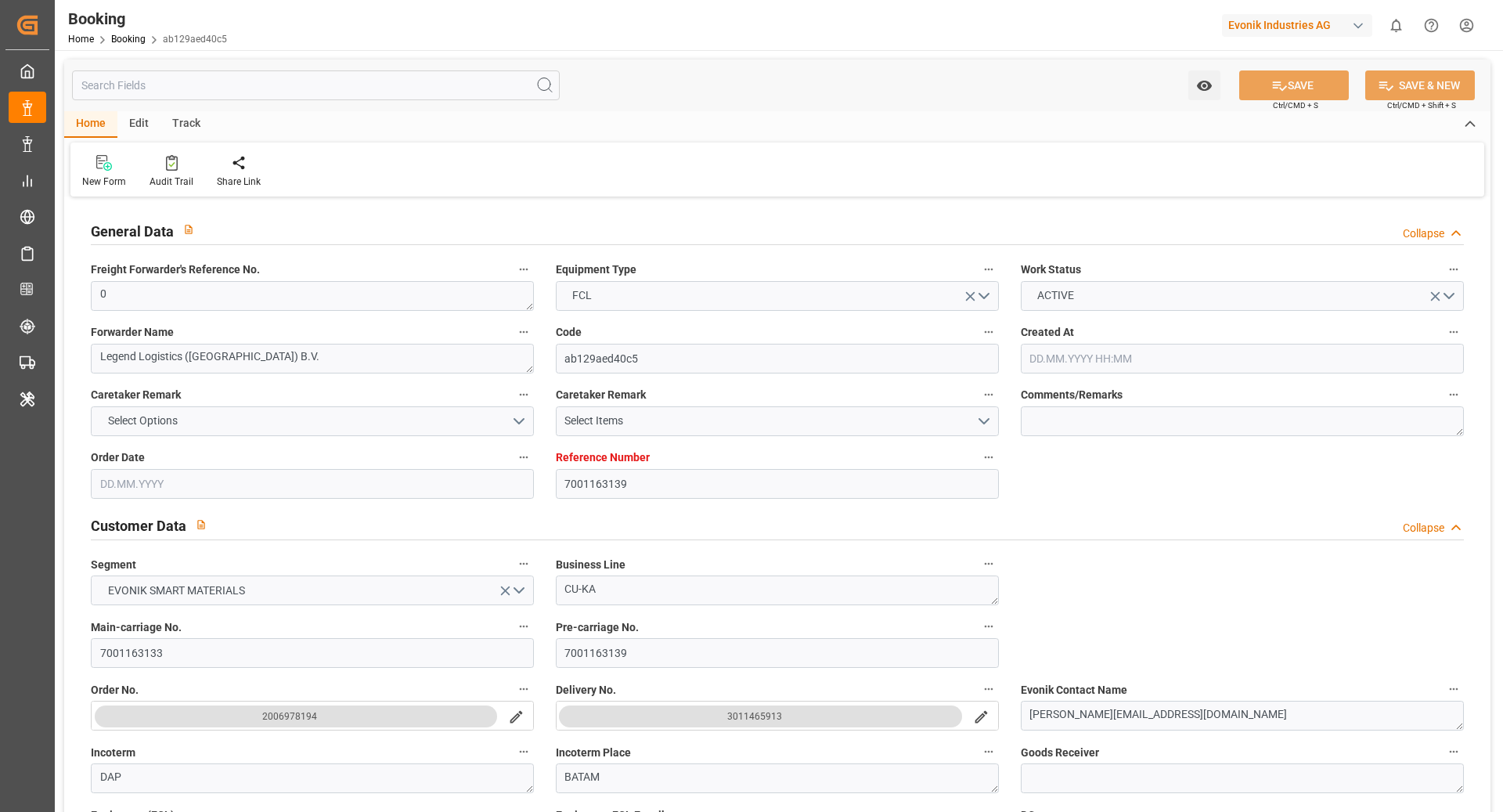
type input "NLRTM"
type input "IDBTM"
type input "SGSIN"
type input "0"
type input "08.05.2025 11:57"
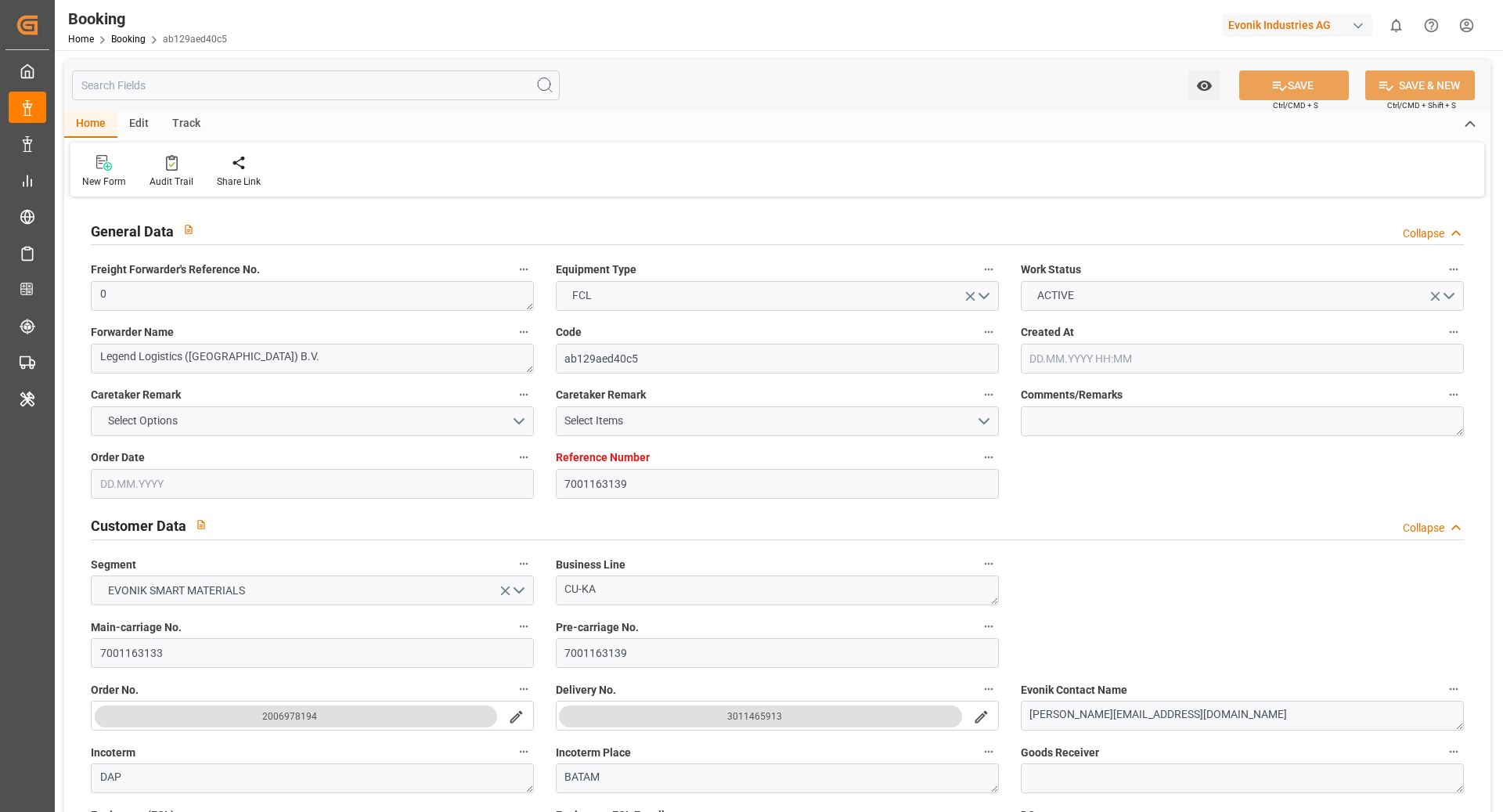
type input "08.05.2025"
type input "17.07.2025"
type input "21.05.2025"
type input "21.05.2025 00:00"
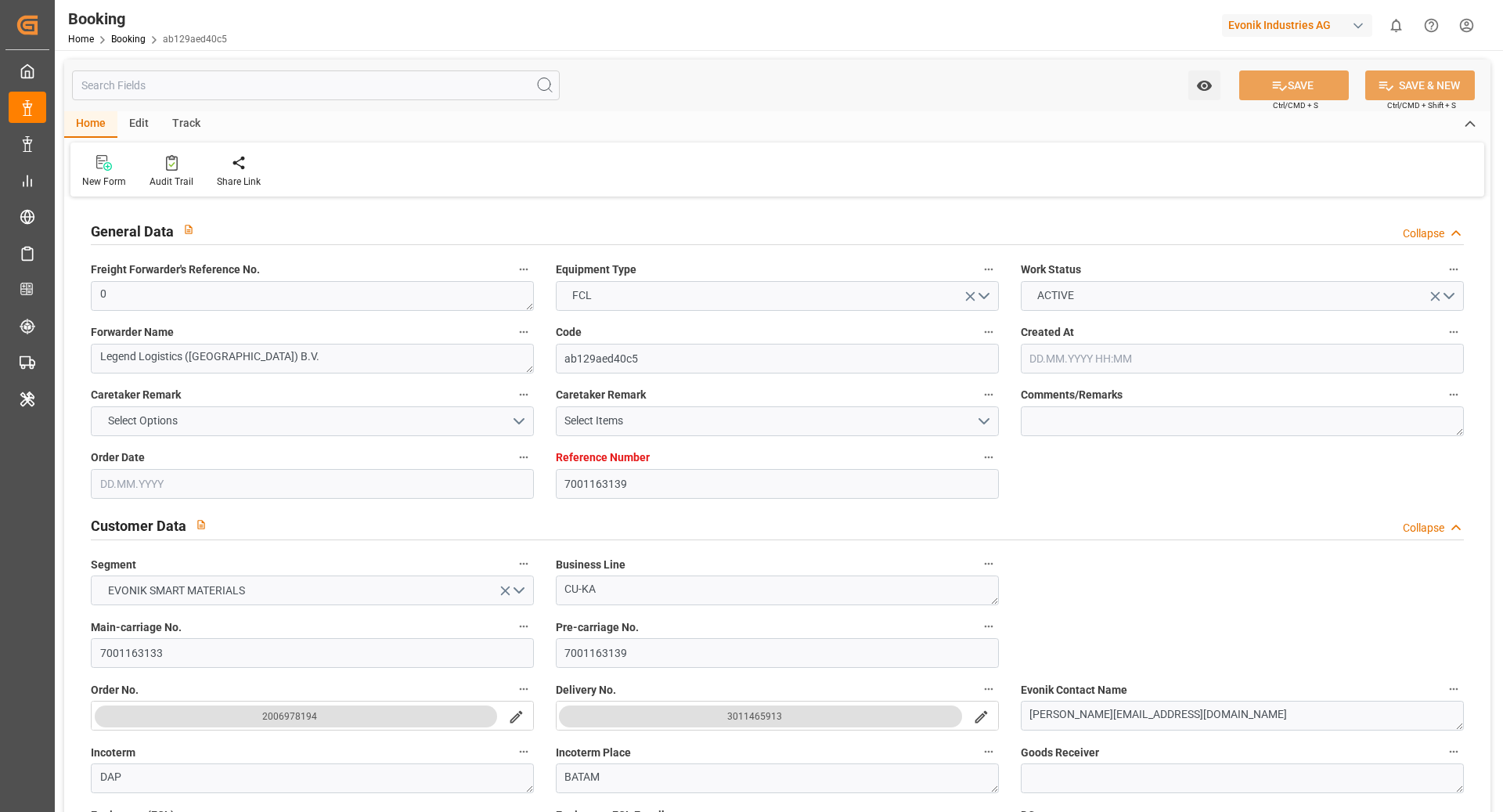
type input "11.07.2025 00:00"
type input "07.07.2025 00:00"
type input "20.08.2025 00:00"
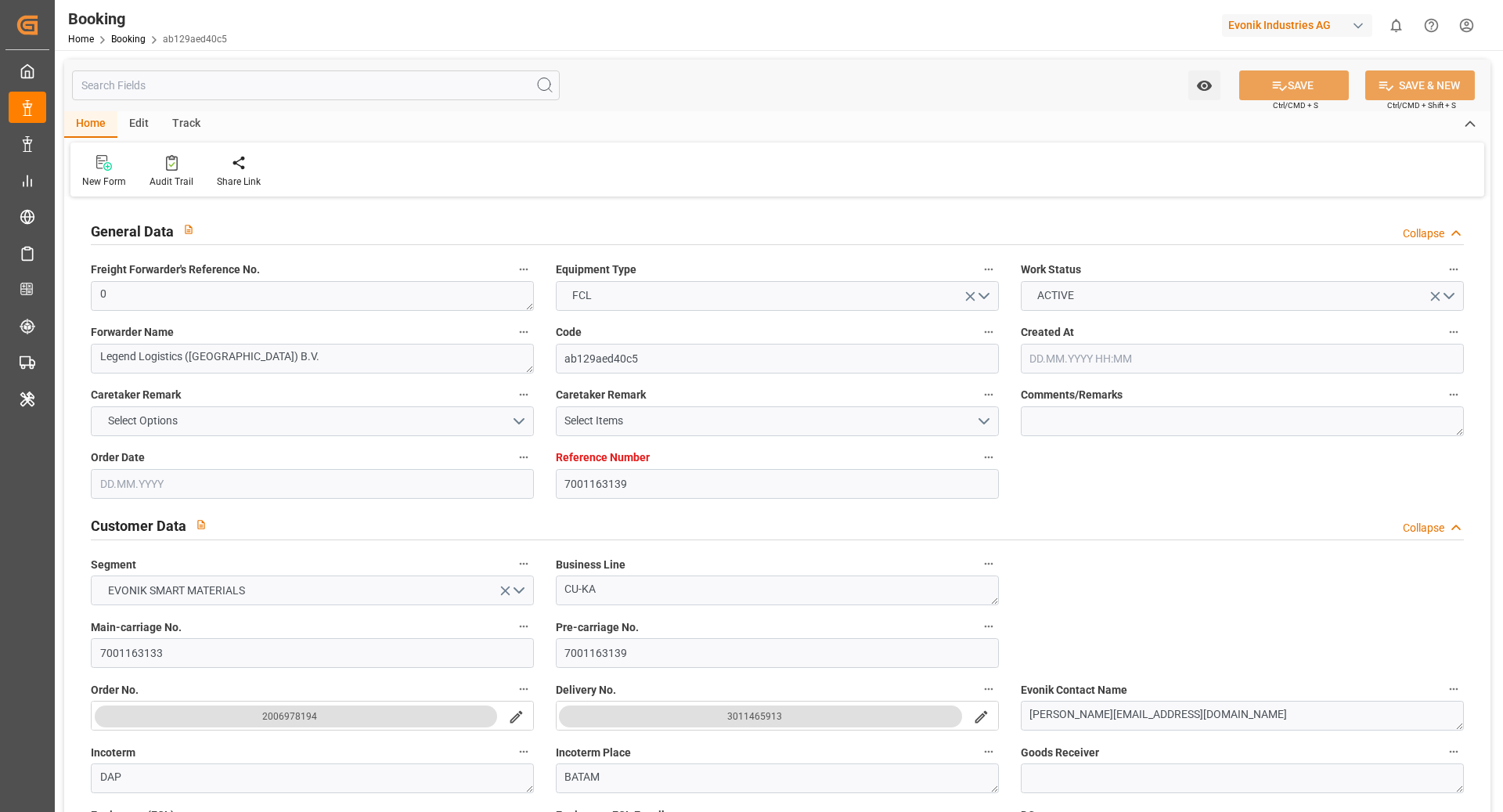
type input "20.08.2025 00:00"
type input "16.08.2025 00:00"
type input "19.08.2025 00:00"
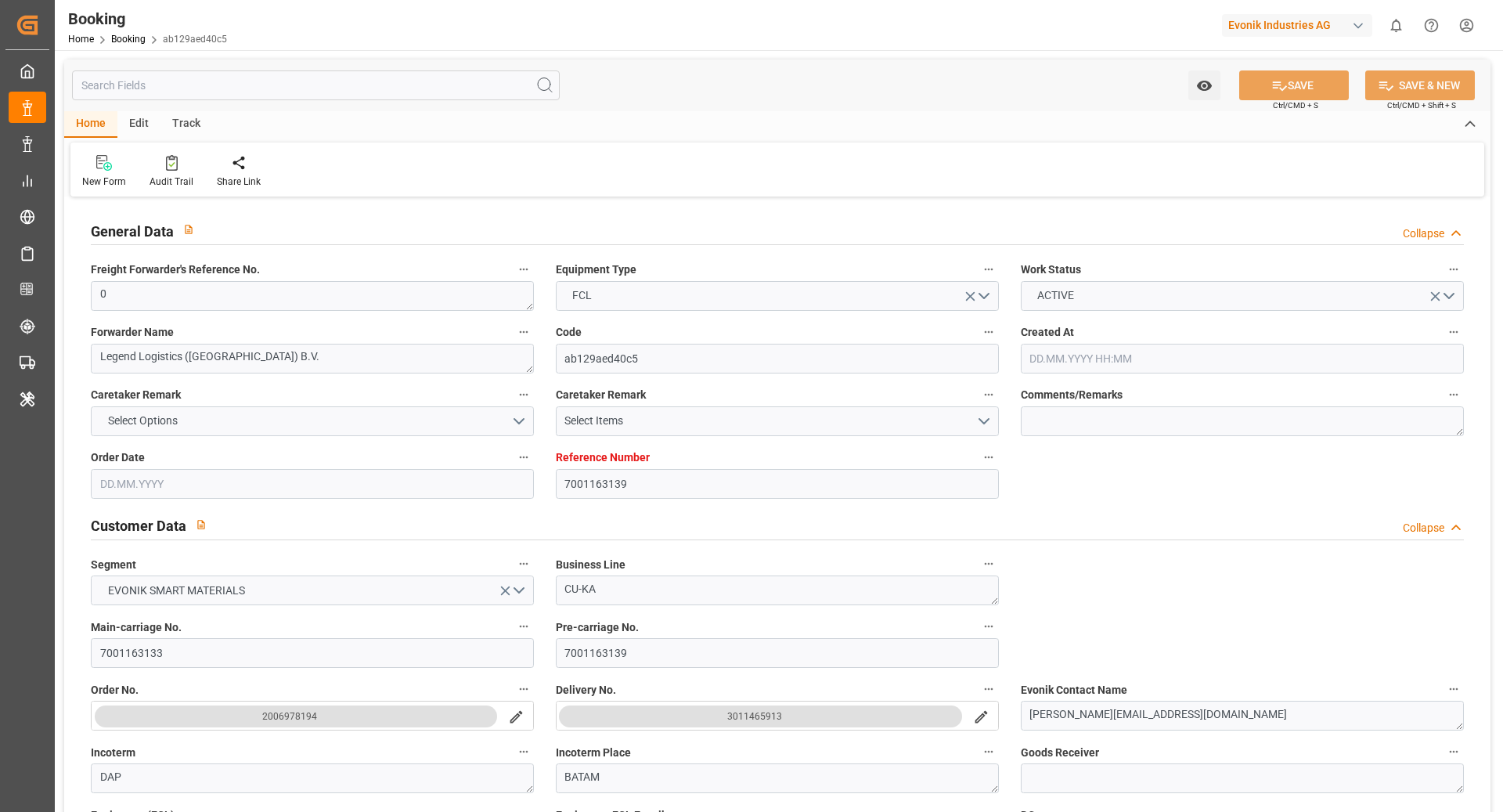
type input "13.08.2025 06:28"
click at [145, 156] on div "Audit Trail" at bounding box center [172, 172] width 68 height 35
